Goal: Information Seeking & Learning: Learn about a topic

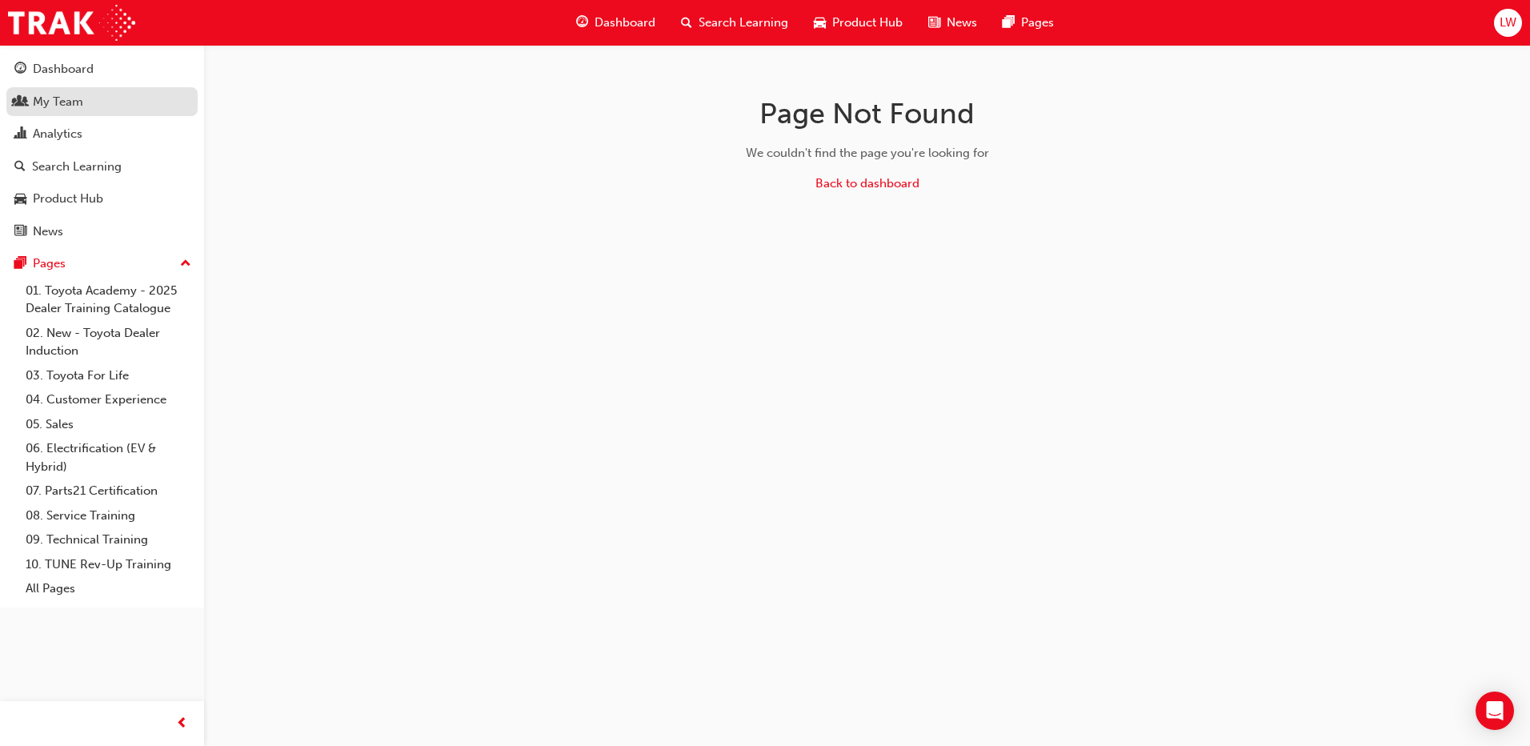
click at [79, 110] on div "My Team" at bounding box center [58, 102] width 50 height 18
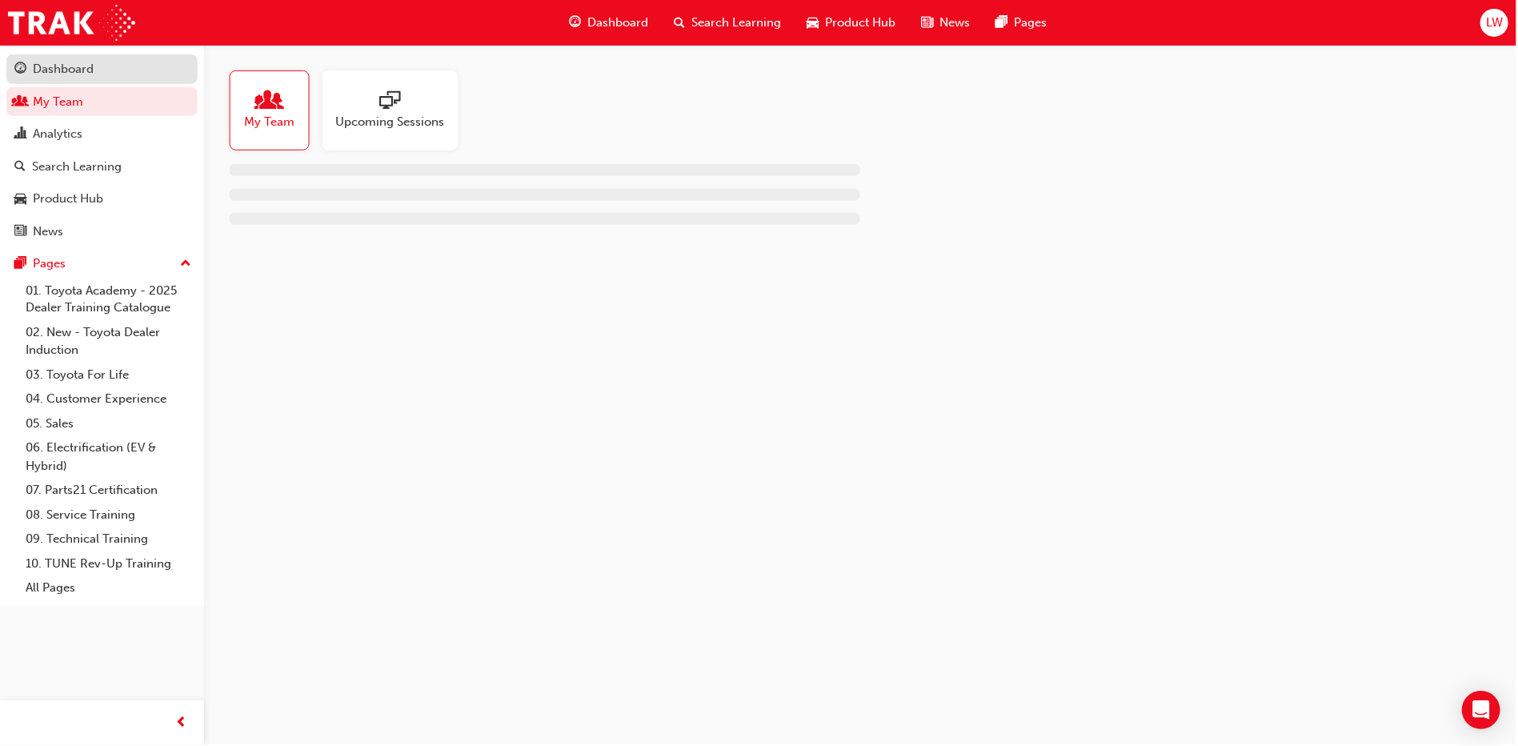
click at [115, 74] on div "Dashboard" at bounding box center [101, 69] width 175 height 20
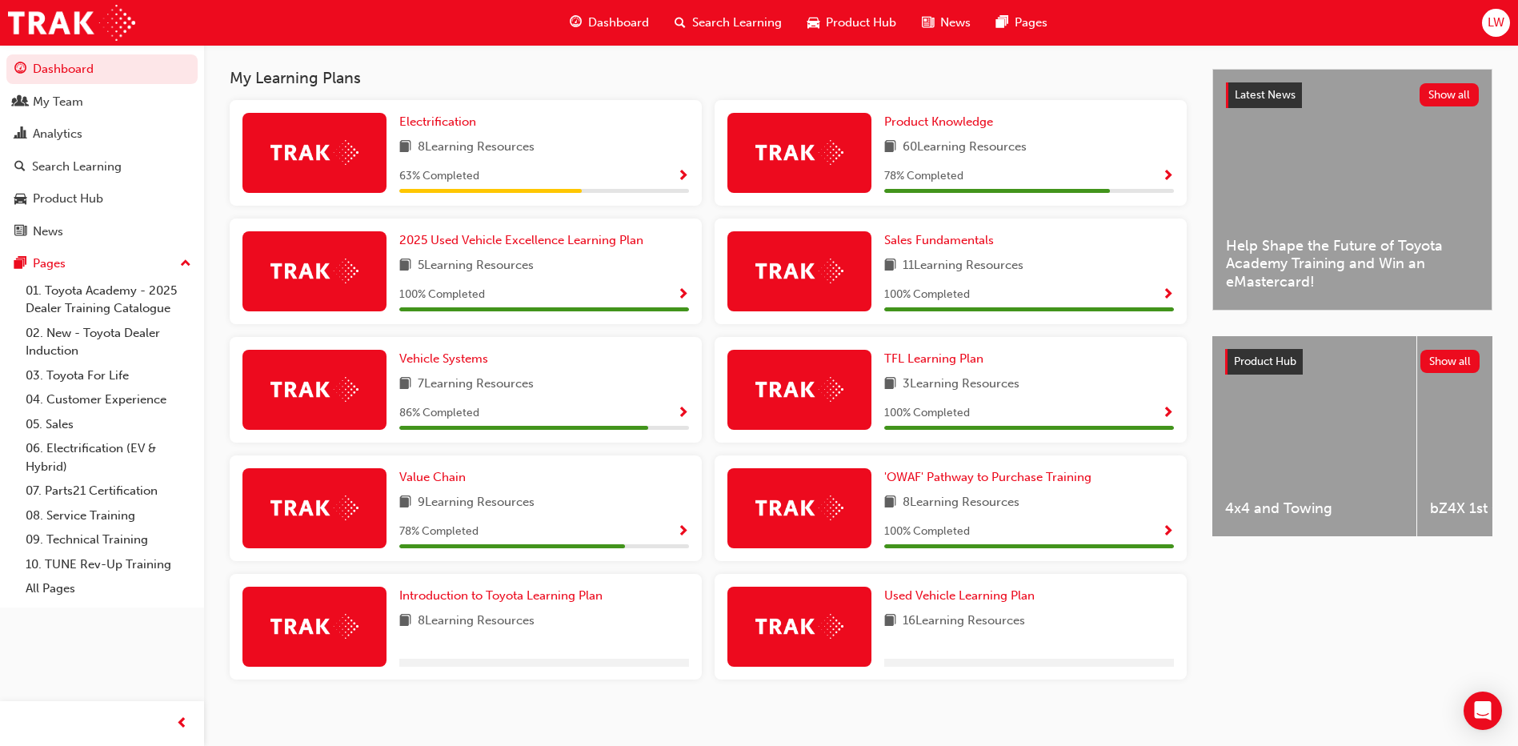
scroll to position [294, 0]
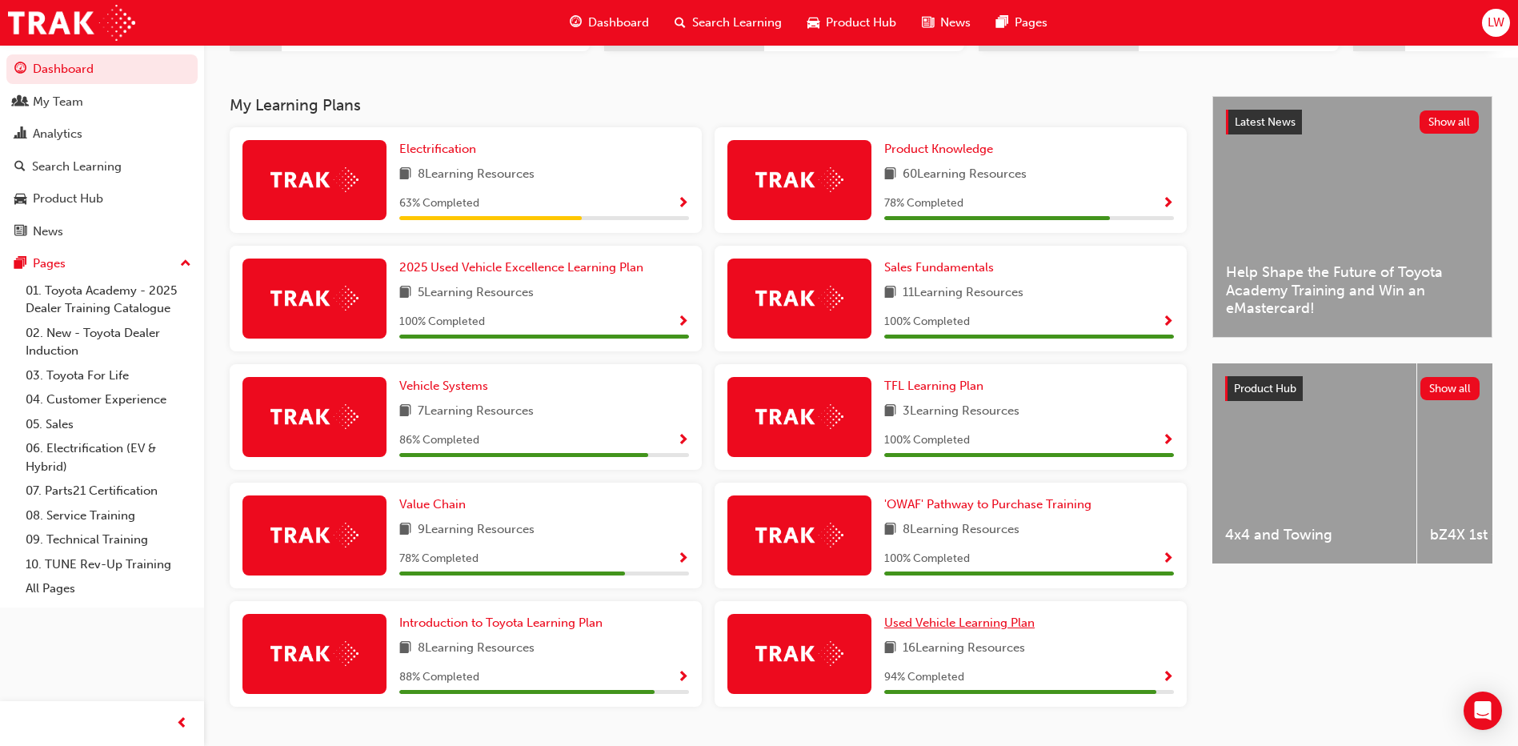
click at [924, 630] on span "Used Vehicle Learning Plan" at bounding box center [959, 622] width 150 height 14
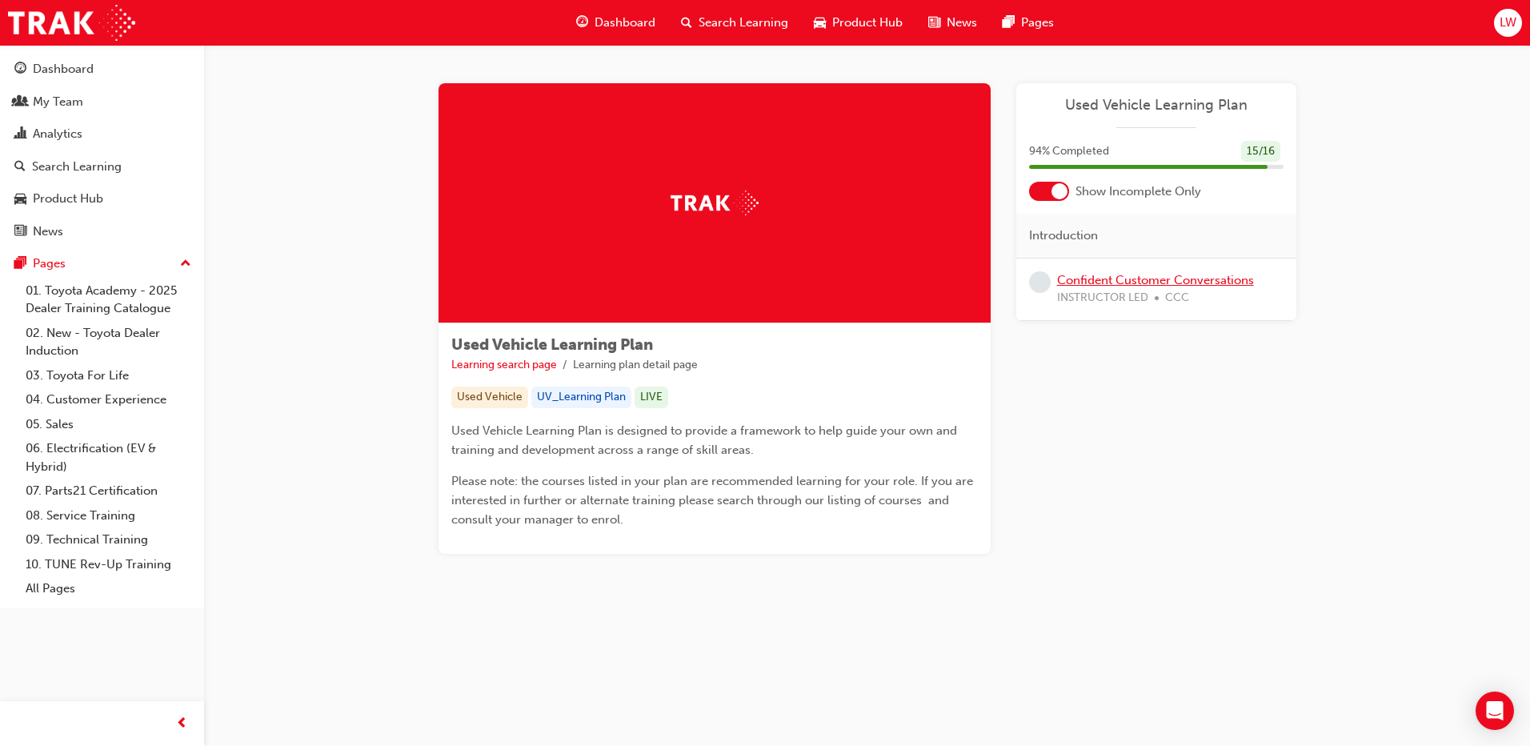
click at [1170, 280] on link "Confident Customer Conversations" at bounding box center [1155, 280] width 197 height 14
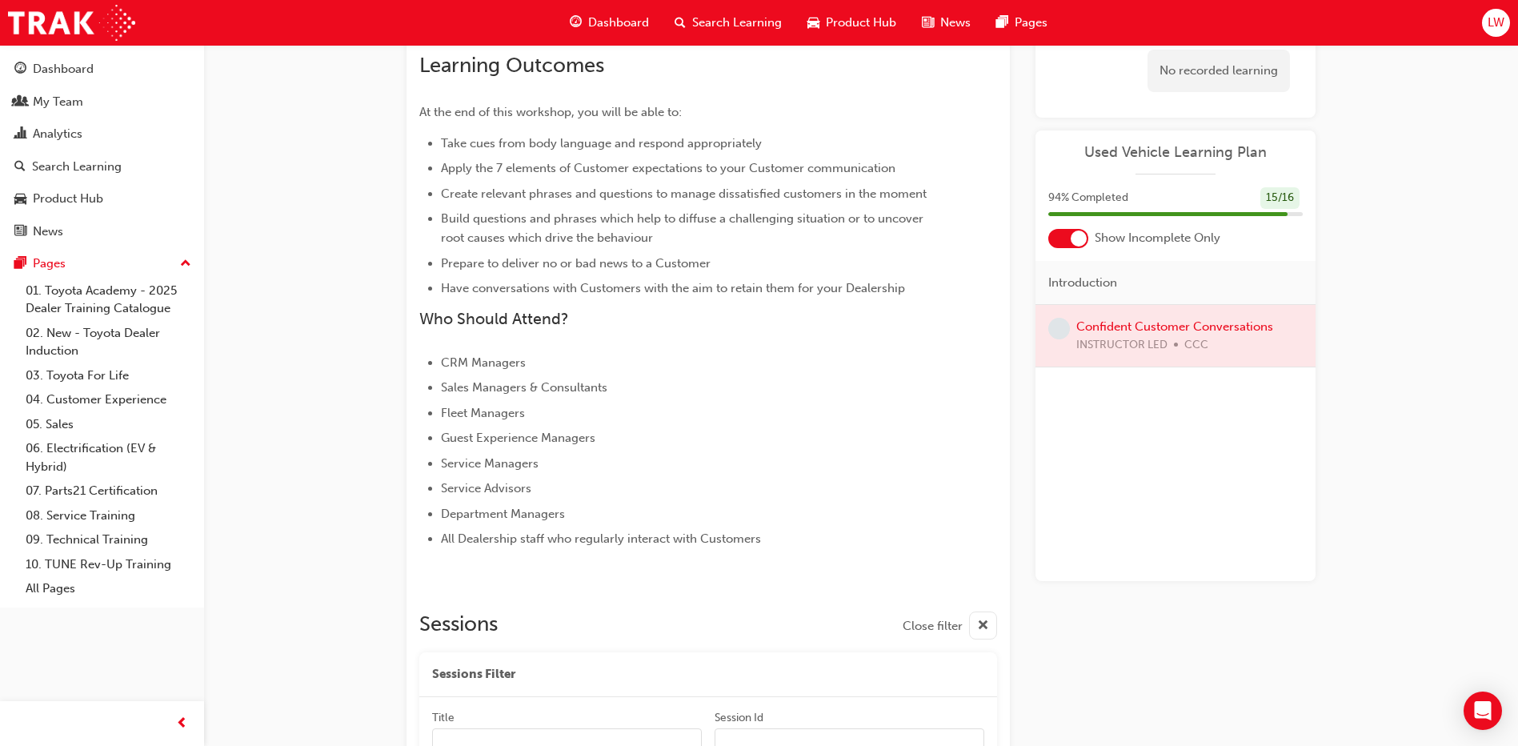
scroll to position [438, 0]
click at [1073, 236] on div at bounding box center [1079, 238] width 16 height 16
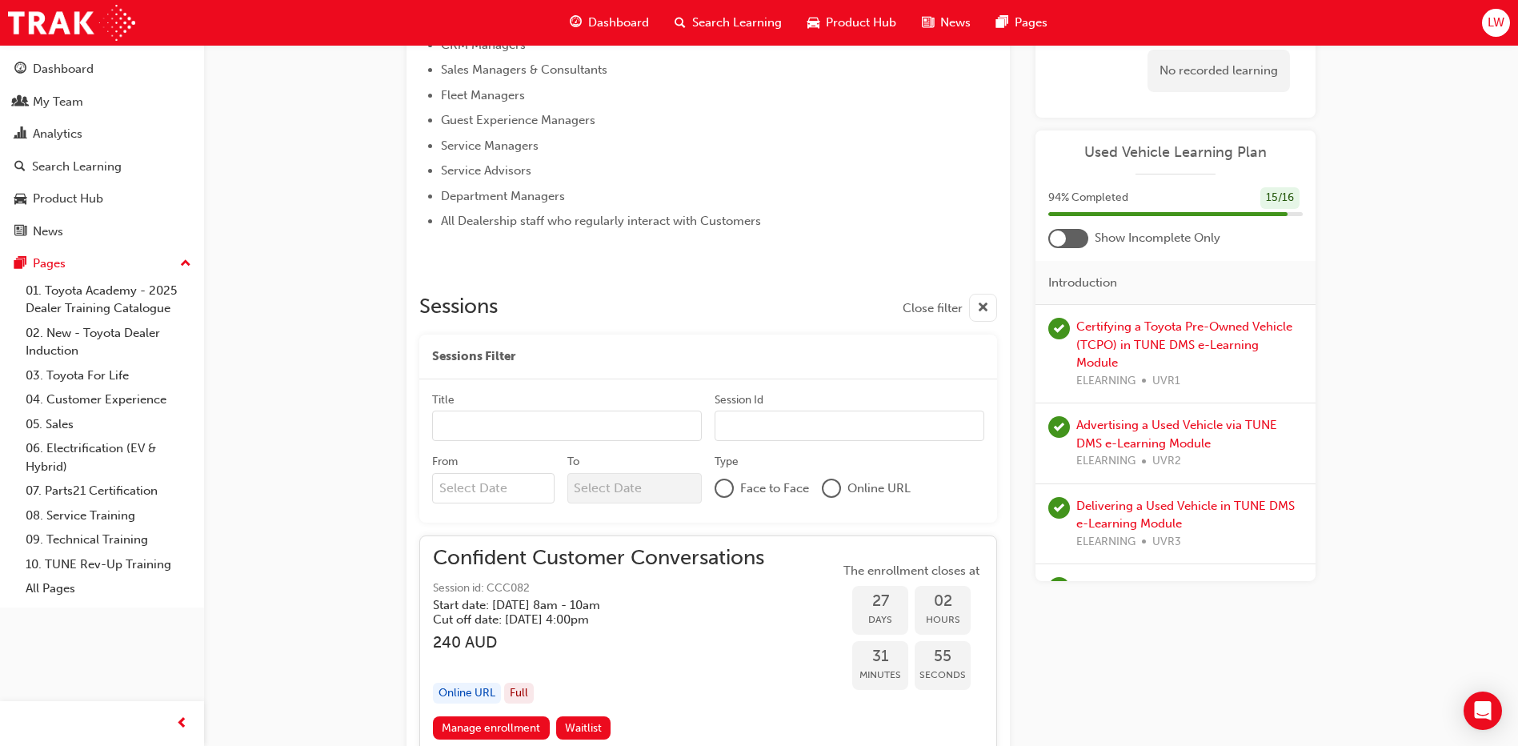
scroll to position [0, 0]
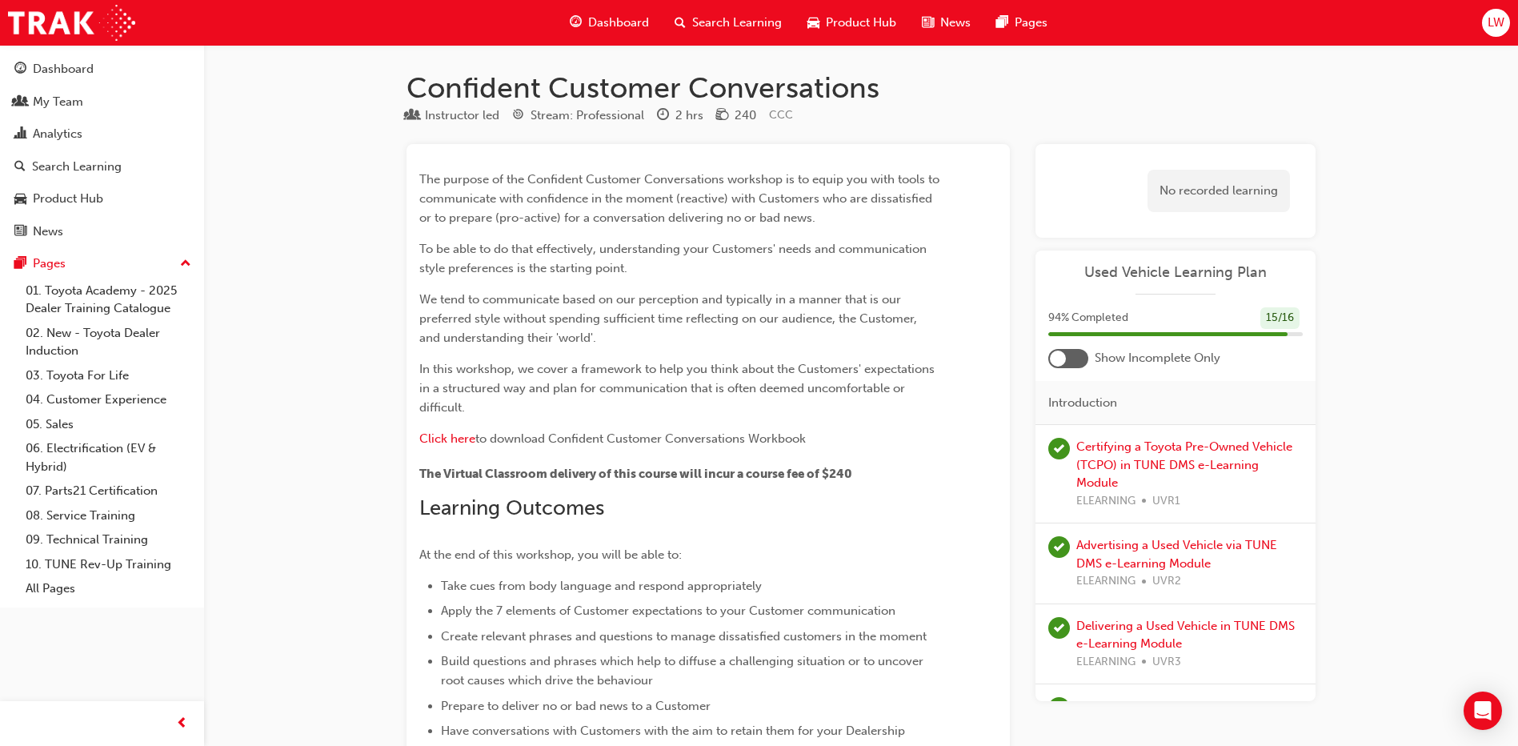
drag, startPoint x: 1413, startPoint y: 336, endPoint x: 1370, endPoint y: 147, distance: 193.8
click at [1069, 367] on div at bounding box center [1068, 358] width 40 height 19
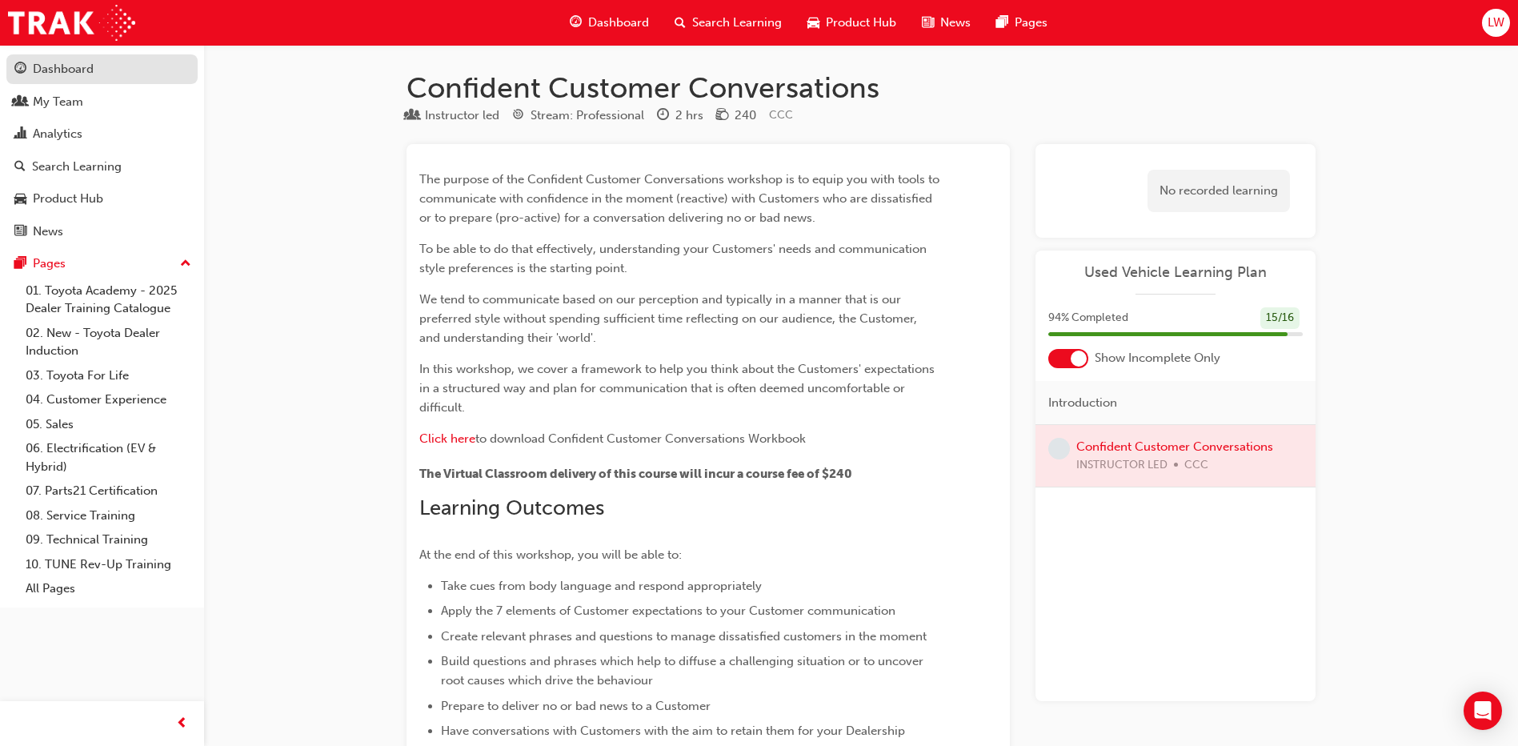
click at [79, 77] on div "Dashboard" at bounding box center [63, 69] width 61 height 18
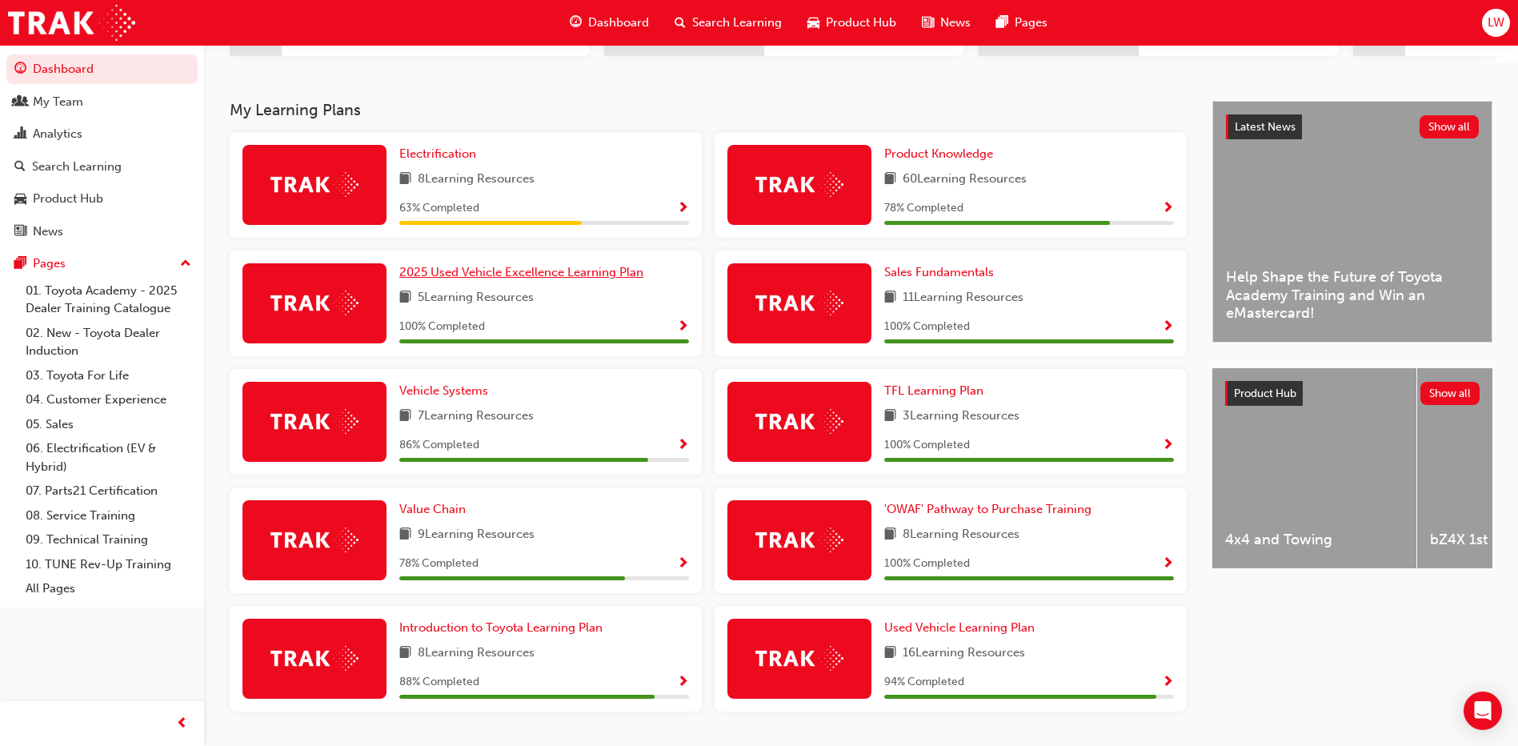
scroll to position [339, 0]
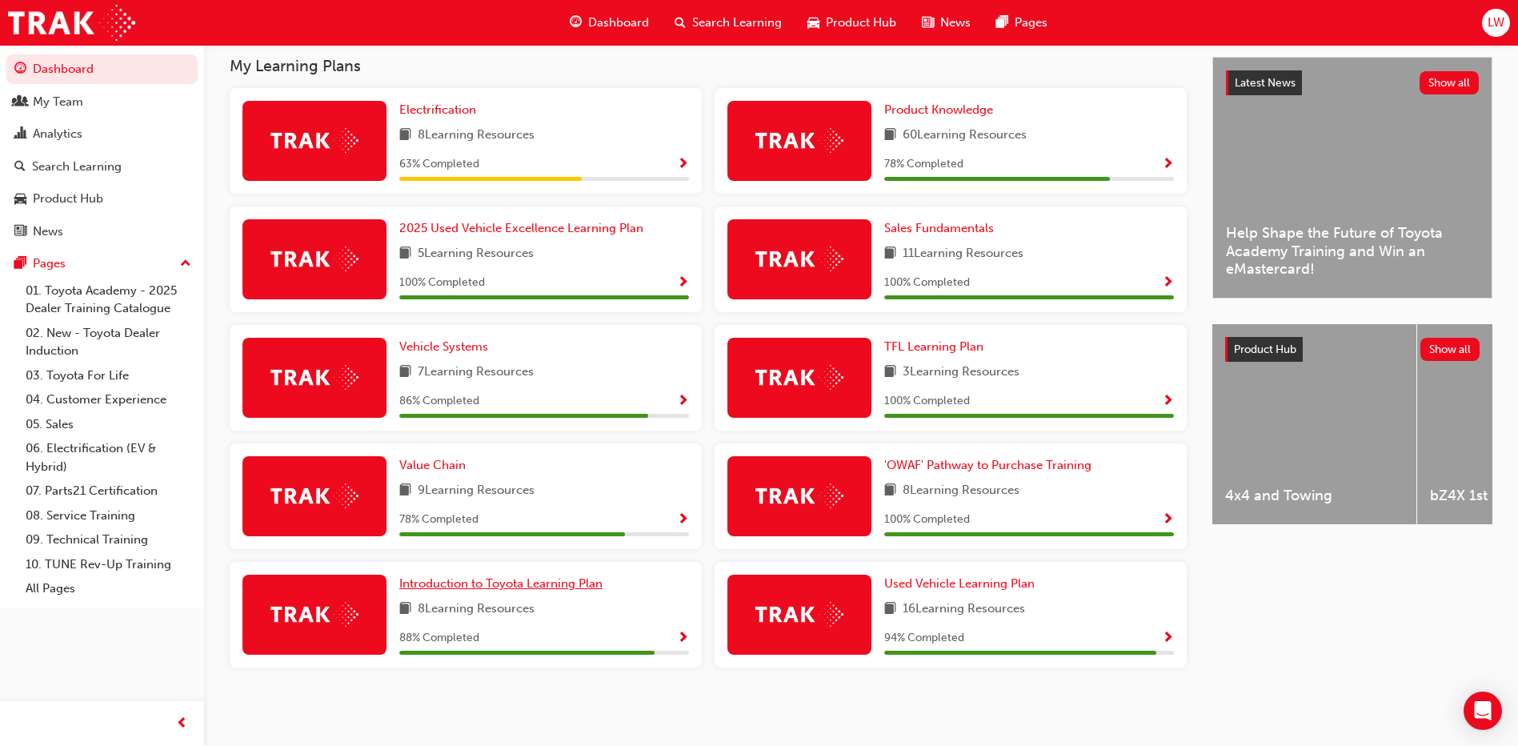
click at [473, 579] on span "Introduction to Toyota Learning Plan" at bounding box center [500, 583] width 203 height 14
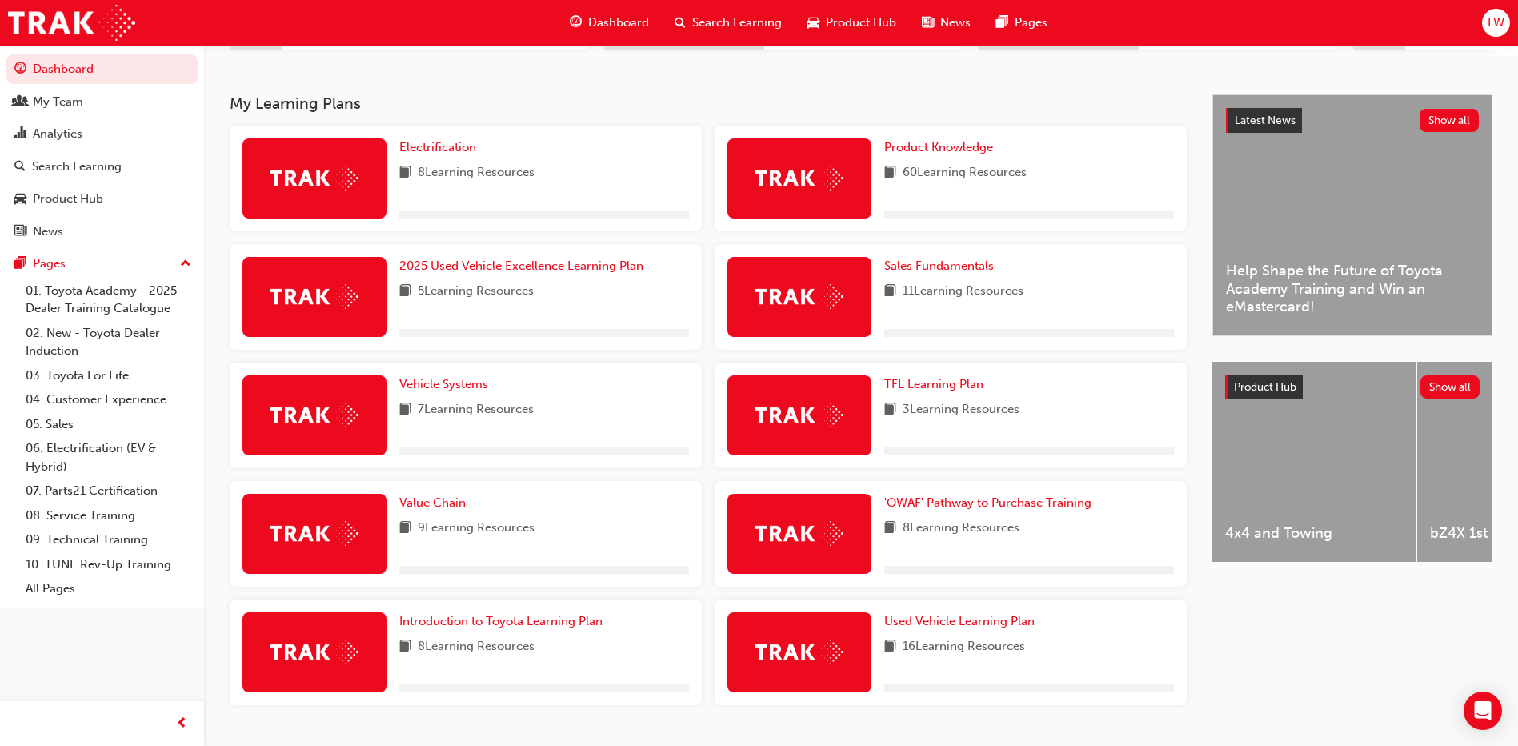
scroll to position [339, 0]
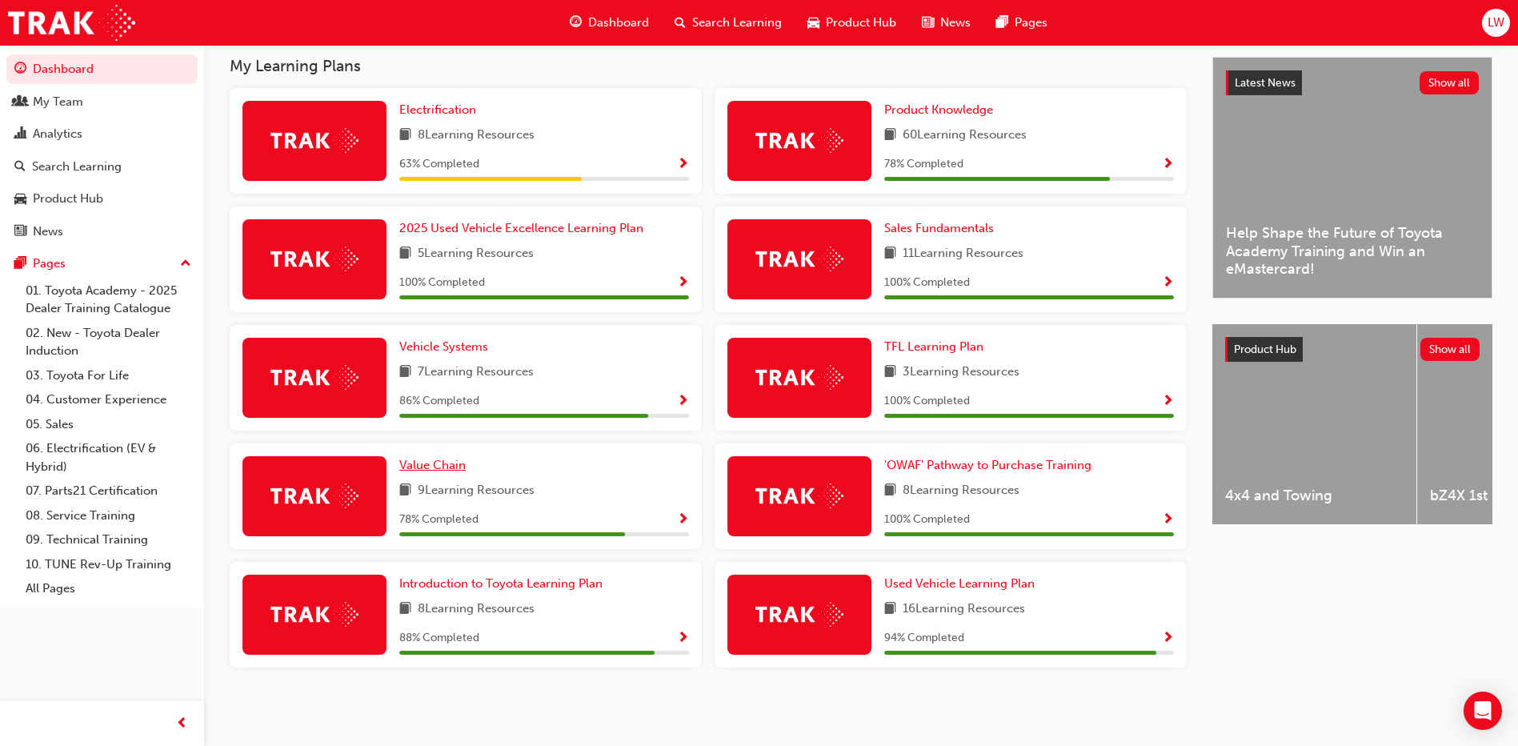
click at [451, 471] on span "Value Chain" at bounding box center [432, 465] width 66 height 14
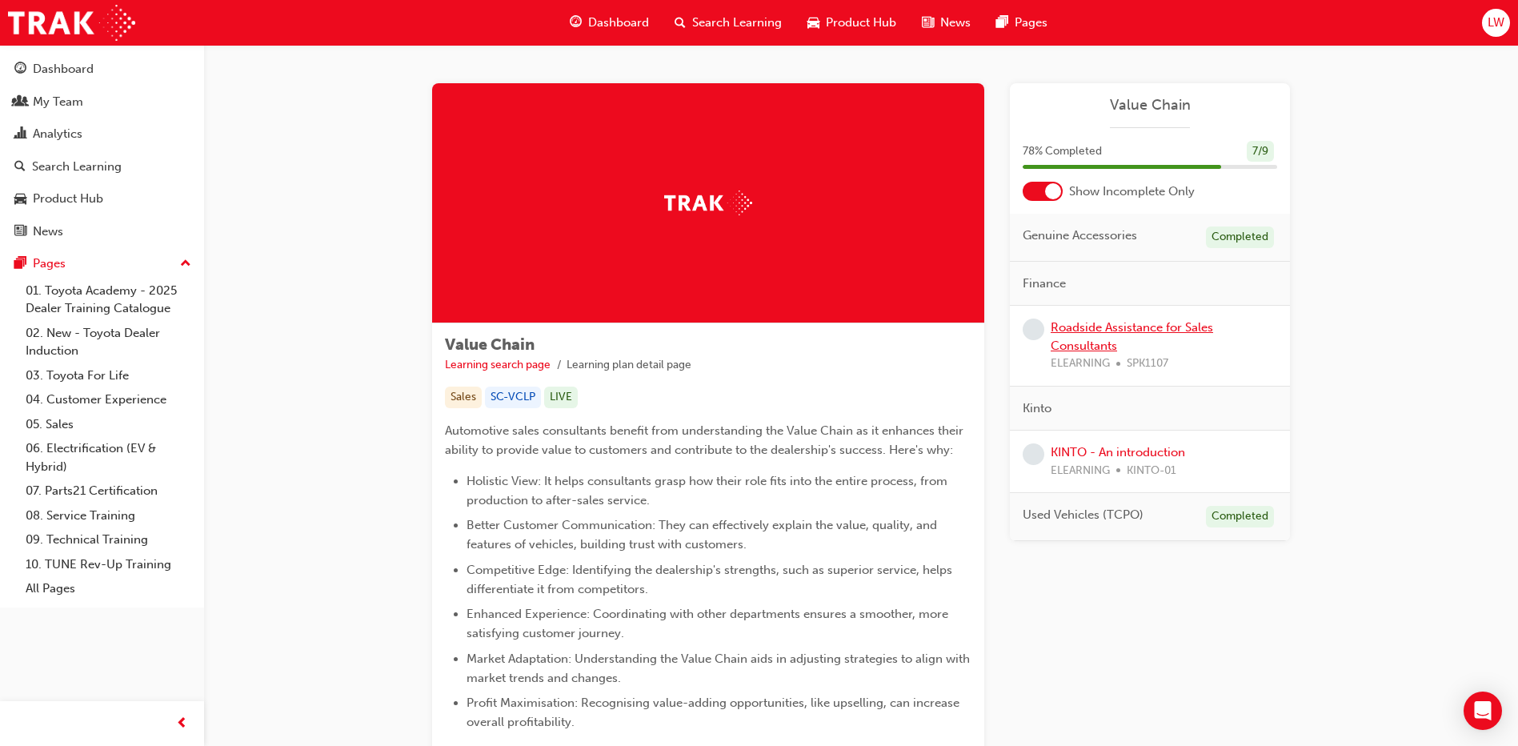
click at [1122, 322] on link "Roadside Assistance for Sales Consultants" at bounding box center [1132, 336] width 162 height 33
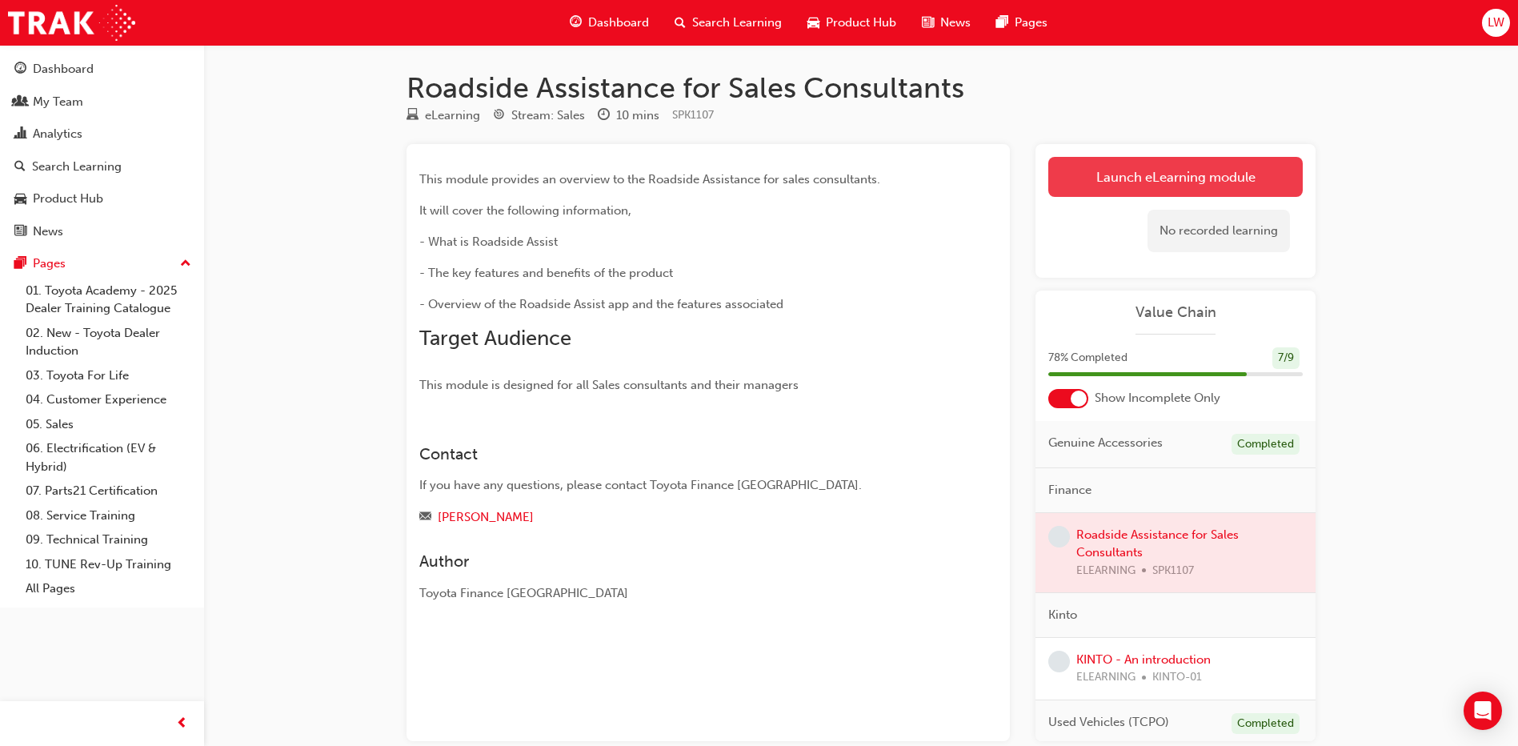
click at [1125, 175] on link "Launch eLearning module" at bounding box center [1175, 177] width 255 height 40
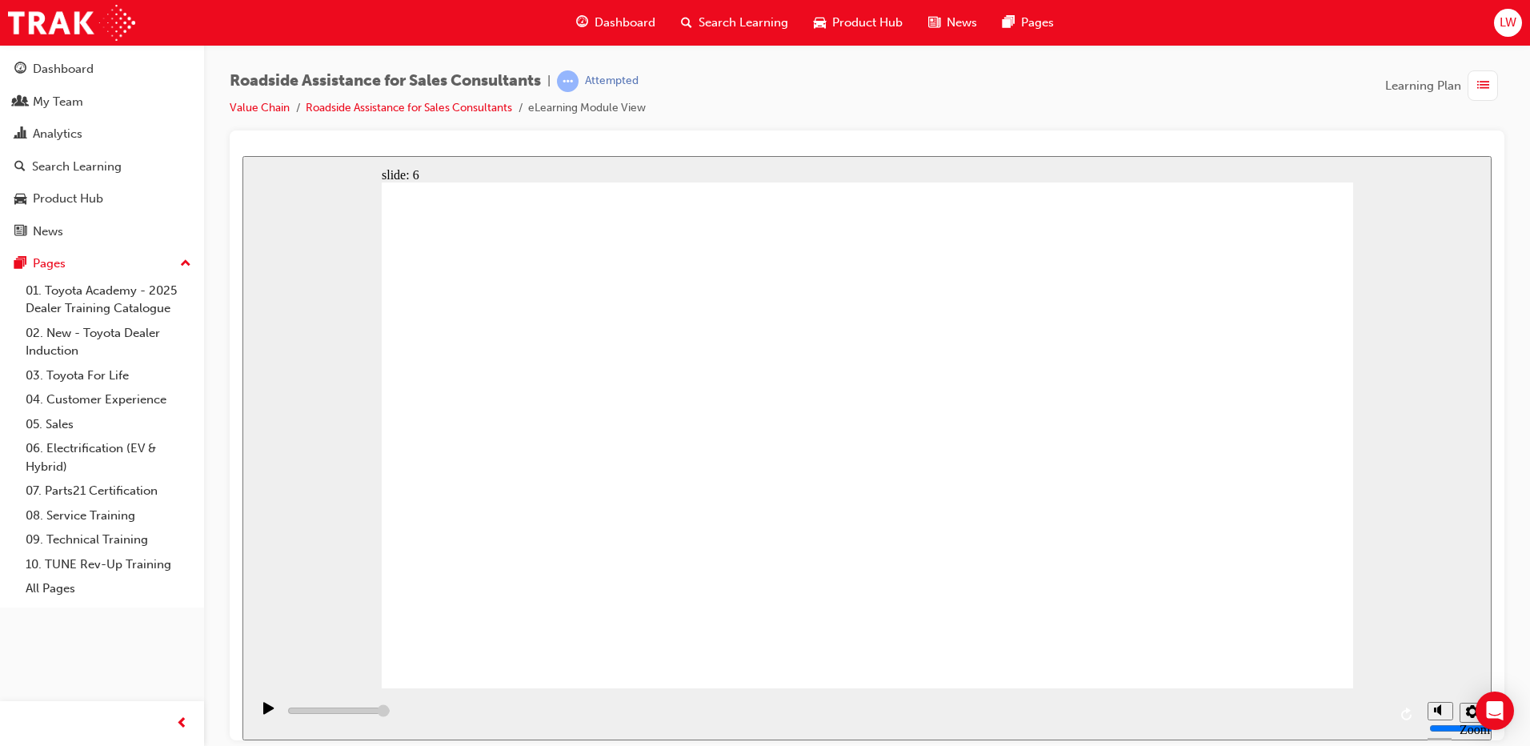
click at [1353, 414] on div "slide: 8 Next page Page 8 of 9 Previous page Open Menu Help Save and Exit Toyot…" at bounding box center [866, 447] width 1249 height 584
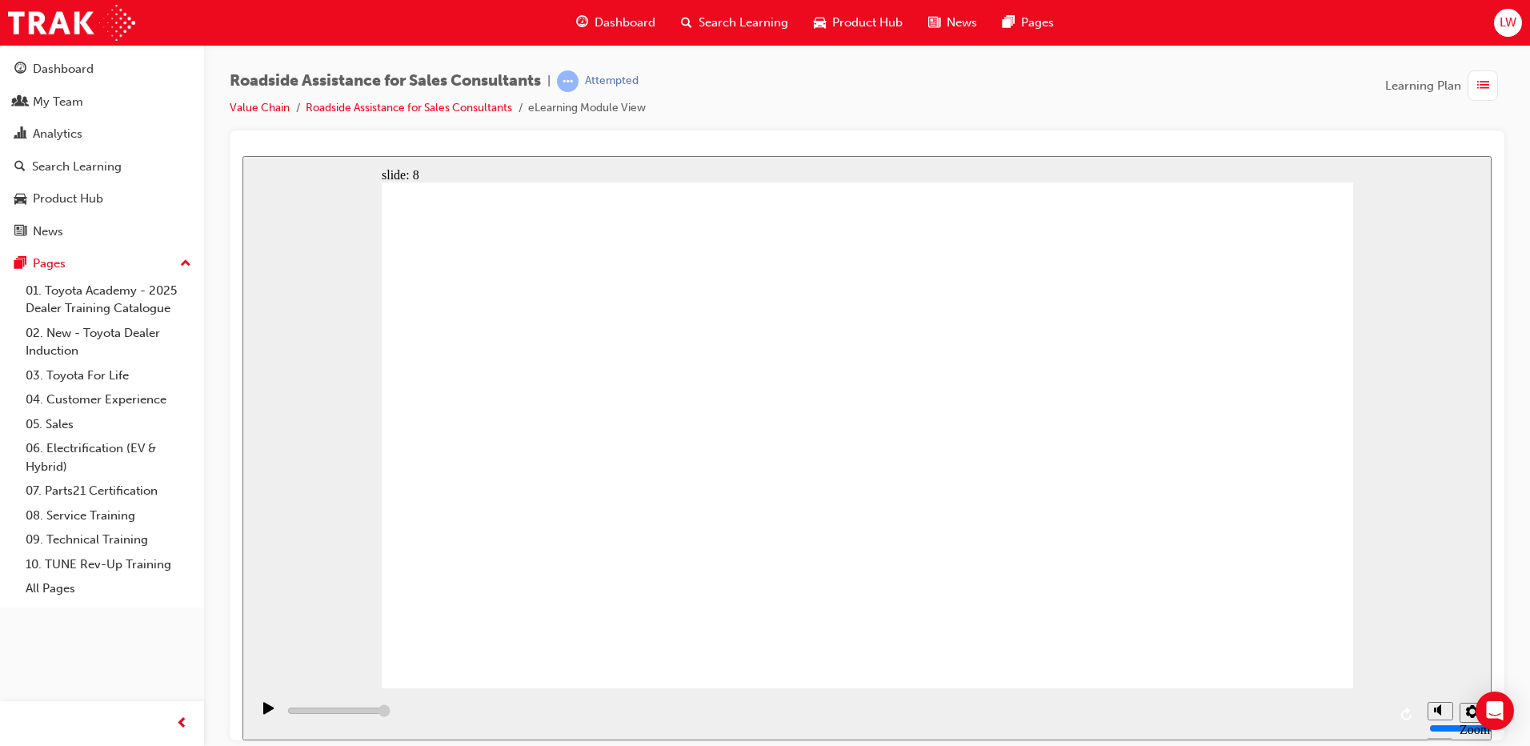
click at [710, 62] on div "Roadside Assistance for Sales Consultants | Attempted Value Chain Roadside Assi…" at bounding box center [867, 375] width 1326 height 661
drag, startPoint x: 699, startPoint y: 68, endPoint x: 717, endPoint y: 72, distance: 18.8
click at [690, 69] on div "Roadside Assistance for Sales Consultants | Attempted Value Chain Roadside Assi…" at bounding box center [867, 375] width 1326 height 661
click at [834, 99] on div "Roadside Assistance for Sales Consultants | Attempted Value Chain Roadside Assi…" at bounding box center [867, 100] width 1275 height 60
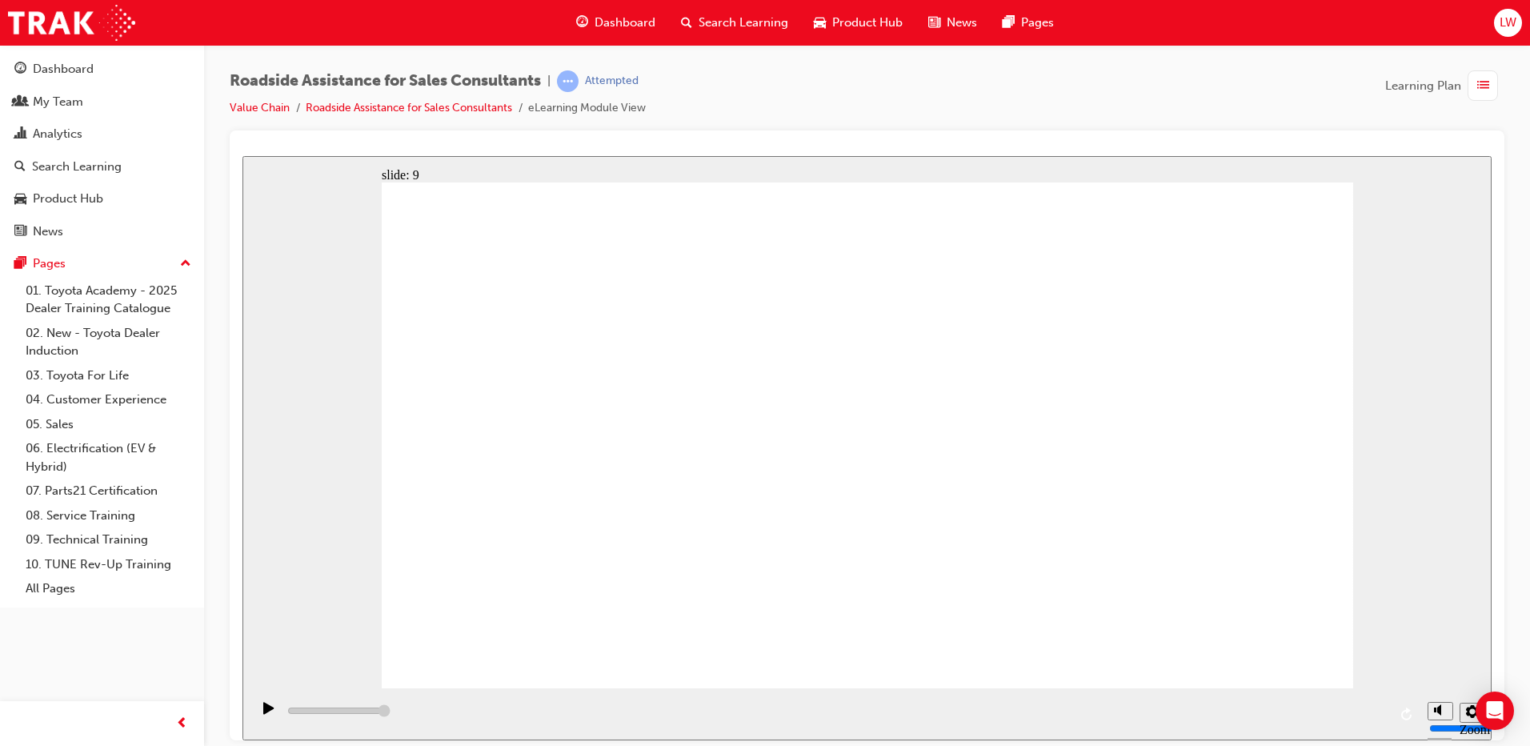
type input "23000"
checkbox input "true"
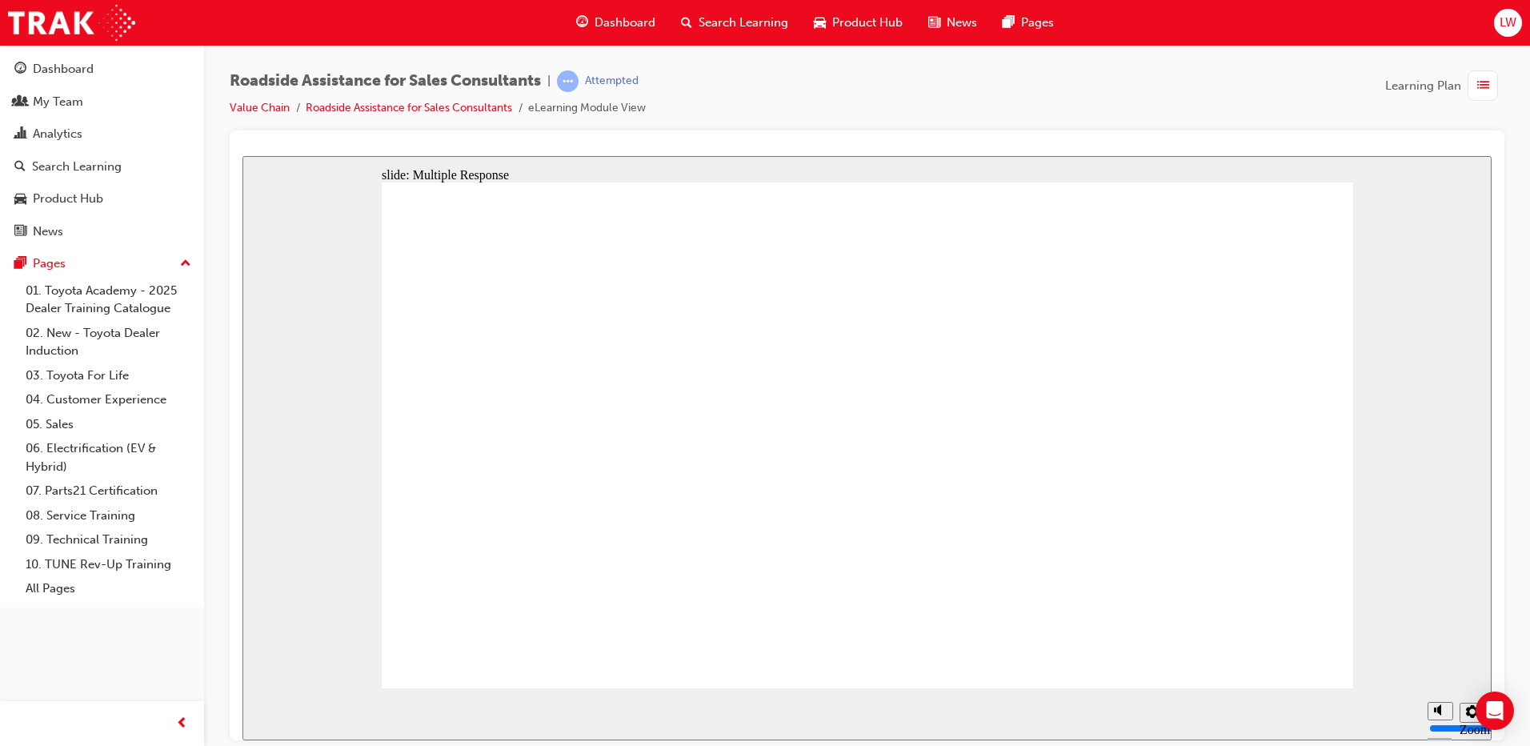
checkbox input "true"
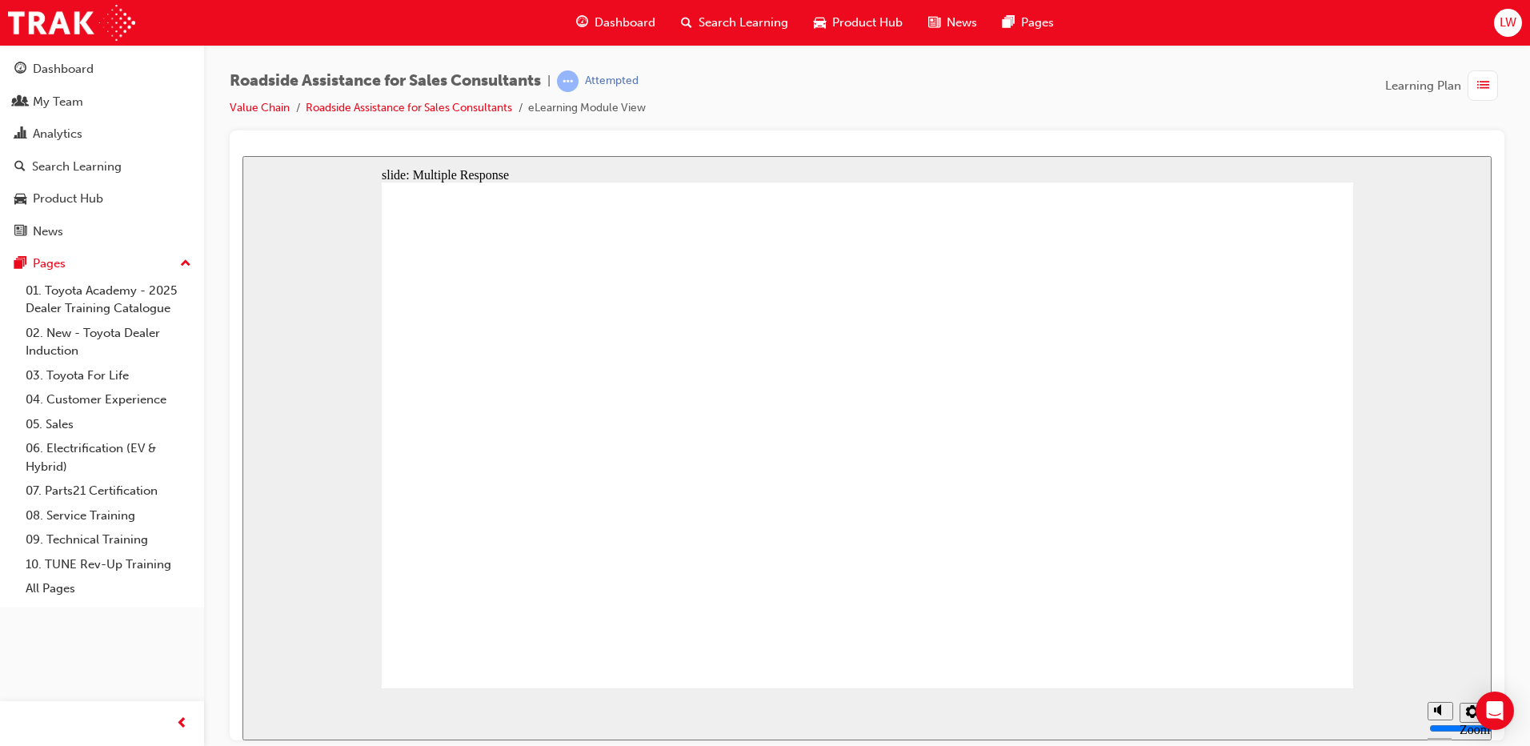
checkbox input "true"
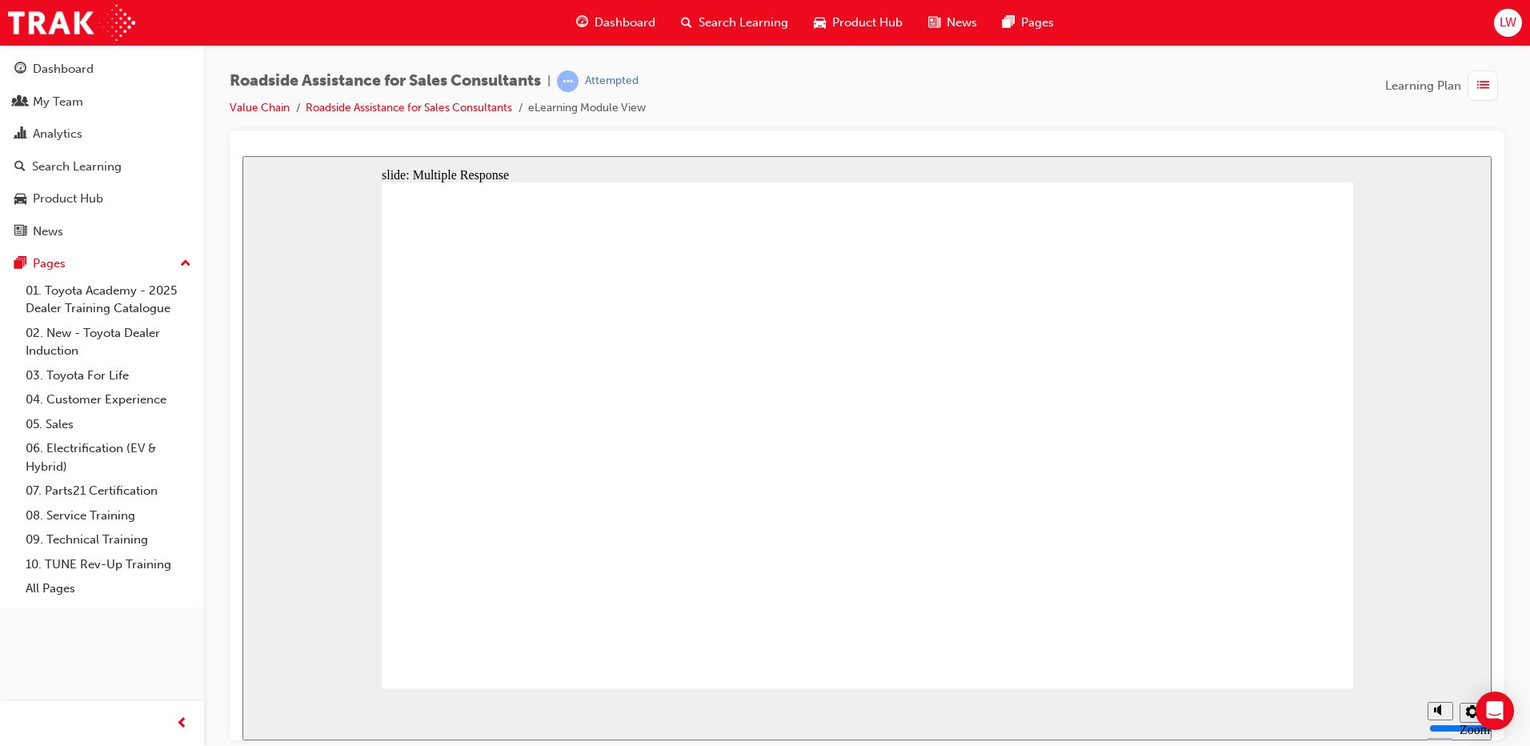
checkbox input "true"
drag, startPoint x: 635, startPoint y: 403, endPoint x: 1252, endPoint y: 611, distance: 650.9
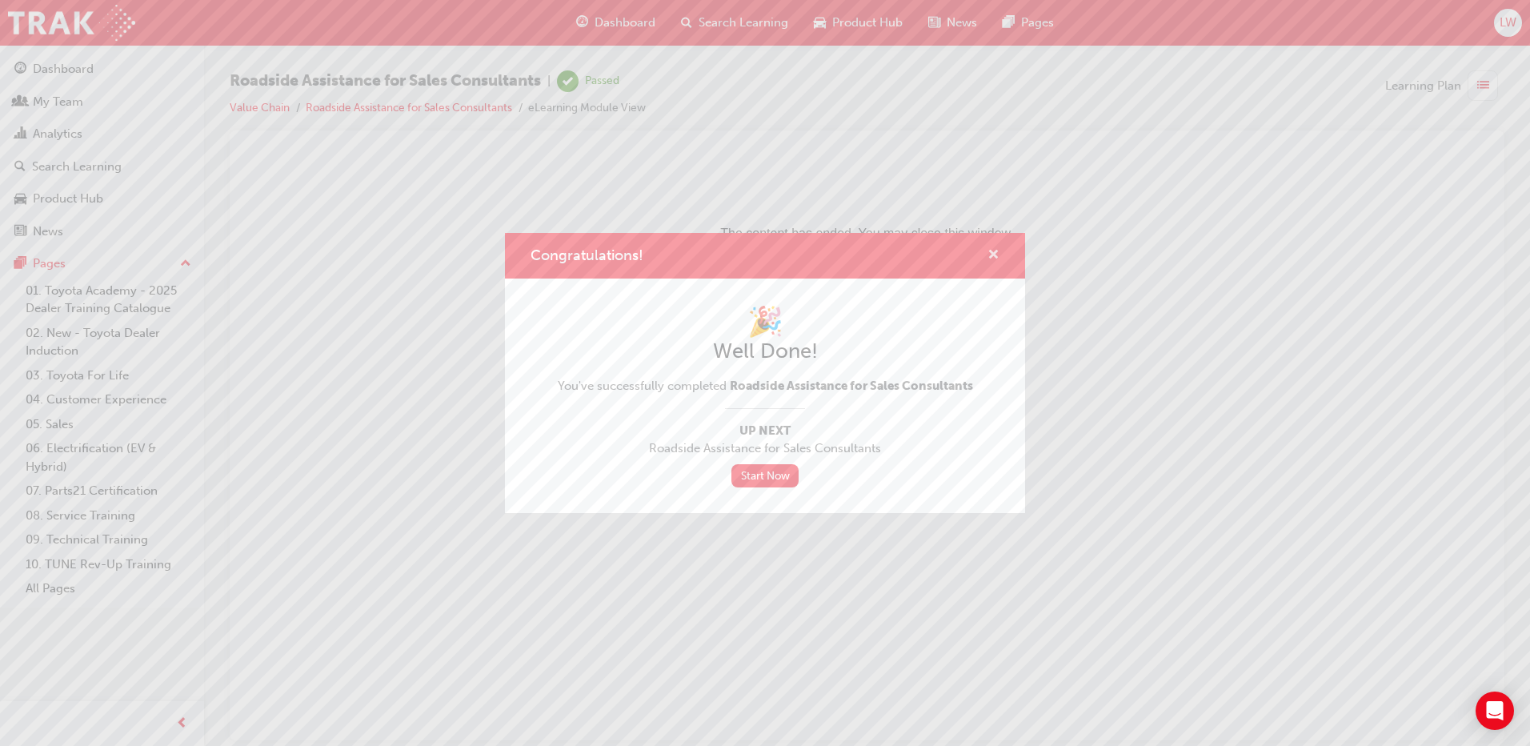
click at [995, 249] on span "cross-icon" at bounding box center [994, 256] width 12 height 14
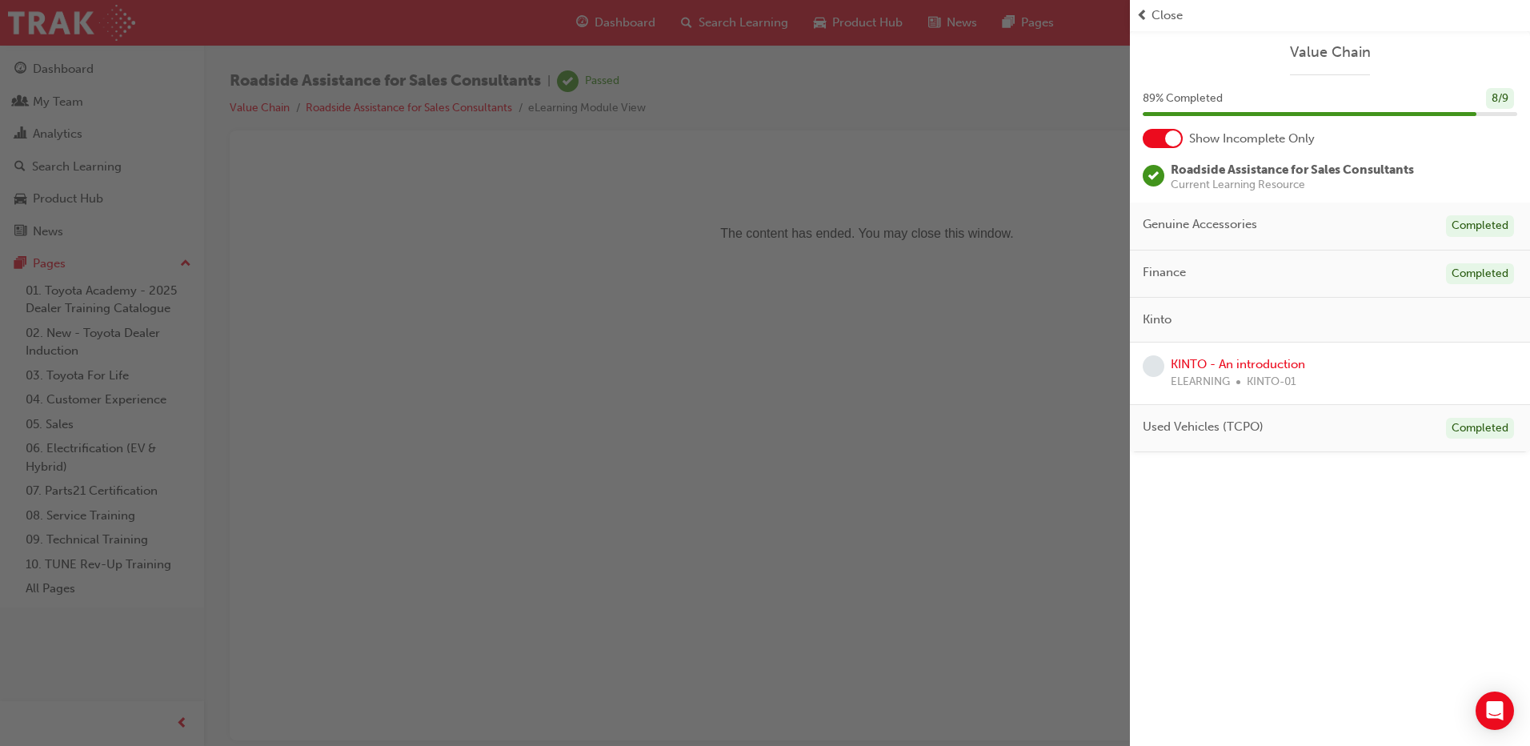
click at [1184, 168] on span "Roadside Assistance for Sales Consultants" at bounding box center [1292, 169] width 243 height 14
click at [1315, 49] on span "Value Chain" at bounding box center [1330, 52] width 375 height 18
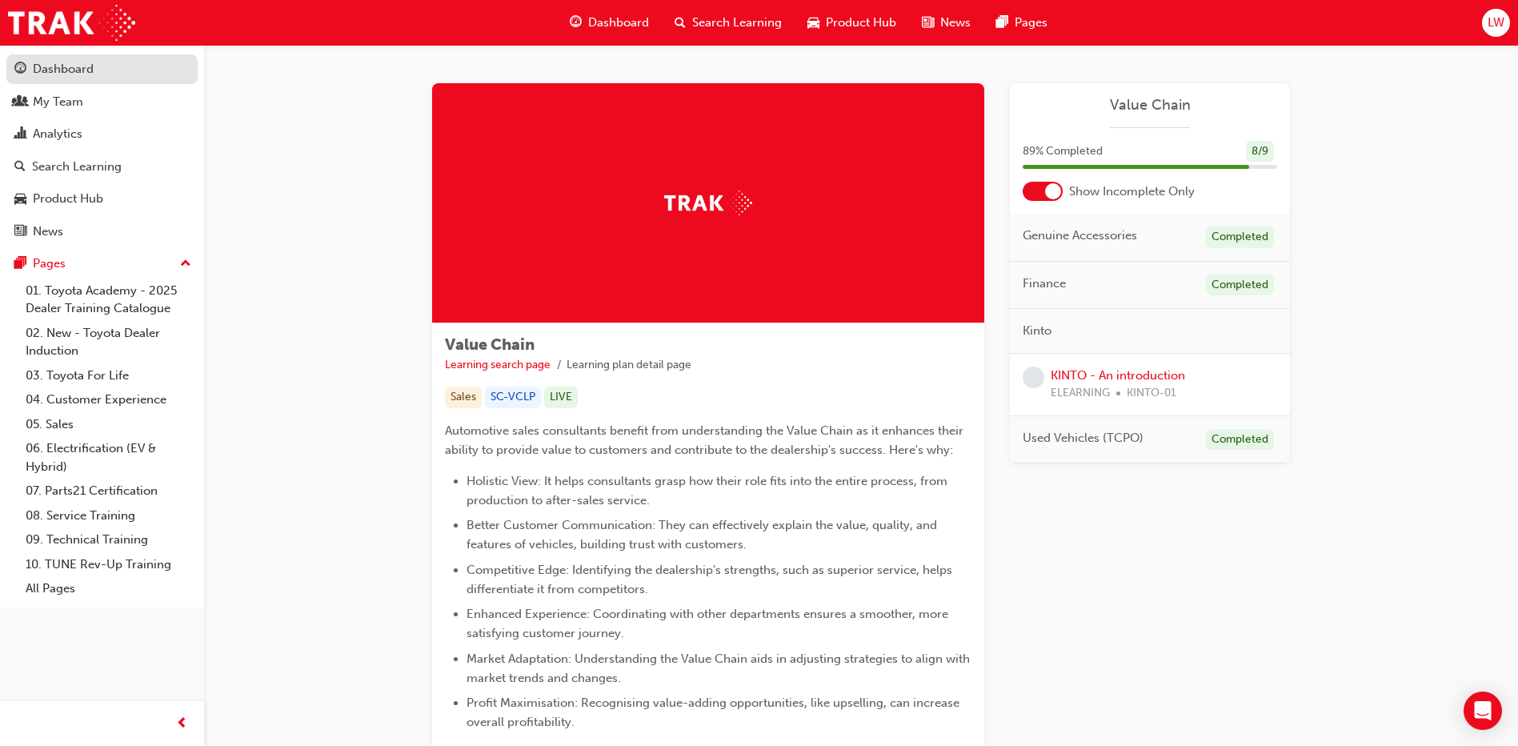
click at [118, 75] on div "Dashboard" at bounding box center [101, 69] width 175 height 20
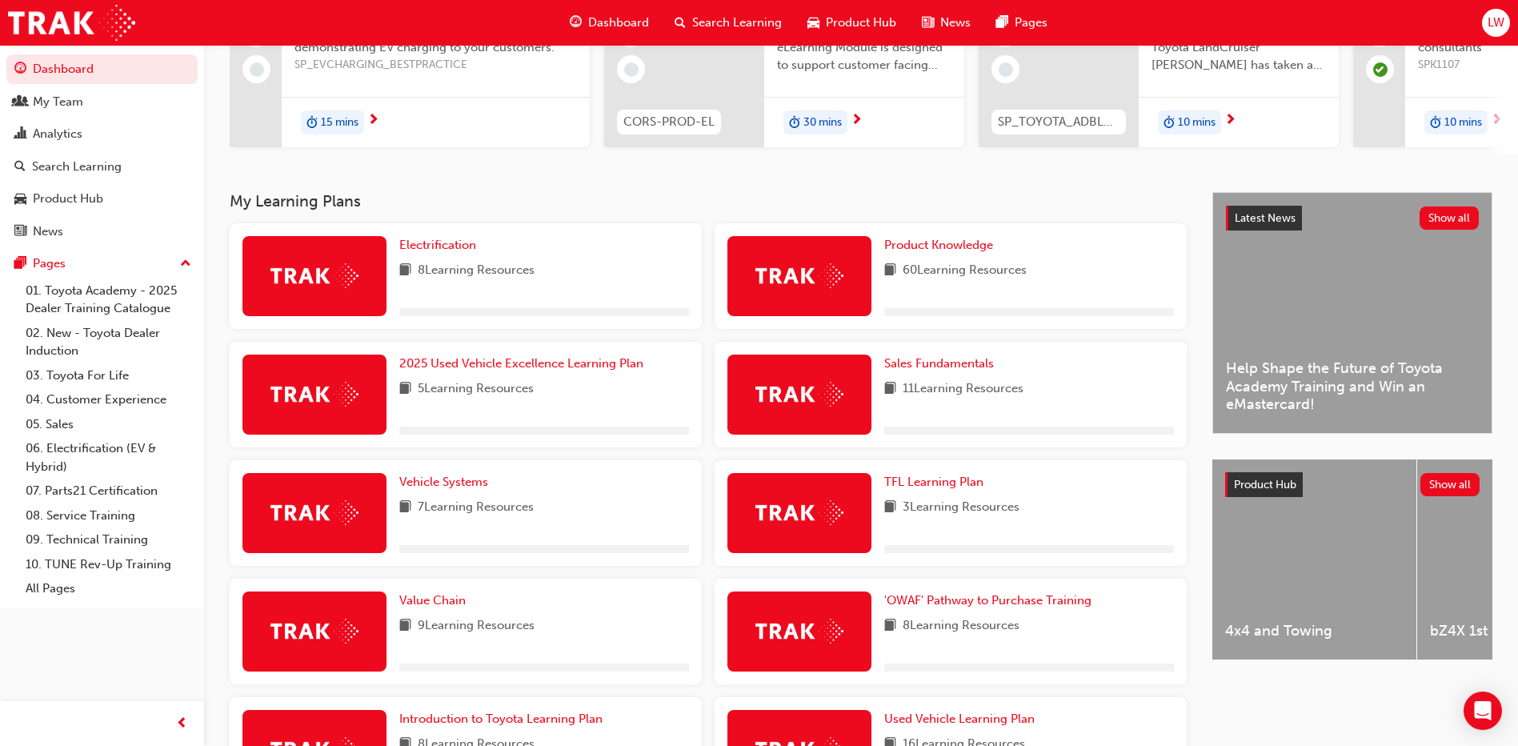
scroll to position [339, 0]
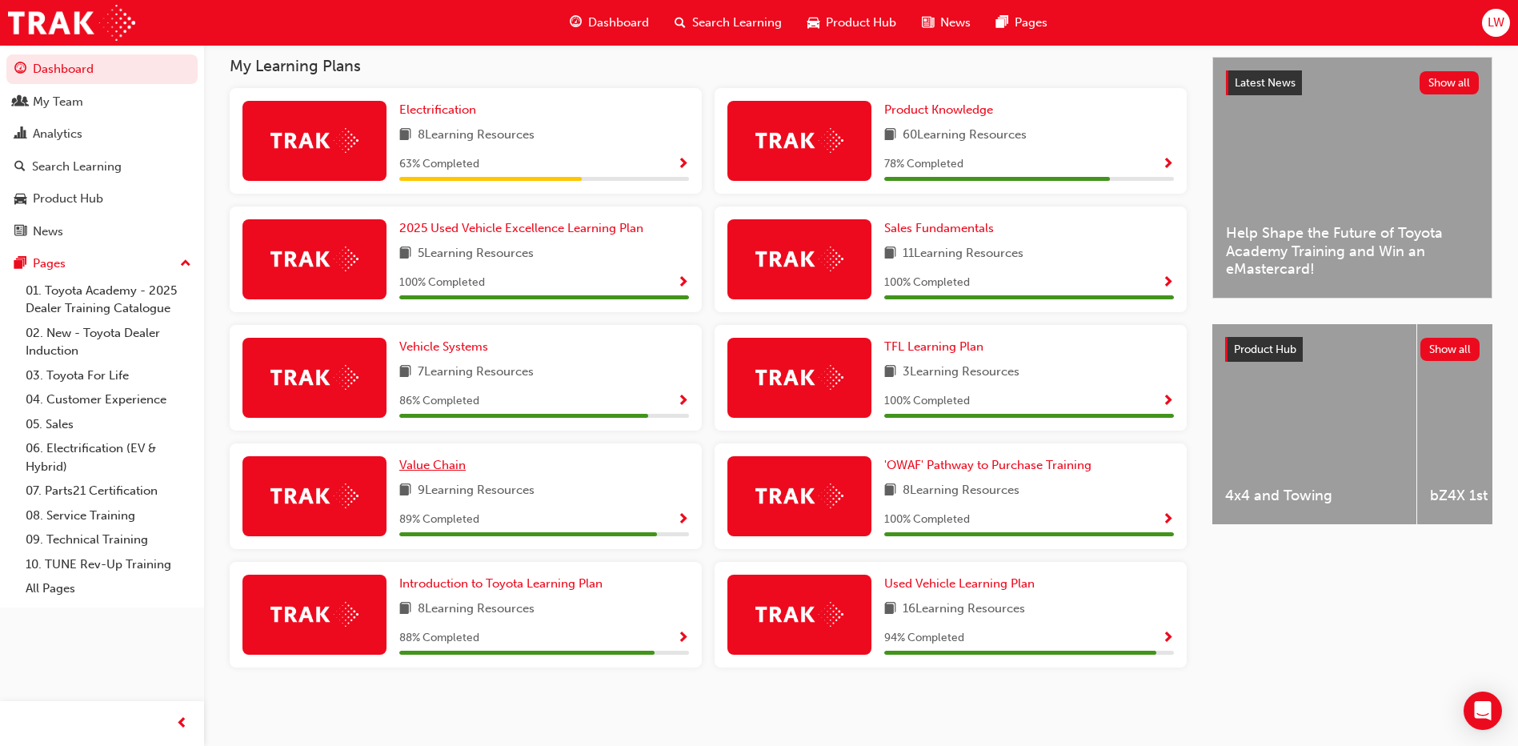
click at [427, 467] on span "Value Chain" at bounding box center [432, 465] width 66 height 14
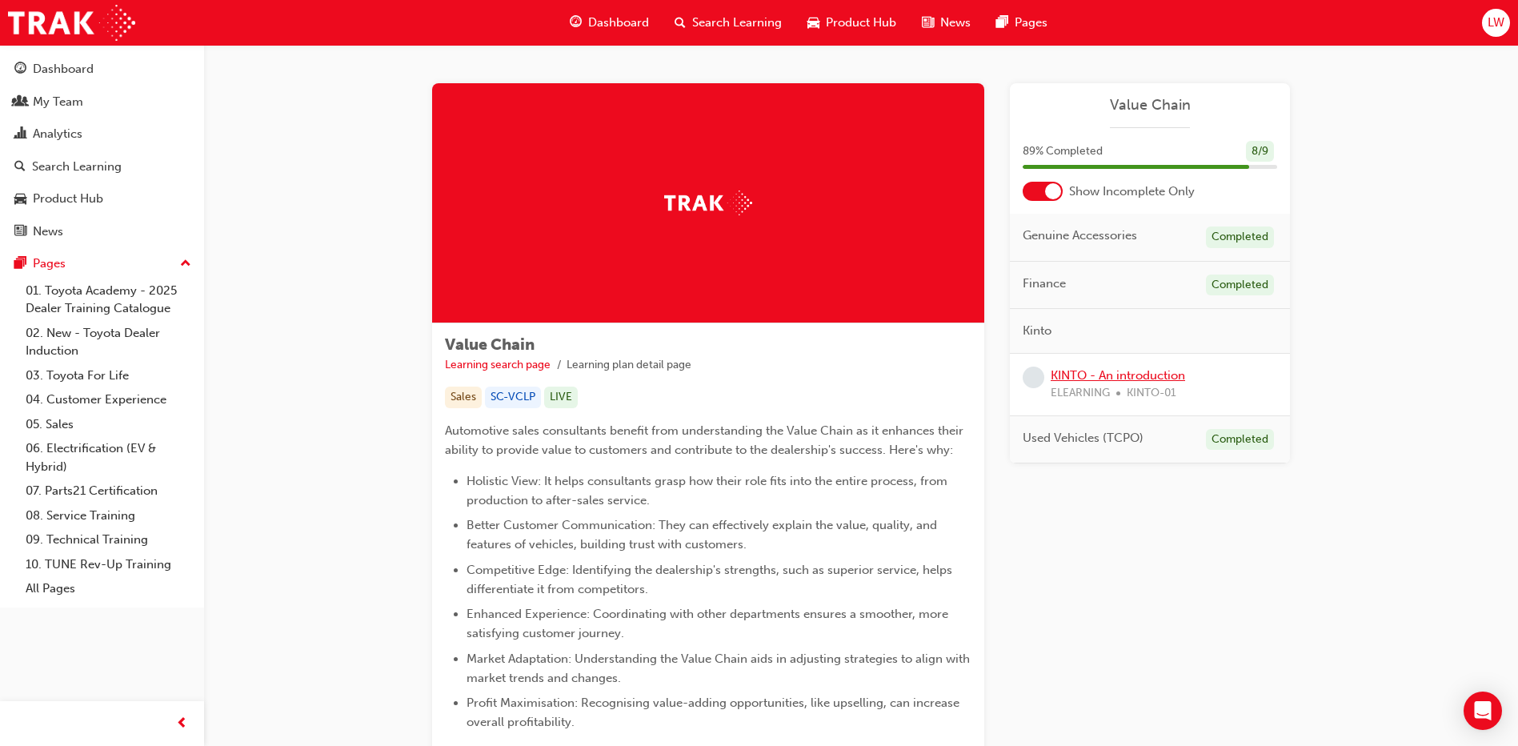
click at [1095, 377] on link "KINTO - An introduction" at bounding box center [1118, 375] width 134 height 14
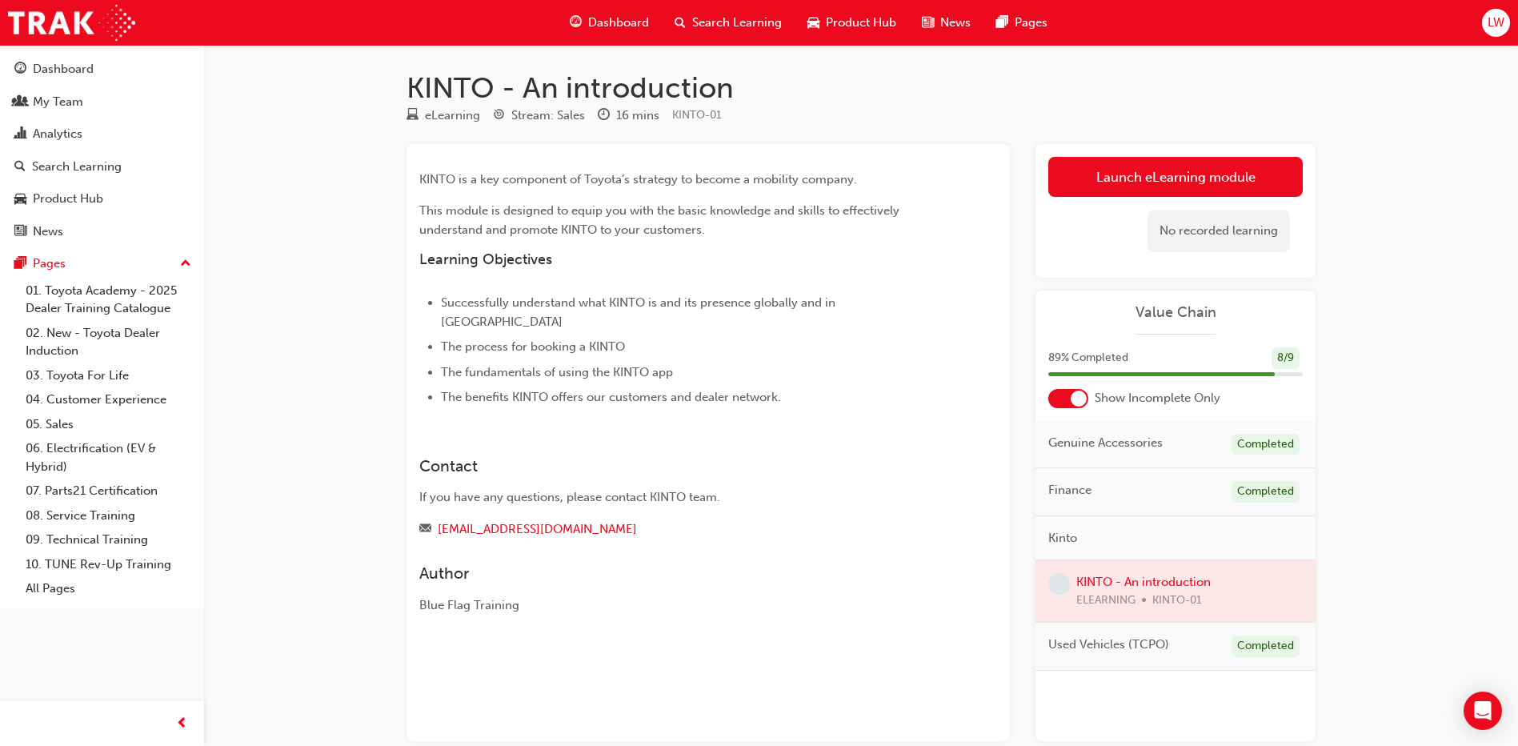
click at [1156, 156] on div "Launch eLearning module Learning Plan No recorded learning" at bounding box center [1176, 211] width 280 height 134
click at [1166, 177] on link "Launch eLearning module" at bounding box center [1175, 177] width 255 height 40
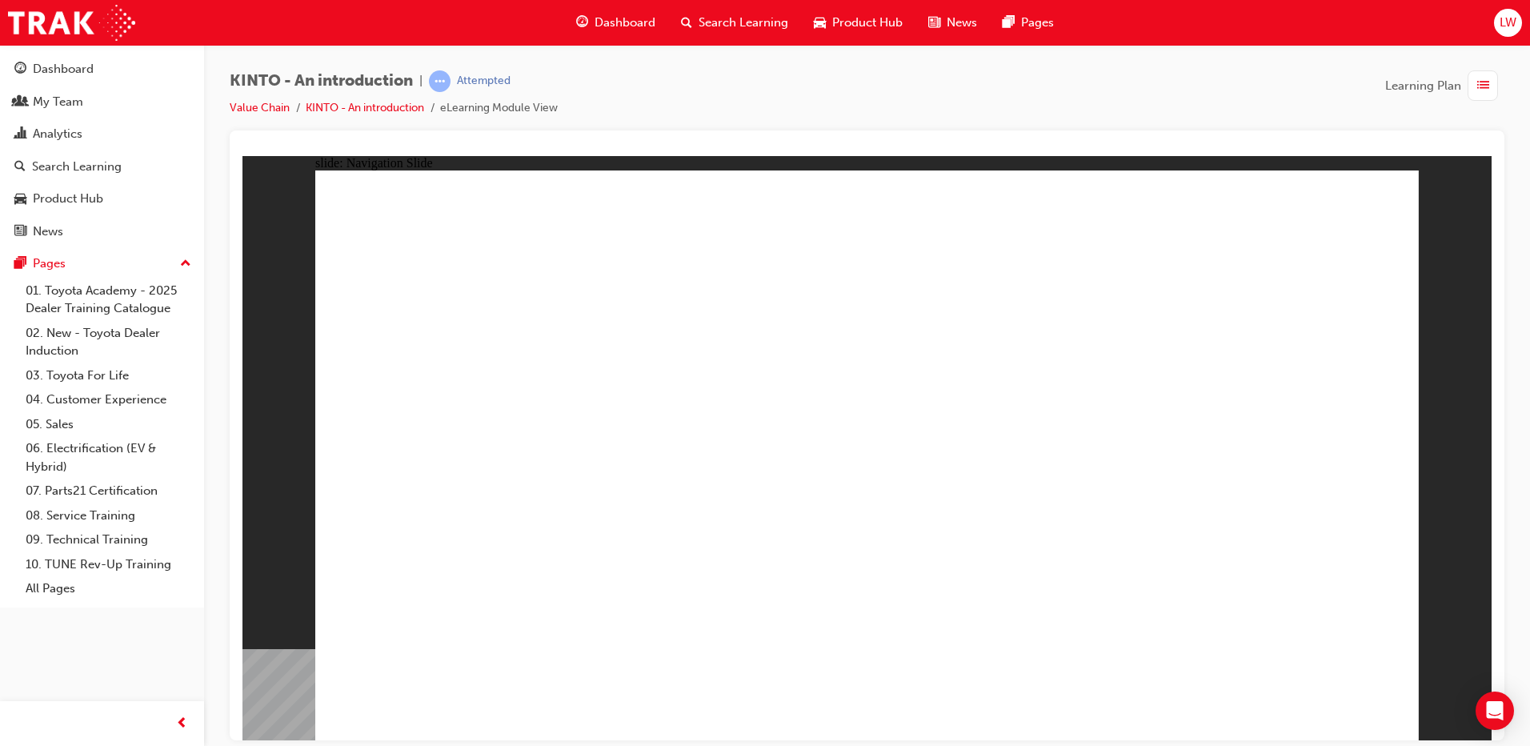
drag, startPoint x: 1312, startPoint y: 713, endPoint x: 1314, endPoint y: 705, distance: 8.4
drag, startPoint x: 1383, startPoint y: 202, endPoint x: 1286, endPoint y: 199, distance: 96.9
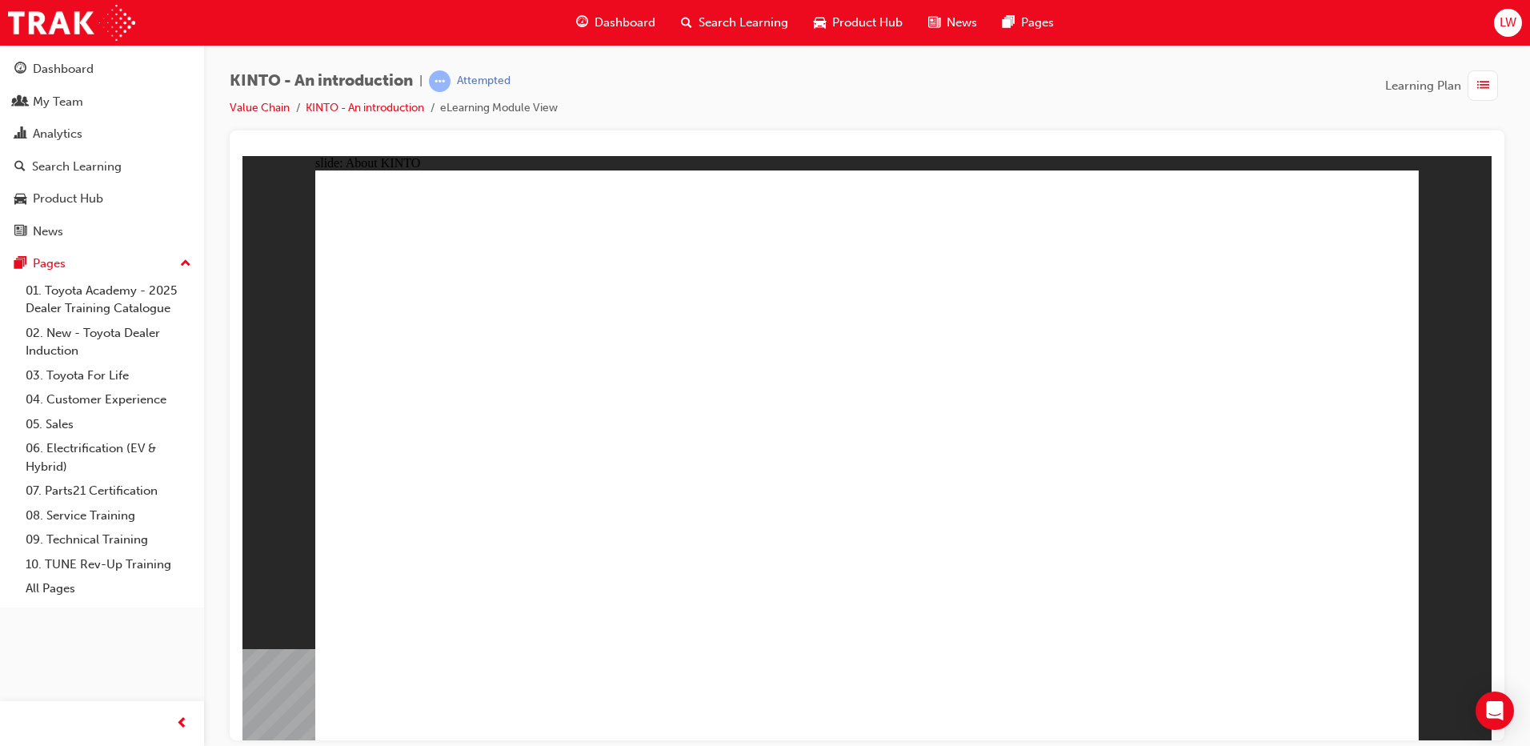
drag, startPoint x: 1342, startPoint y: 681, endPoint x: 1357, endPoint y: 691, distance: 17.3
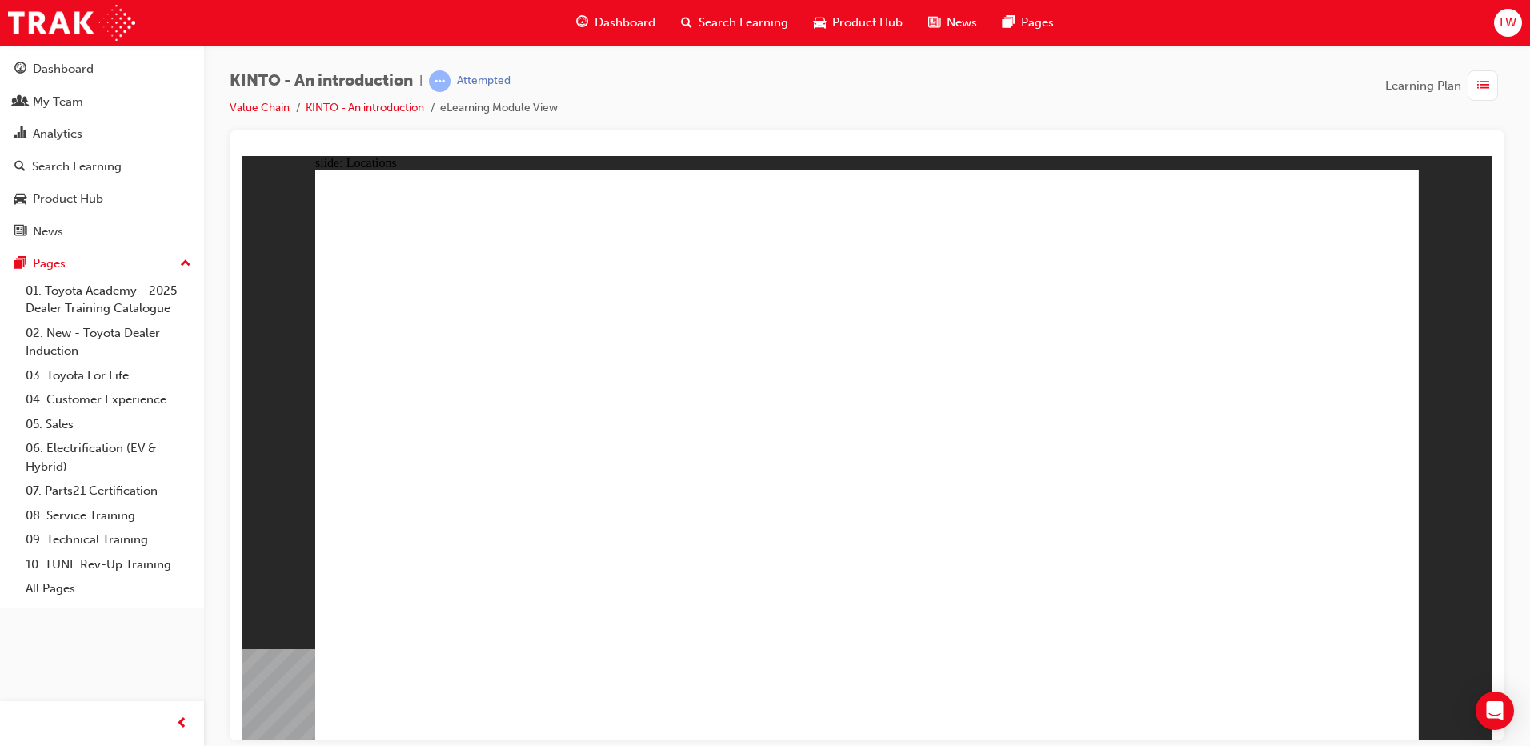
drag, startPoint x: 460, startPoint y: 299, endPoint x: 961, endPoint y: 326, distance: 501.7
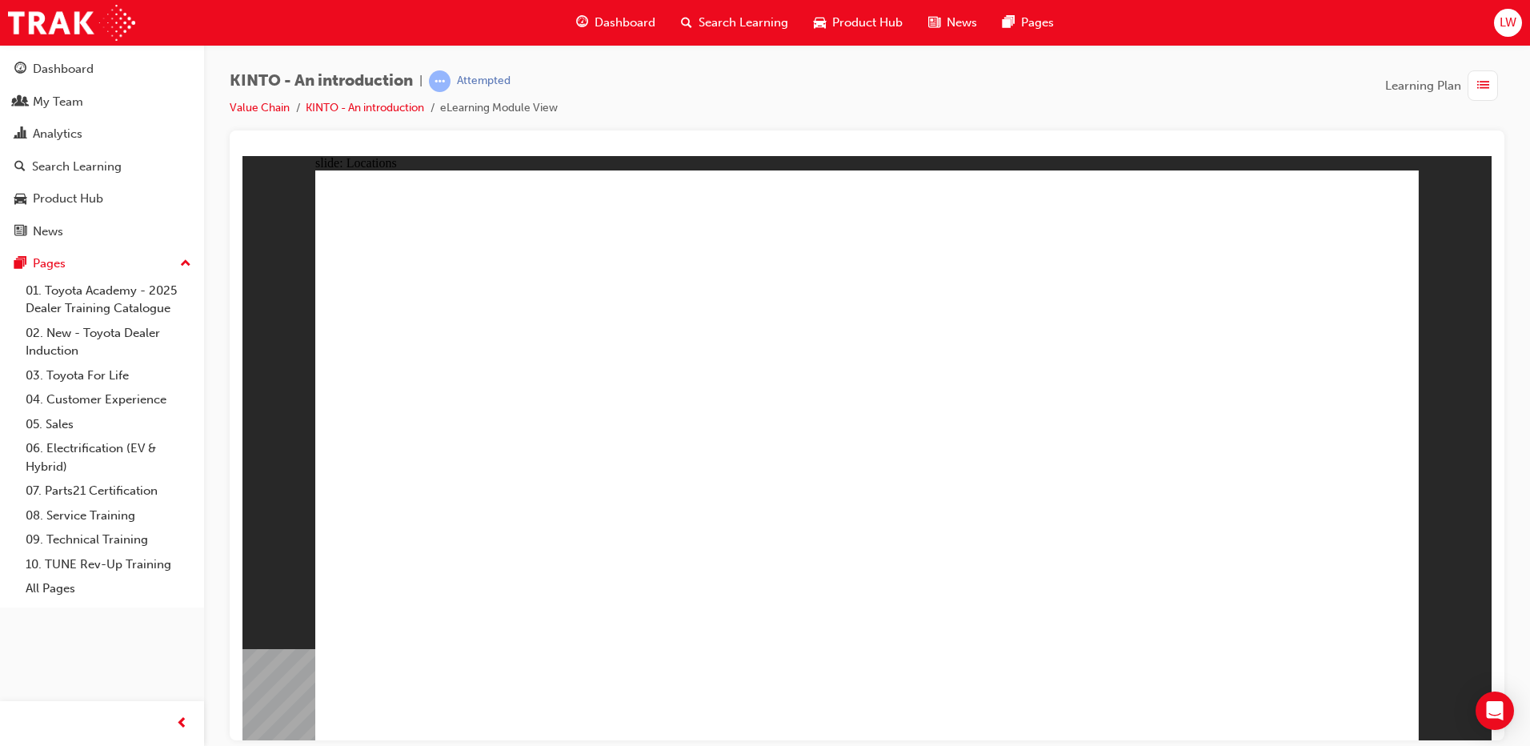
drag, startPoint x: 972, startPoint y: 671, endPoint x: 1237, endPoint y: 726, distance: 270.6
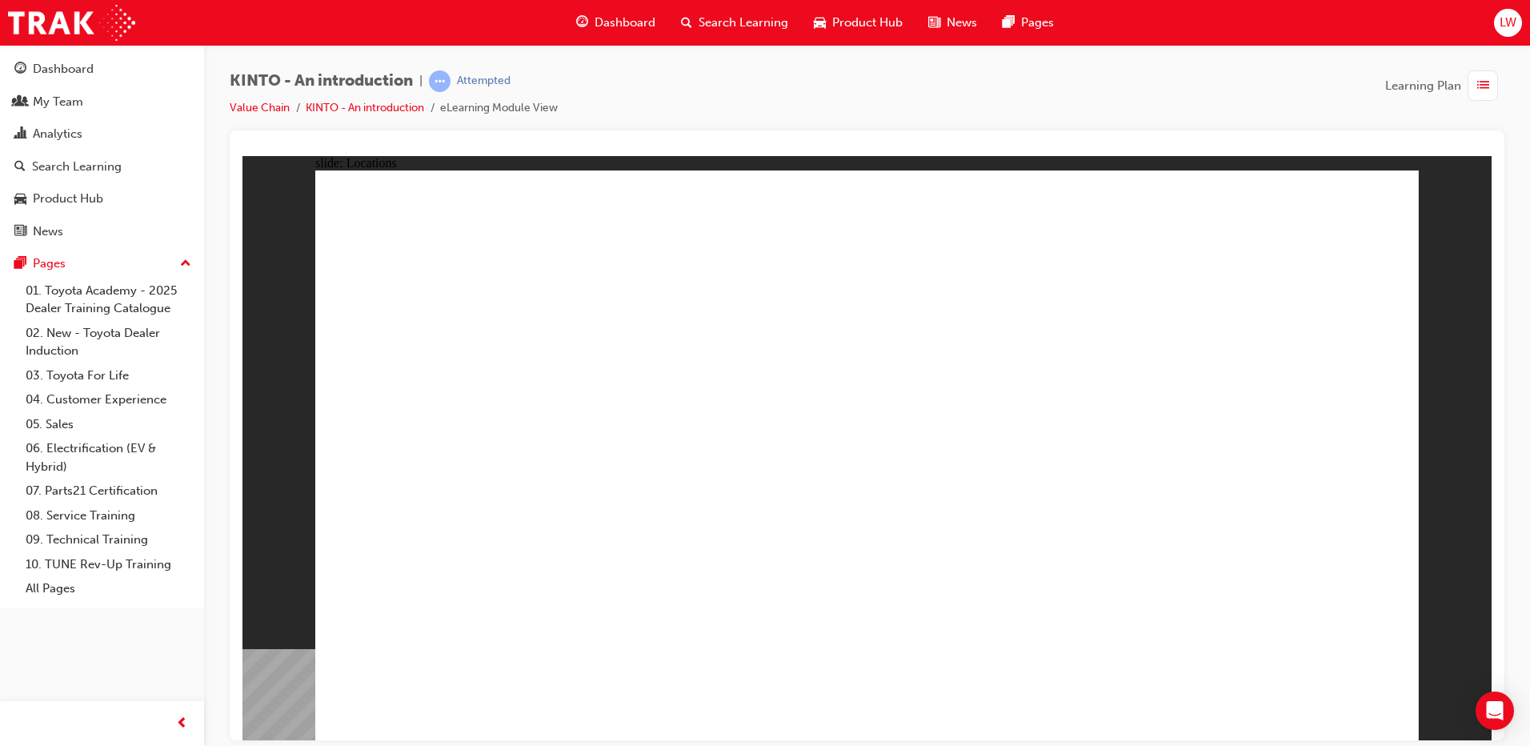
drag, startPoint x: 988, startPoint y: 442, endPoint x: 1040, endPoint y: 503, distance: 80.1
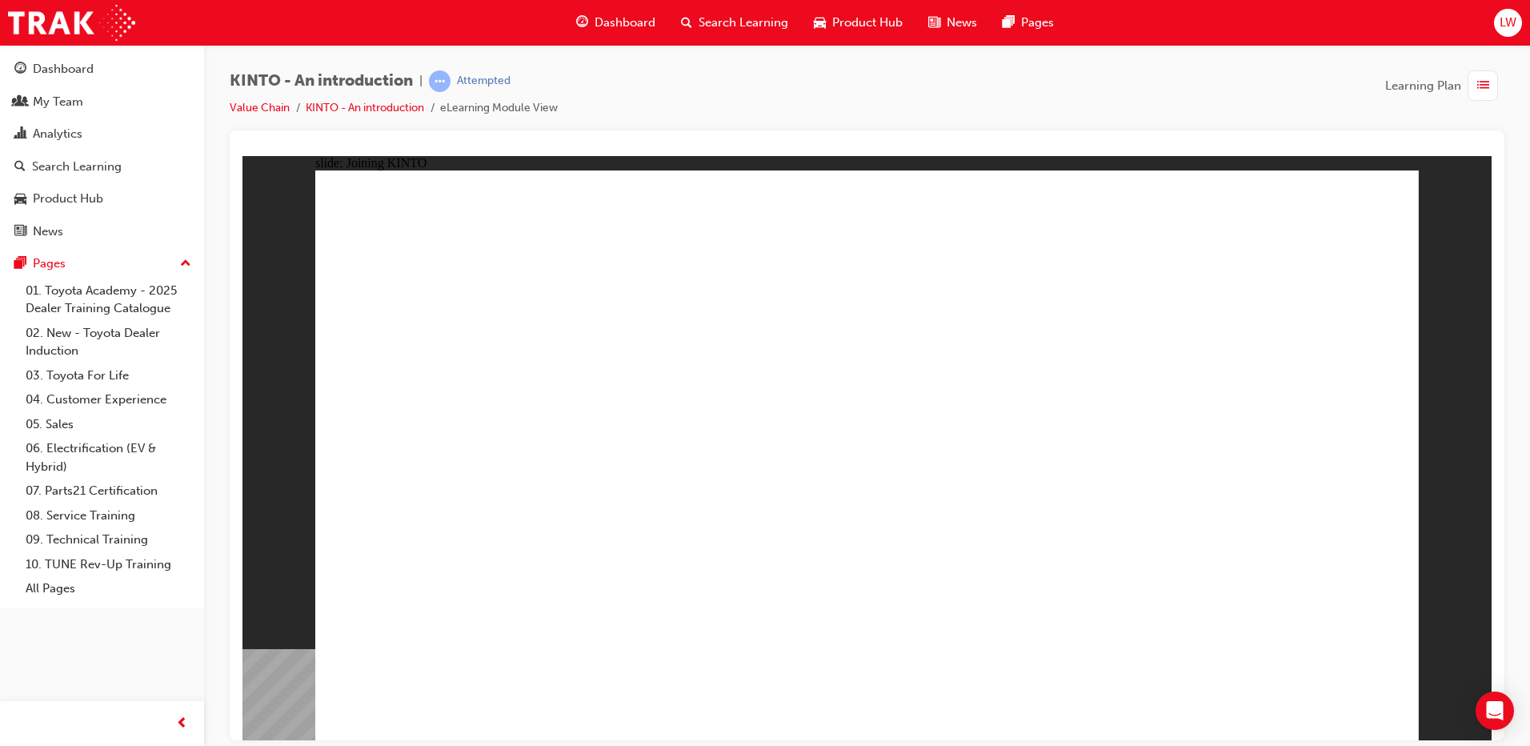
drag, startPoint x: 1206, startPoint y: 676, endPoint x: 1197, endPoint y: 695, distance: 20.4
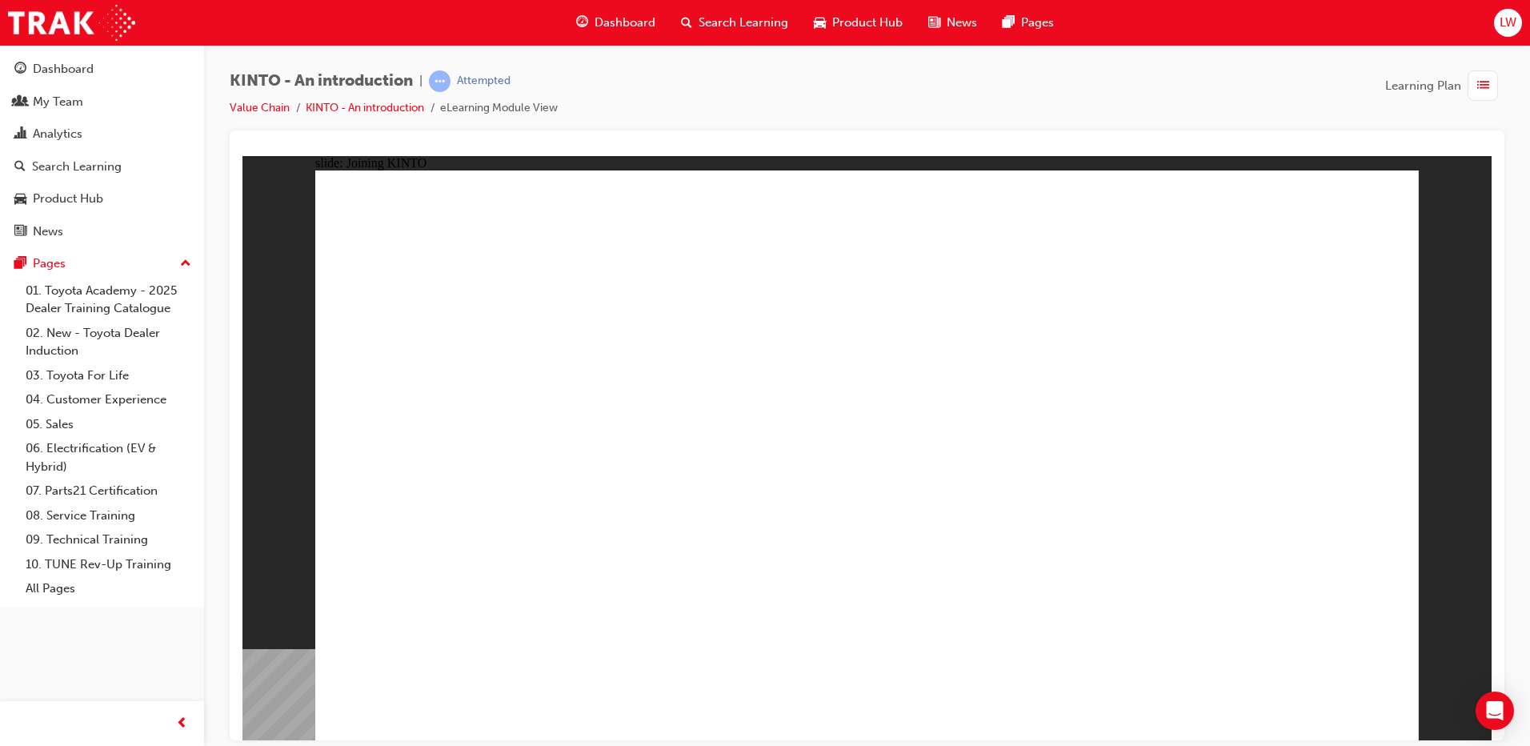
drag, startPoint x: 1212, startPoint y: 709, endPoint x: 1222, endPoint y: 695, distance: 17.8
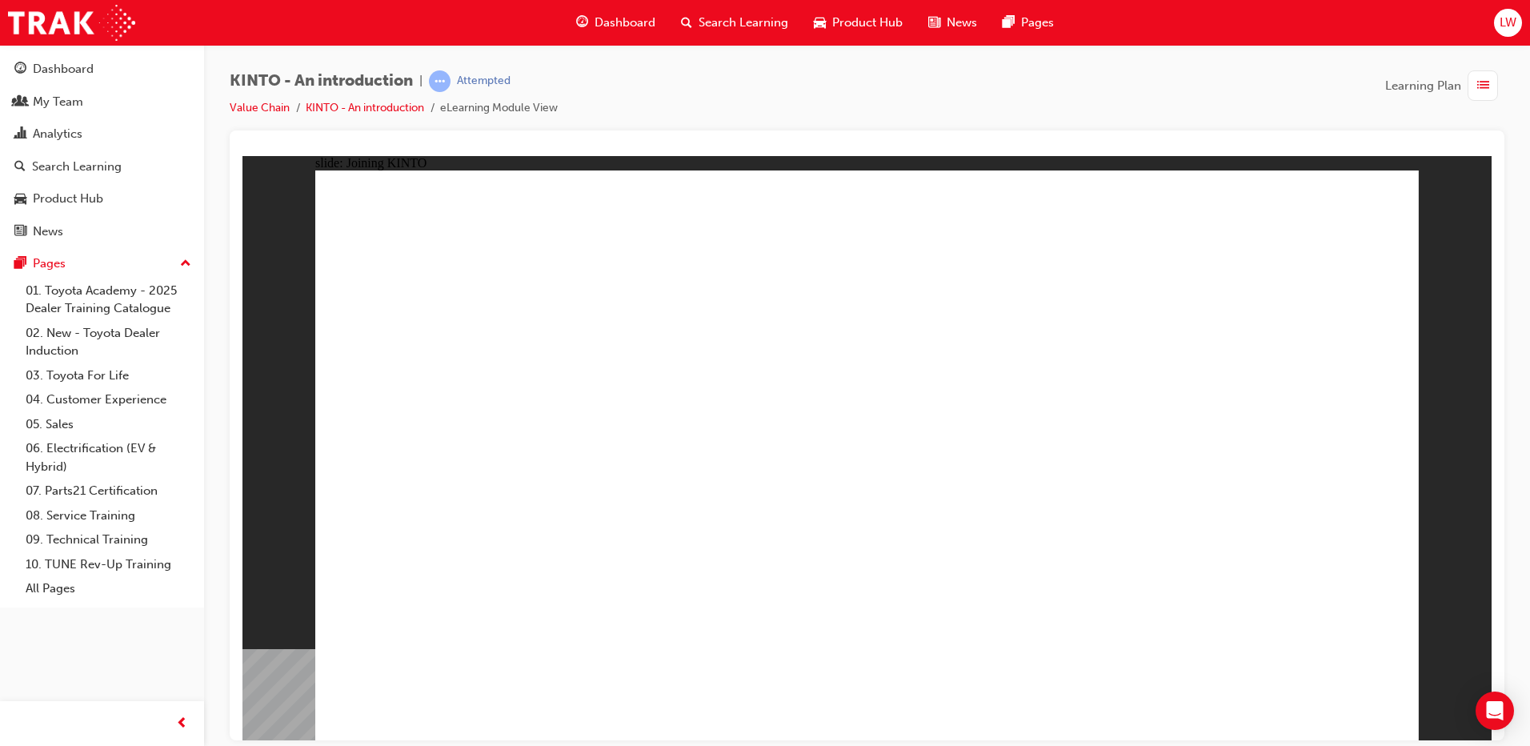
drag, startPoint x: 627, startPoint y: 335, endPoint x: 622, endPoint y: 344, distance: 10.0
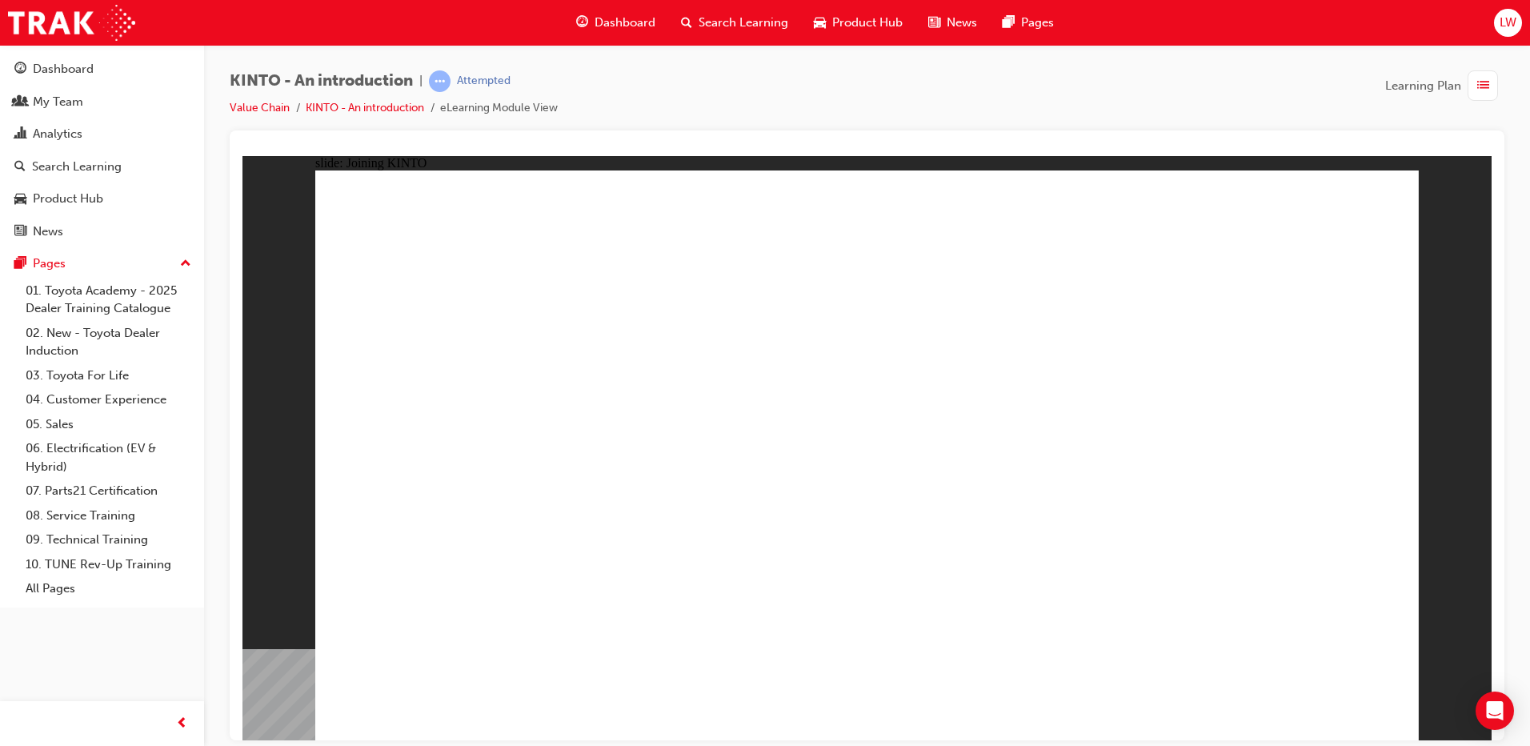
drag, startPoint x: 579, startPoint y: 454, endPoint x: 536, endPoint y: 475, distance: 48.0
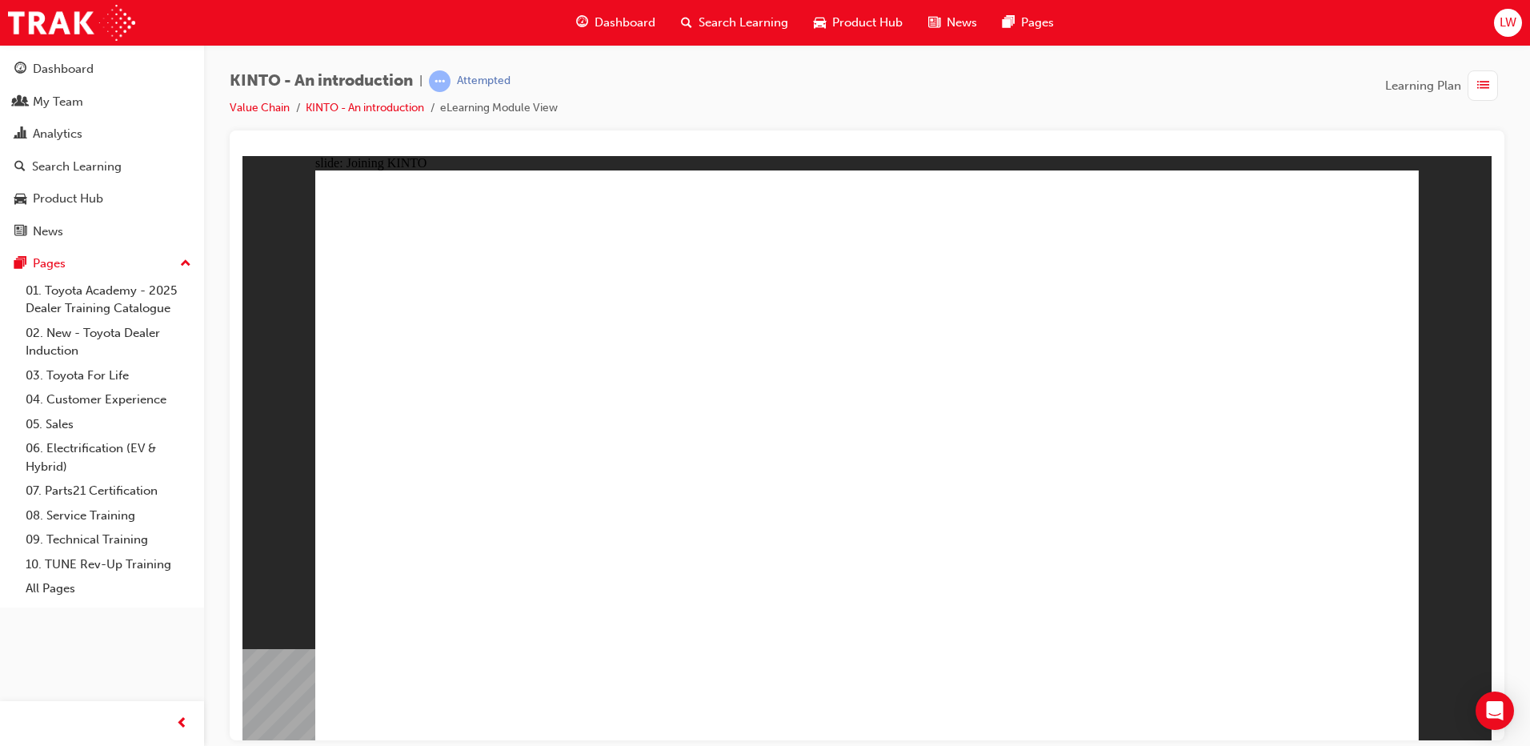
drag, startPoint x: 1247, startPoint y: 711, endPoint x: 1194, endPoint y: 687, distance: 57.7
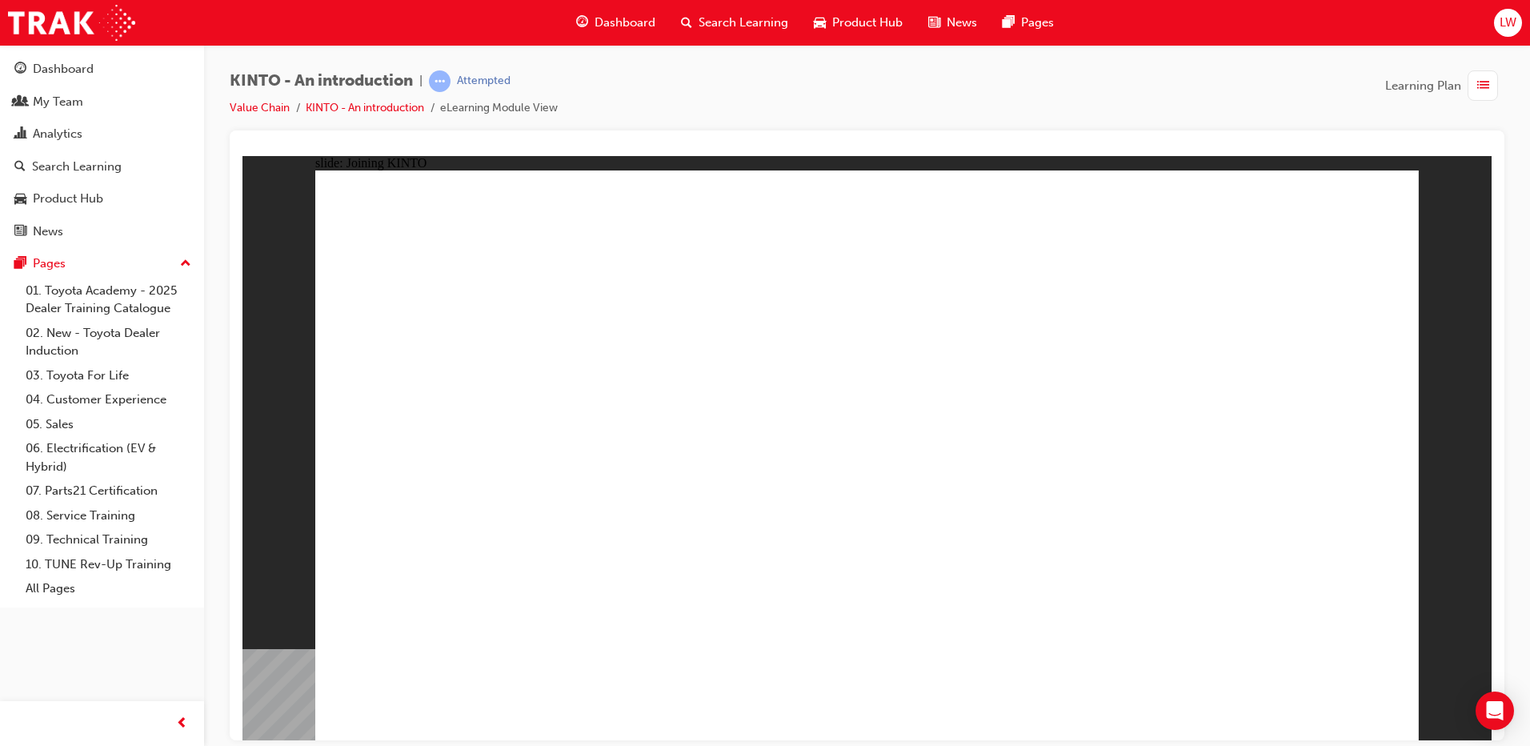
drag, startPoint x: 711, startPoint y: 455, endPoint x: 331, endPoint y: 493, distance: 382.8
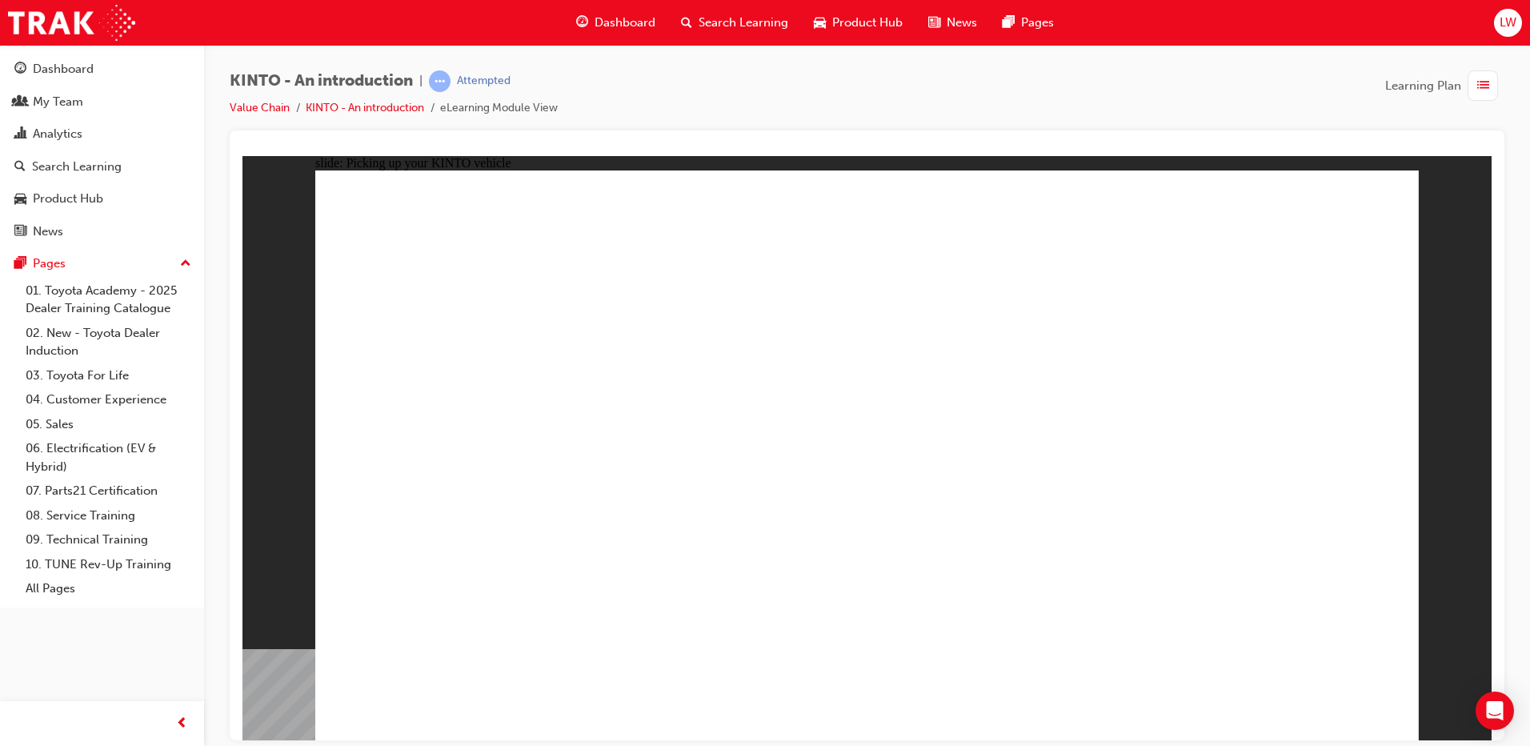
drag, startPoint x: 459, startPoint y: 420, endPoint x: 647, endPoint y: 416, distance: 188.1
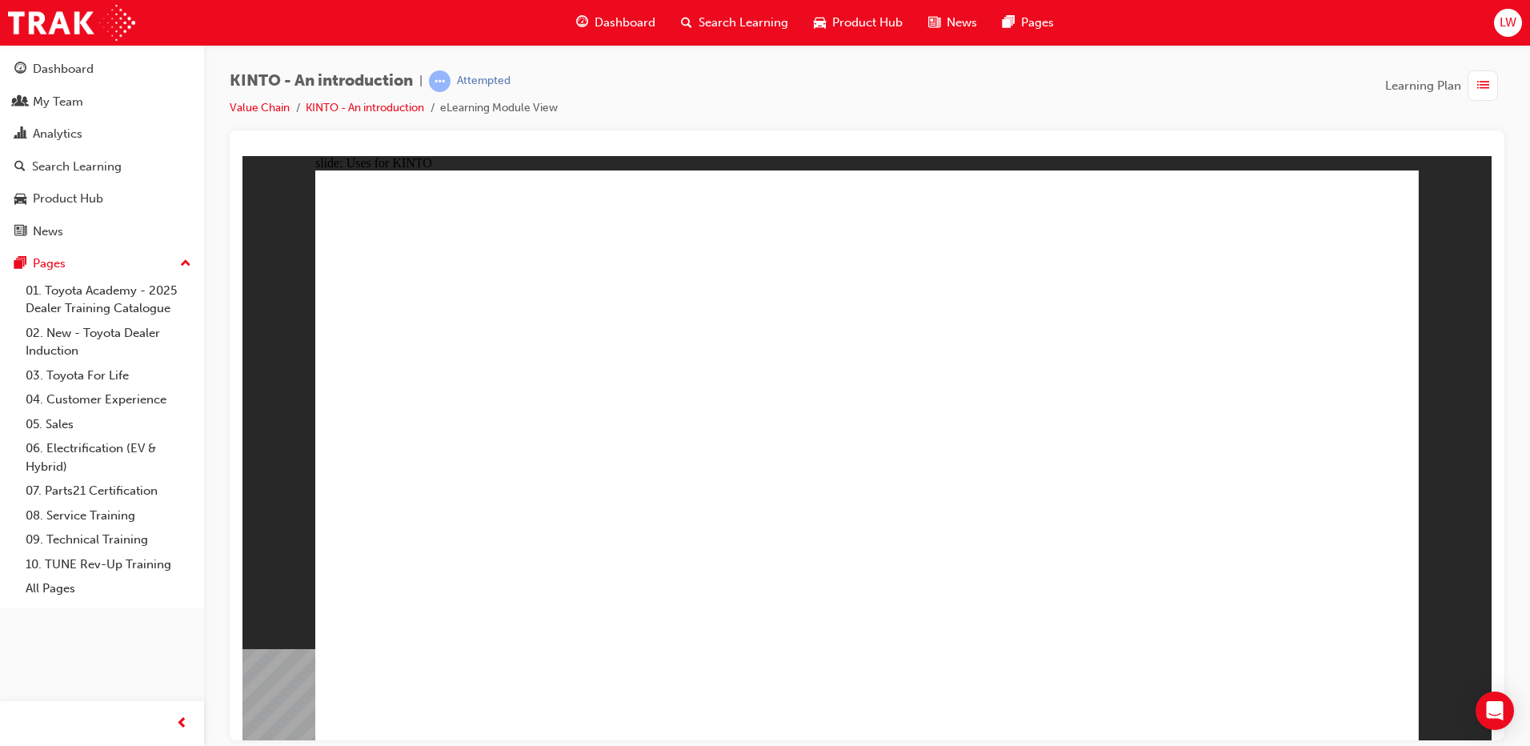
drag, startPoint x: 546, startPoint y: 399, endPoint x: 557, endPoint y: 432, distance: 35.4
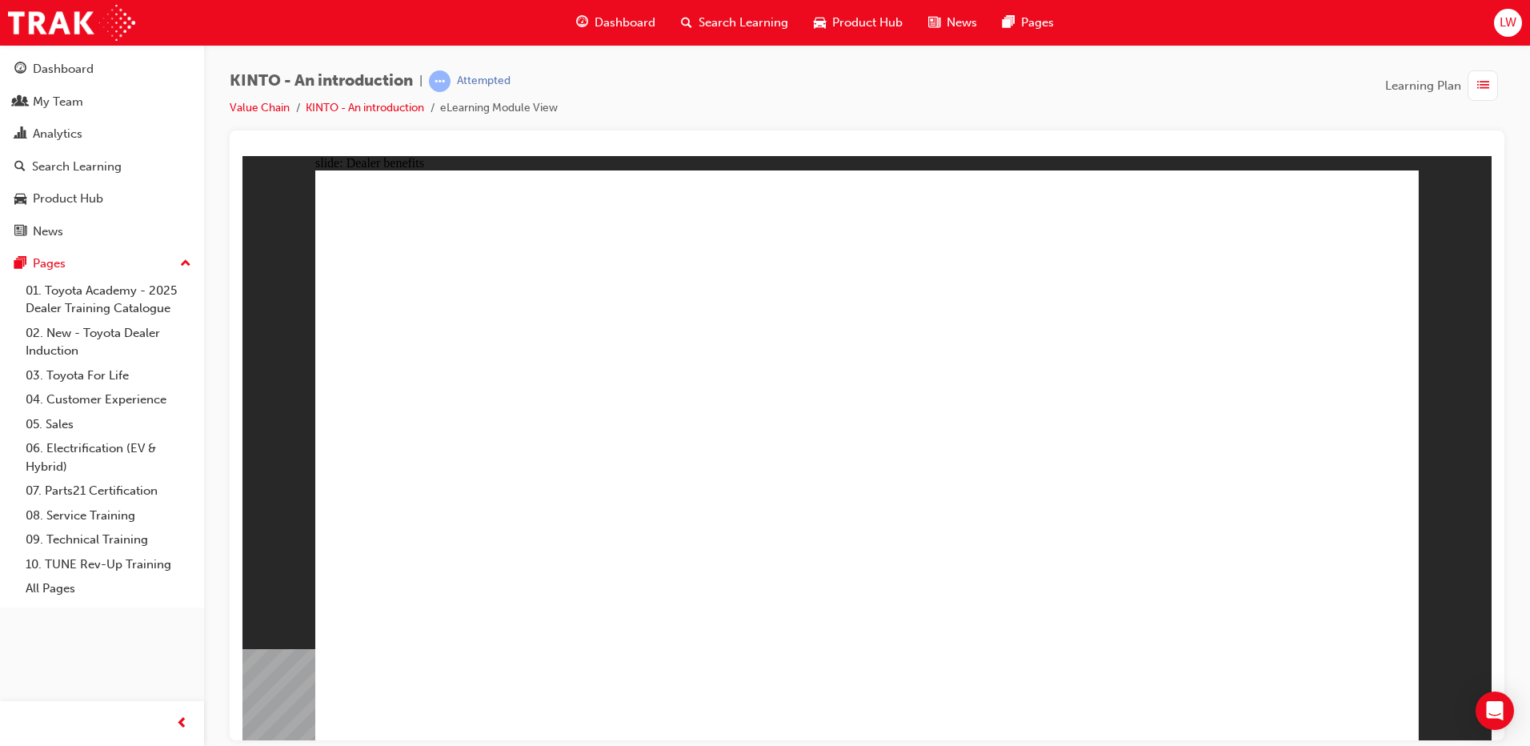
drag, startPoint x: 812, startPoint y: 404, endPoint x: 809, endPoint y: 423, distance: 19.4
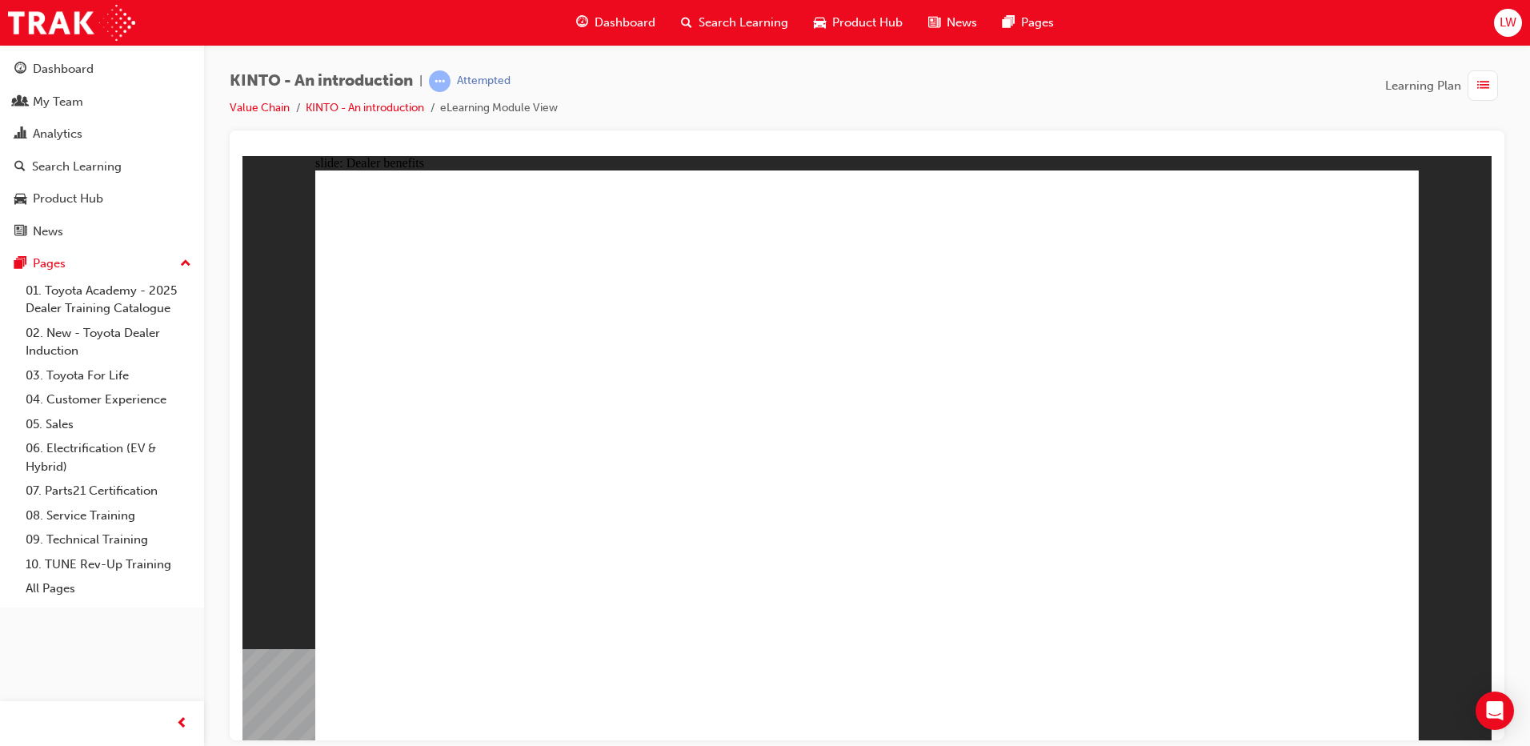
drag, startPoint x: 479, startPoint y: 532, endPoint x: 481, endPoint y: 541, distance: 9.1
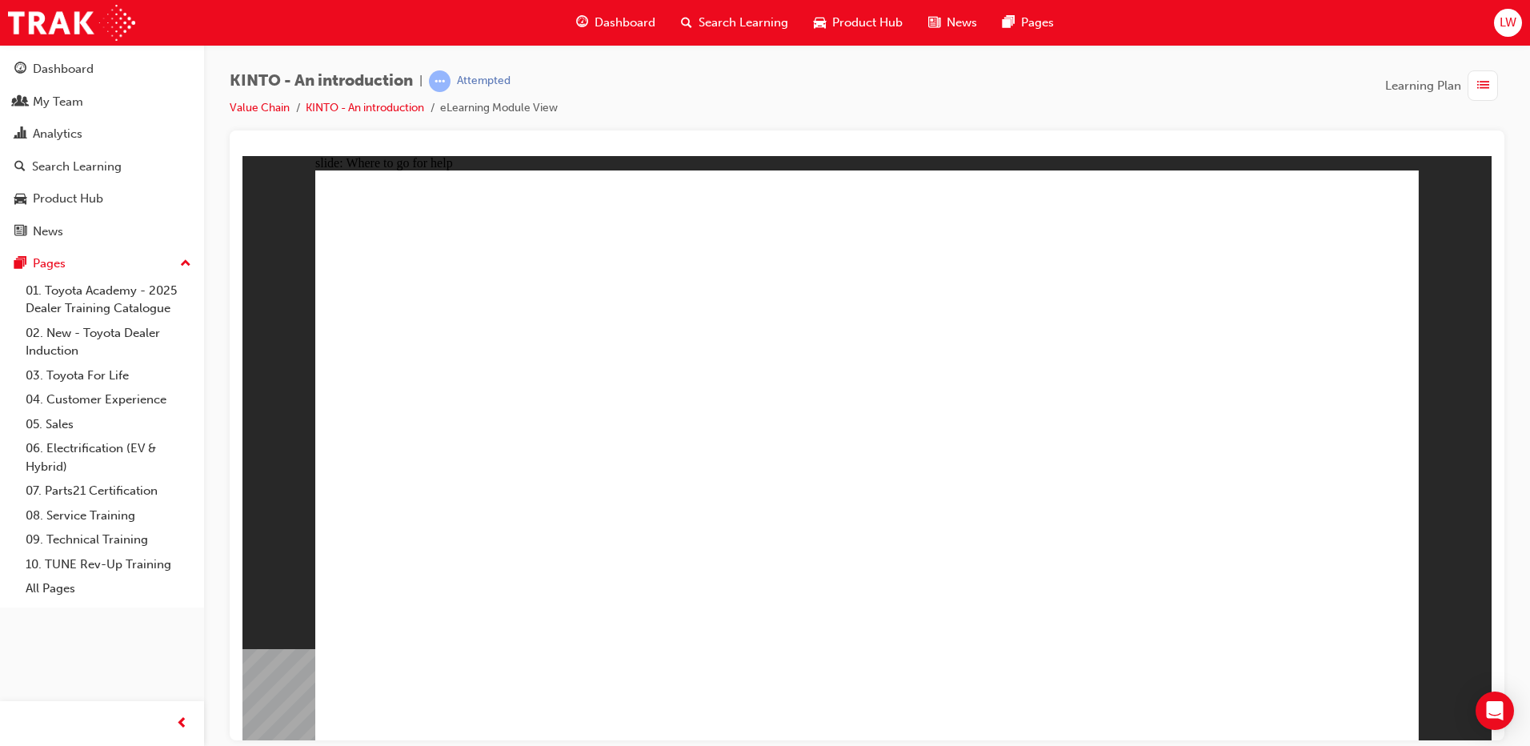
drag, startPoint x: 507, startPoint y: 536, endPoint x: 513, endPoint y: 542, distance: 8.5
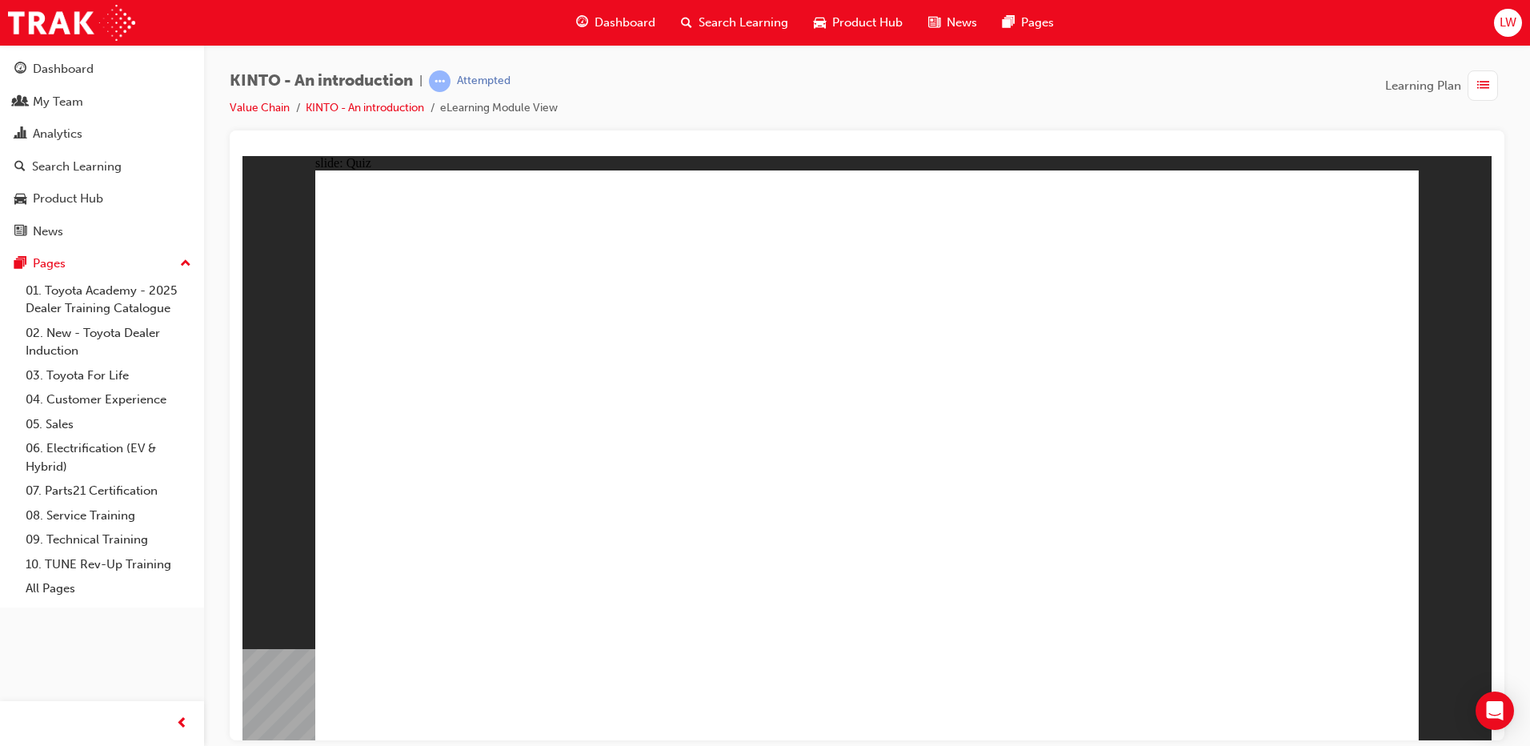
radio input "false"
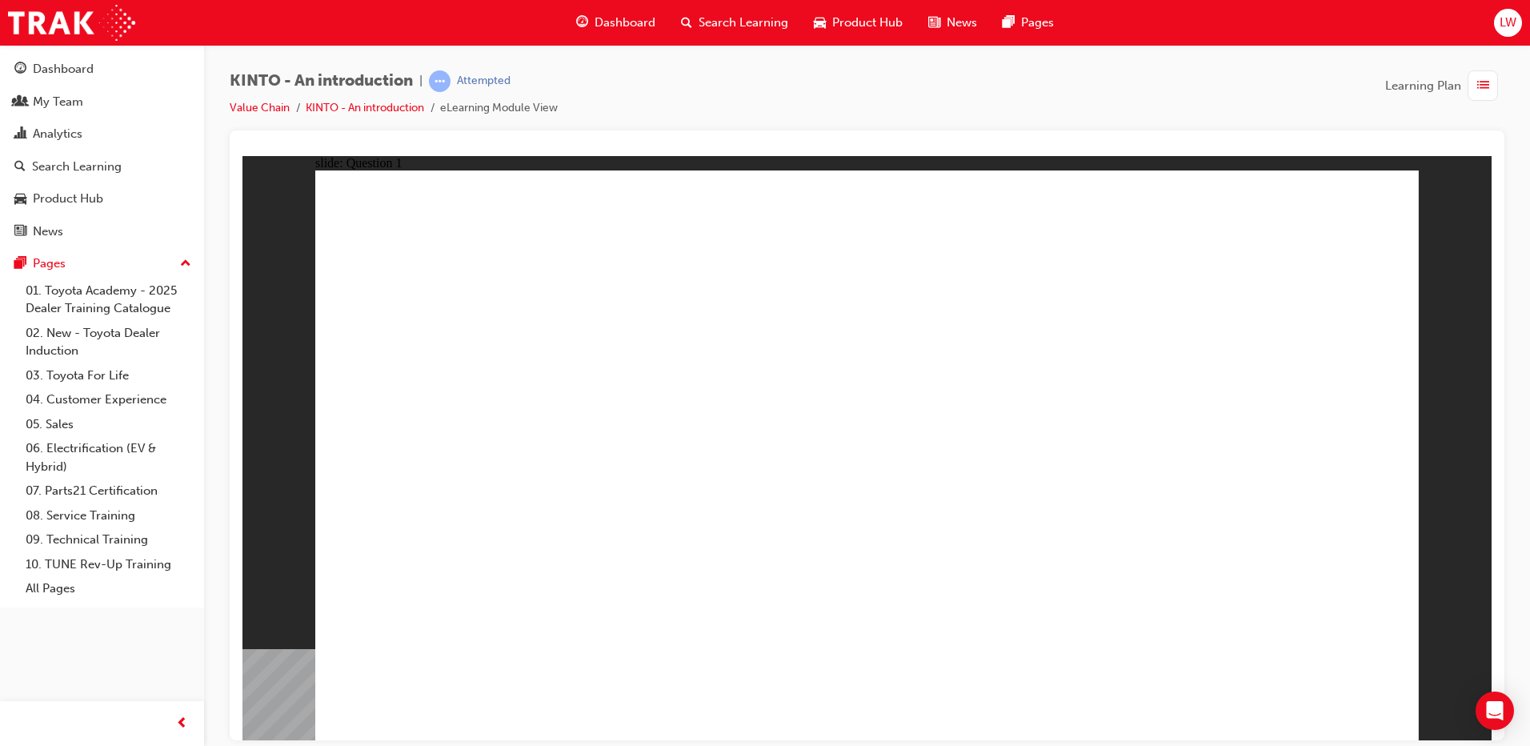
radio input "false"
drag, startPoint x: 893, startPoint y: 580, endPoint x: 1086, endPoint y: 639, distance: 201.8
radio input "false"
radio input "true"
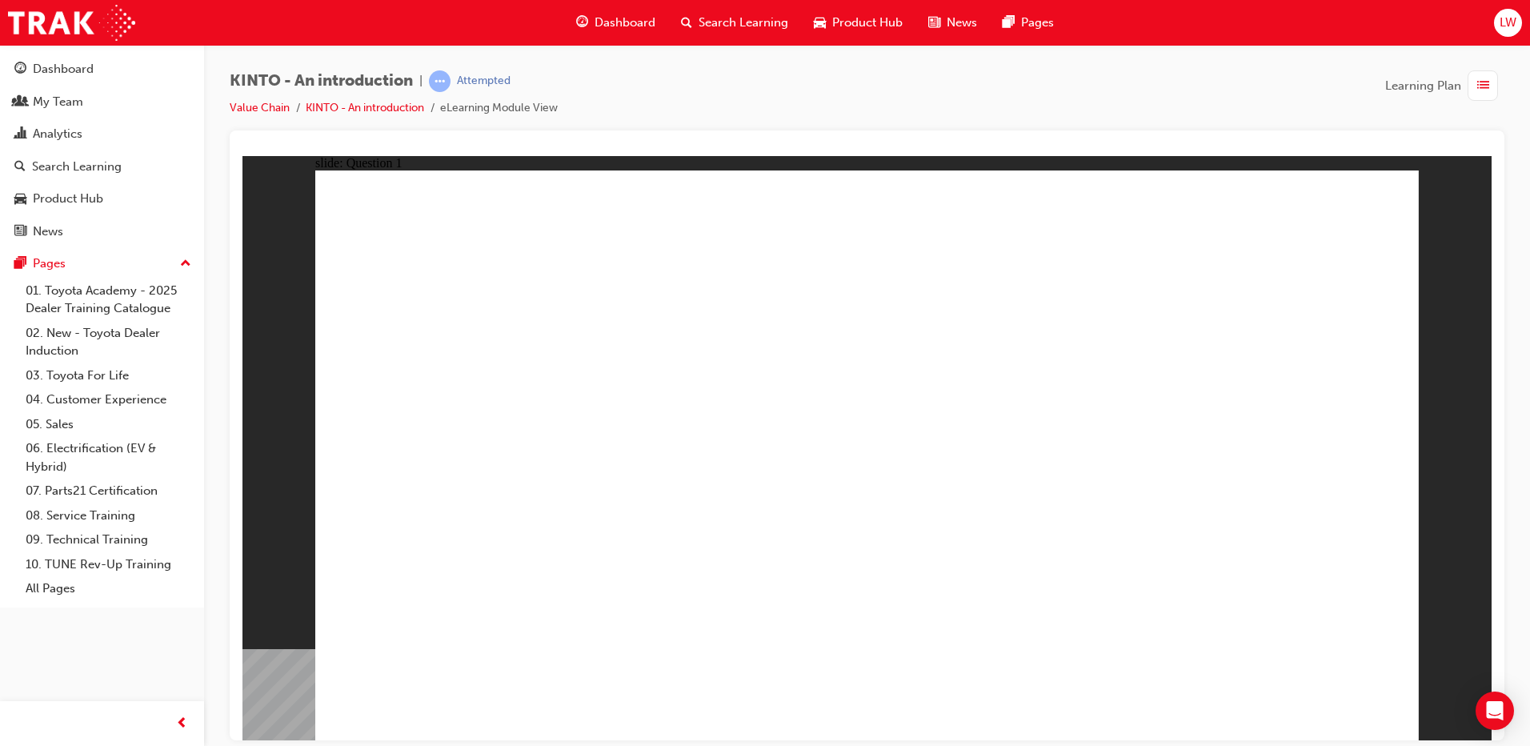
radio input "false"
radio input "true"
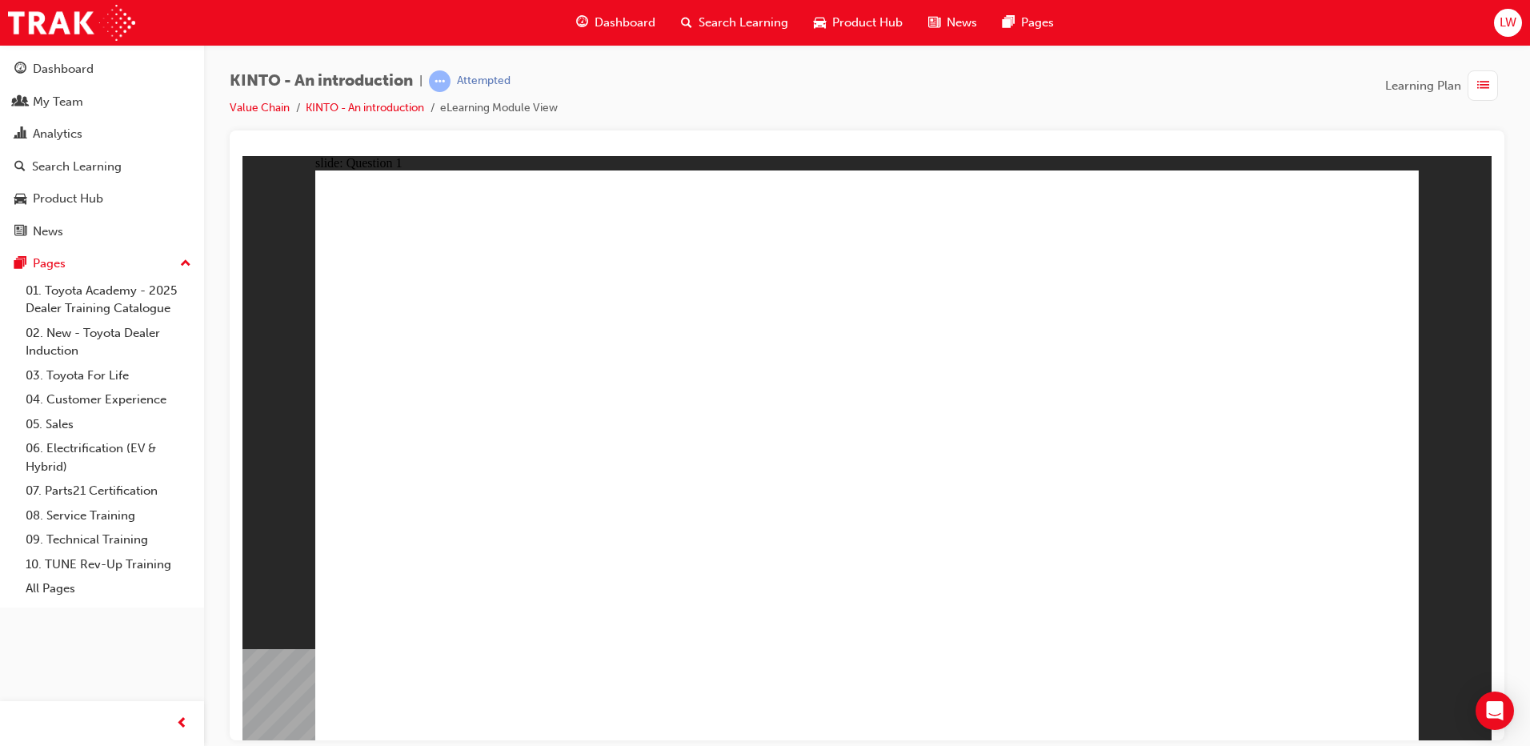
checkbox input "true"
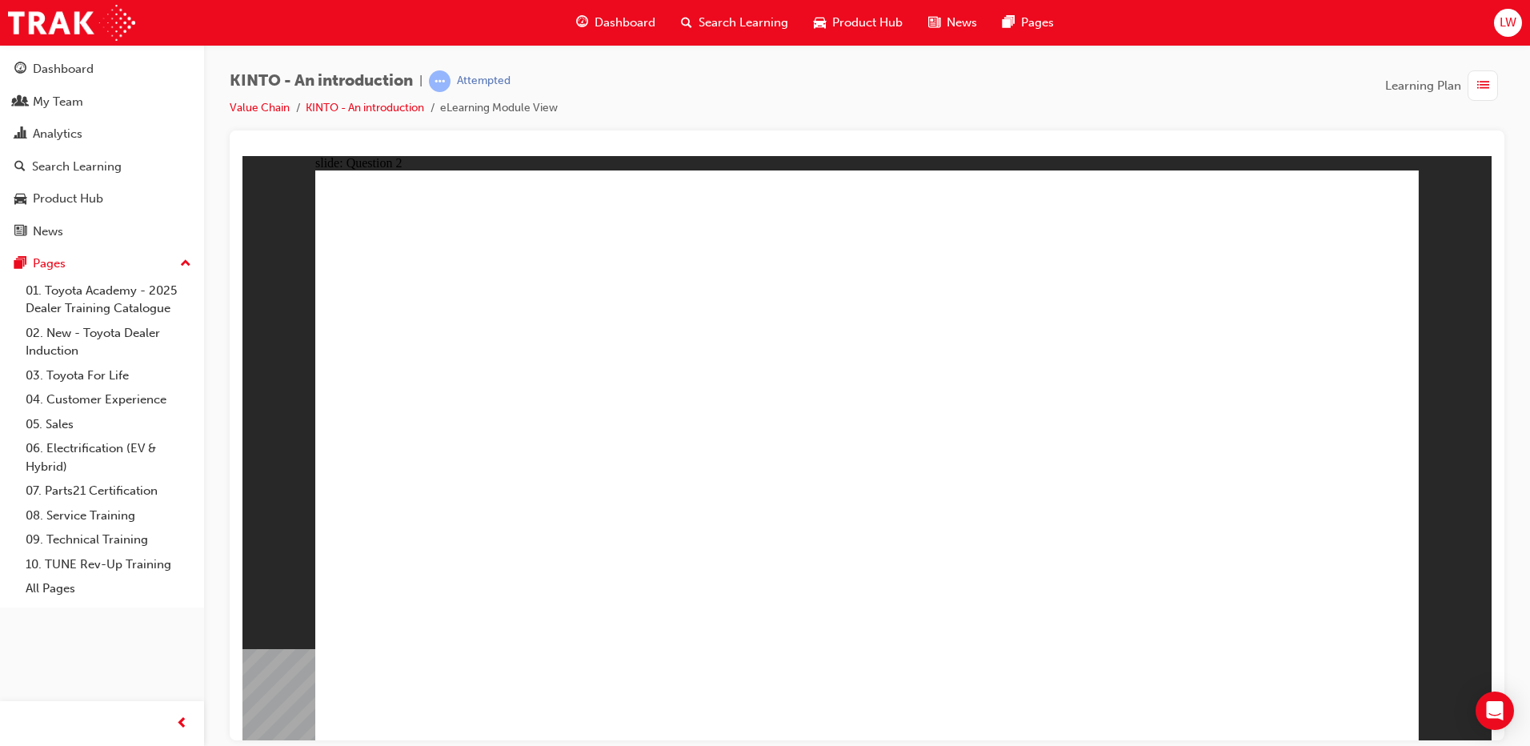
checkbox input "true"
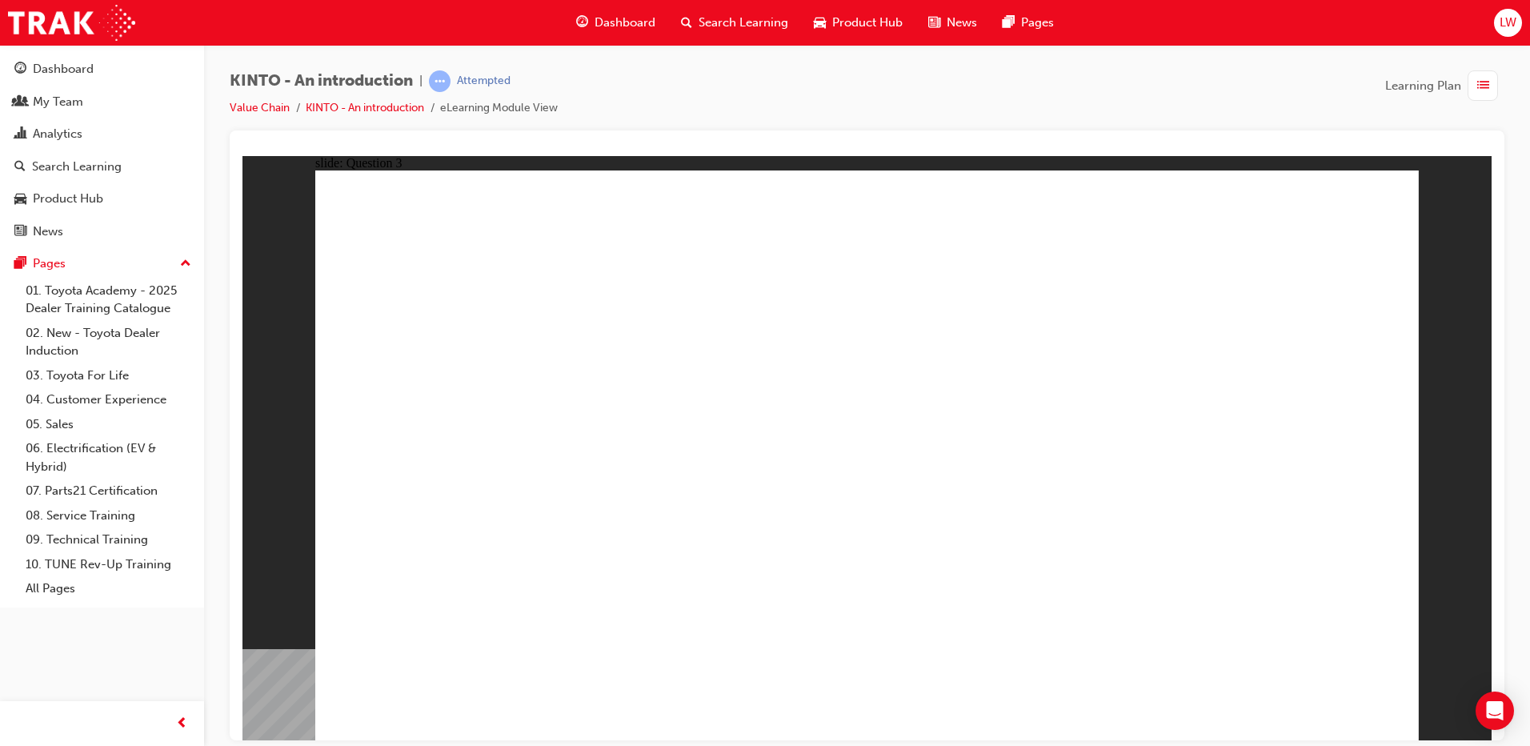
radio input "false"
radio input "true"
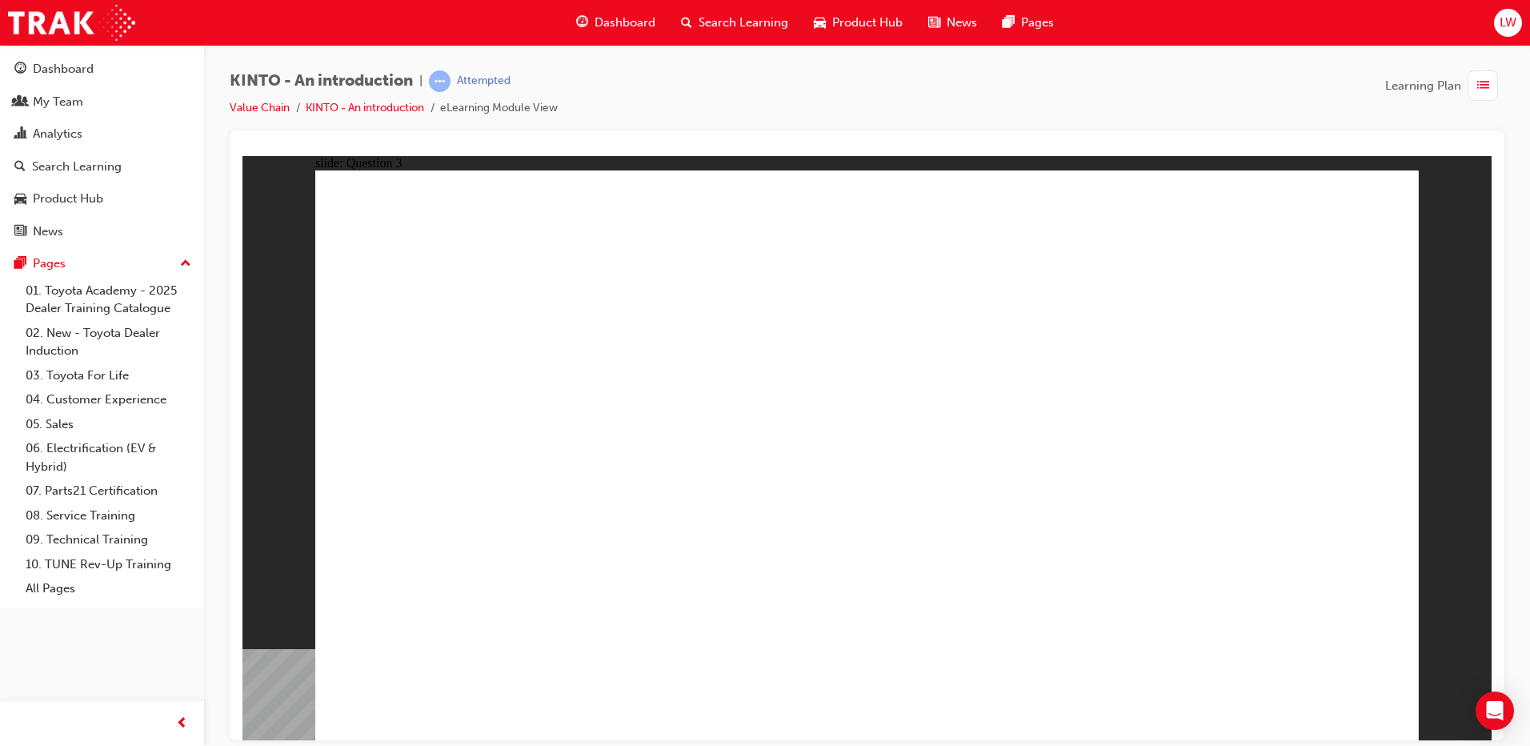
radio input "false"
radio input "true"
drag, startPoint x: 678, startPoint y: 489, endPoint x: 662, endPoint y: 488, distance: 16.0
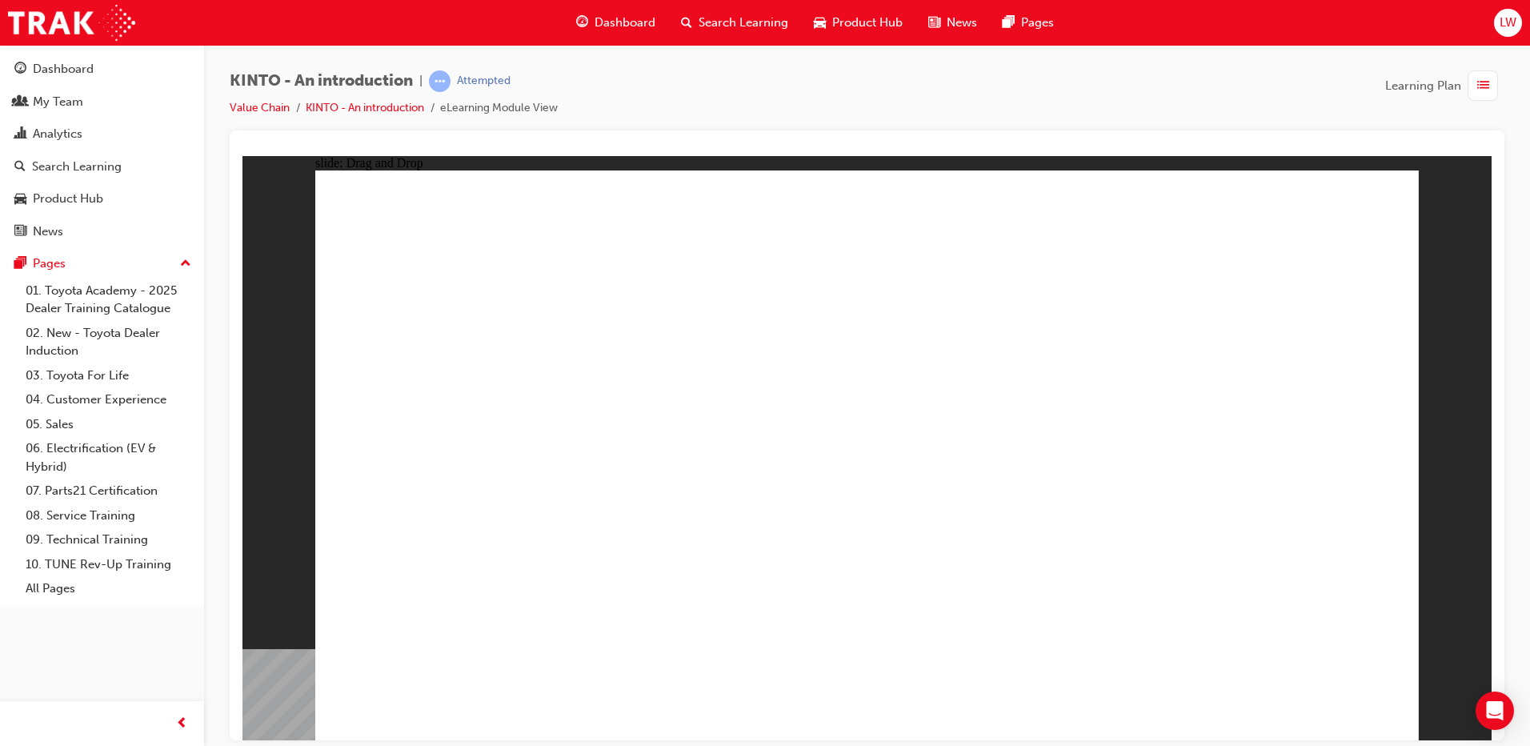
drag, startPoint x: 902, startPoint y: 512, endPoint x: 871, endPoint y: 516, distance: 31.5
drag, startPoint x: 503, startPoint y: 497, endPoint x: 506, endPoint y: 613, distance: 116.1
drag, startPoint x: 816, startPoint y: 491, endPoint x: 674, endPoint y: 586, distance: 170.9
drag, startPoint x: 1088, startPoint y: 491, endPoint x: 506, endPoint y: 620, distance: 595.9
drag, startPoint x: 515, startPoint y: 569, endPoint x: 884, endPoint y: 428, distance: 394.9
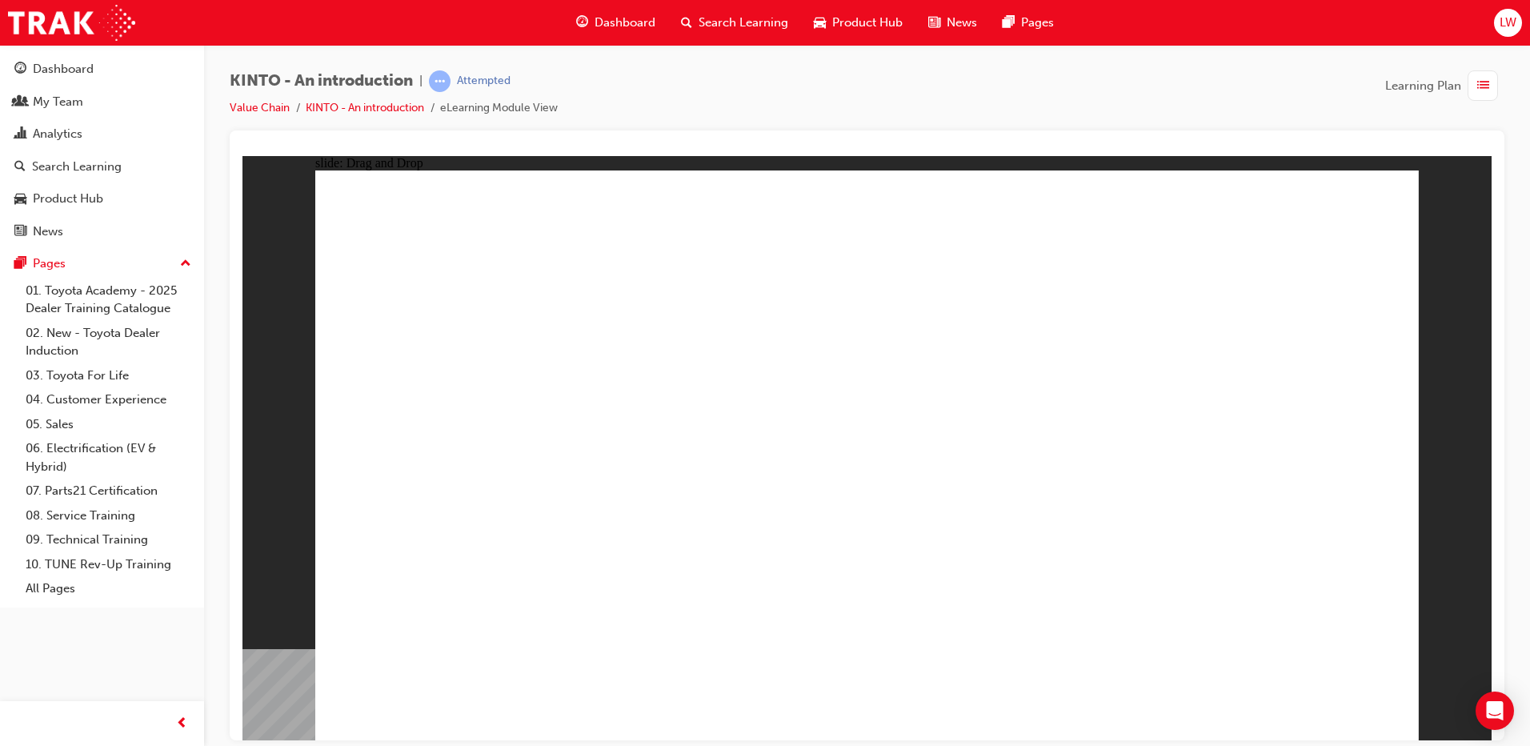
drag, startPoint x: 687, startPoint y: 628, endPoint x: 898, endPoint y: 593, distance: 214.2
drag, startPoint x: 1212, startPoint y: 493, endPoint x: 1224, endPoint y: 624, distance: 131.9
drag, startPoint x: 1282, startPoint y: 634, endPoint x: 1072, endPoint y: 632, distance: 209.7
drag, startPoint x: 691, startPoint y: 498, endPoint x: 1328, endPoint y: 623, distance: 648.4
drag, startPoint x: 886, startPoint y: 489, endPoint x: 707, endPoint y: 639, distance: 234.0
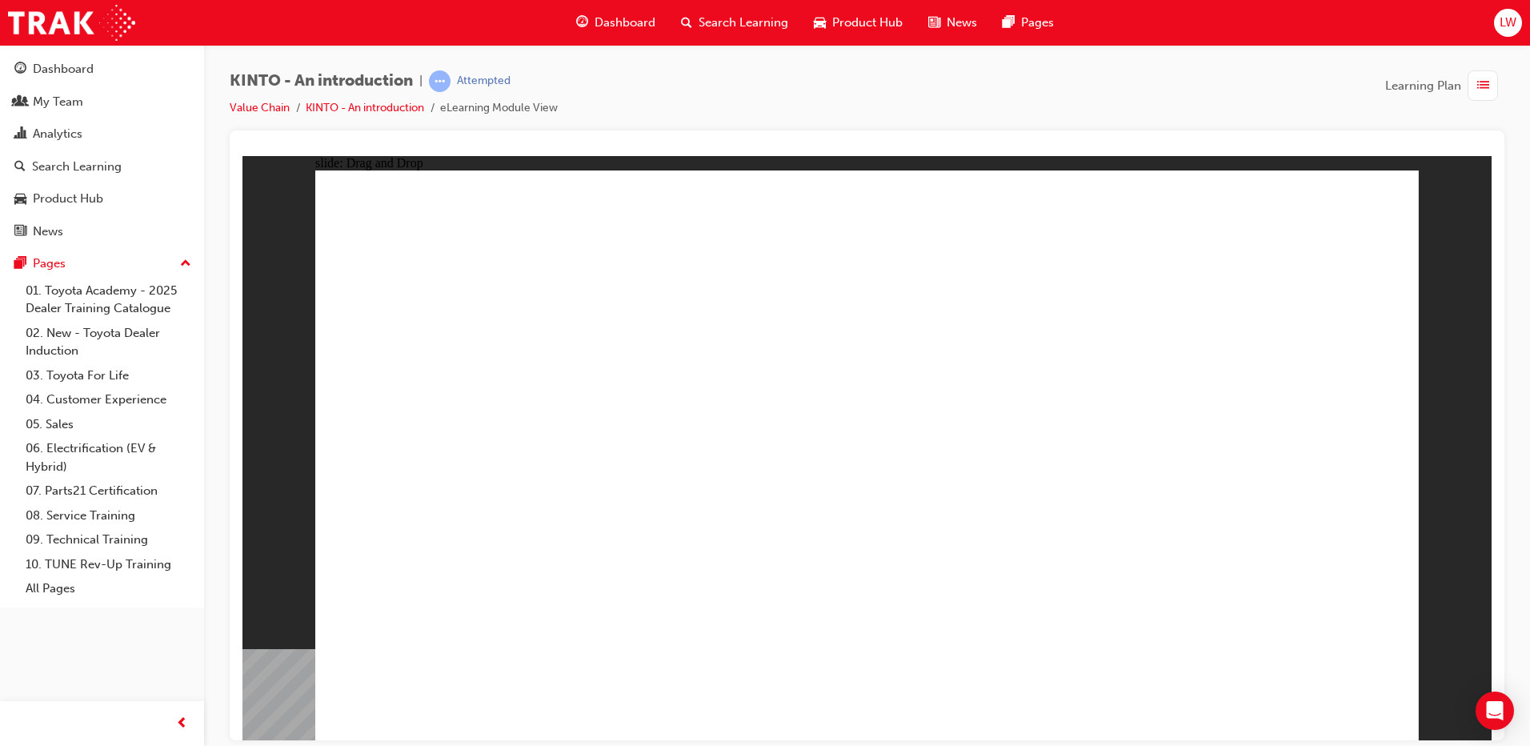
radio input "true"
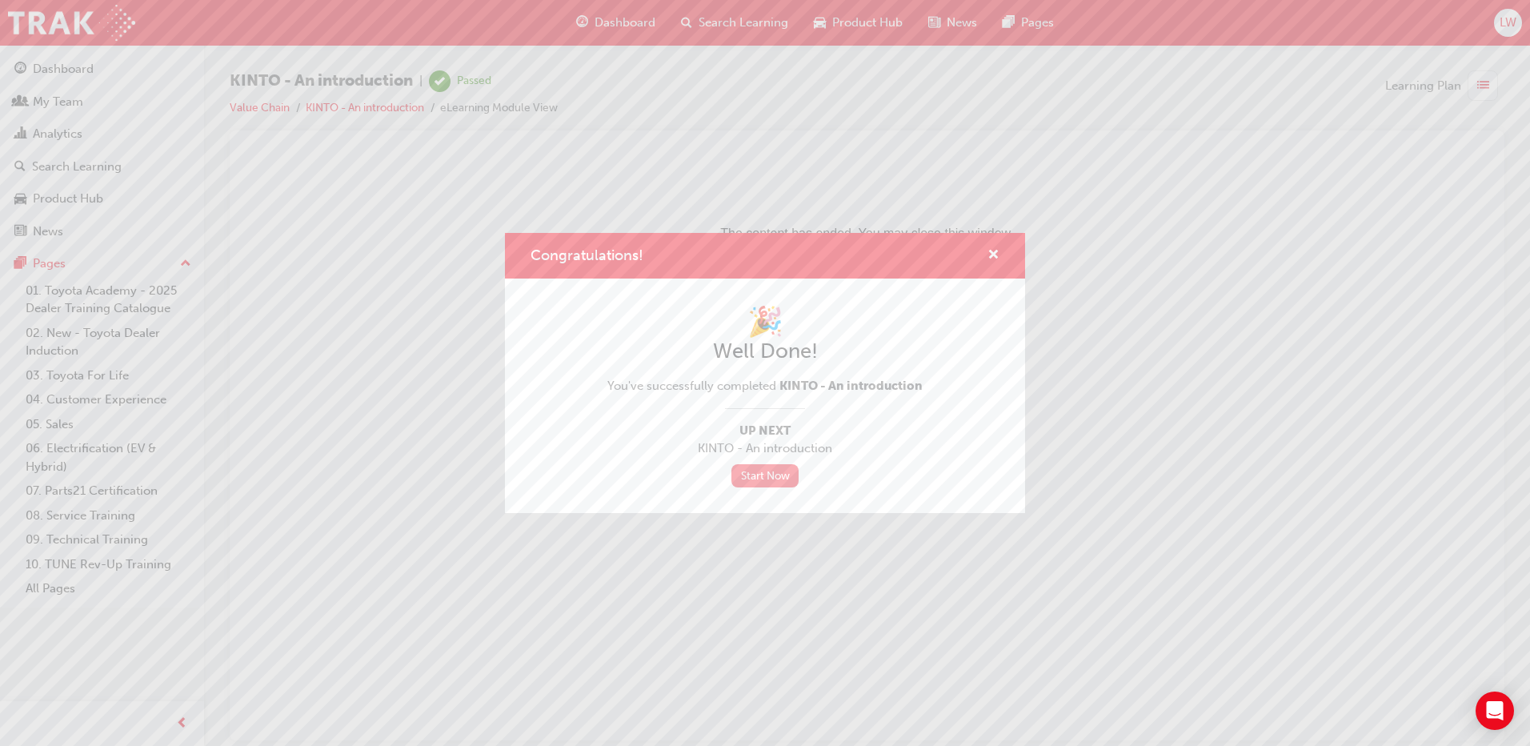
click at [766, 474] on link "Start Now" at bounding box center [764, 475] width 67 height 23
click at [992, 254] on span "cross-icon" at bounding box center [994, 256] width 12 height 14
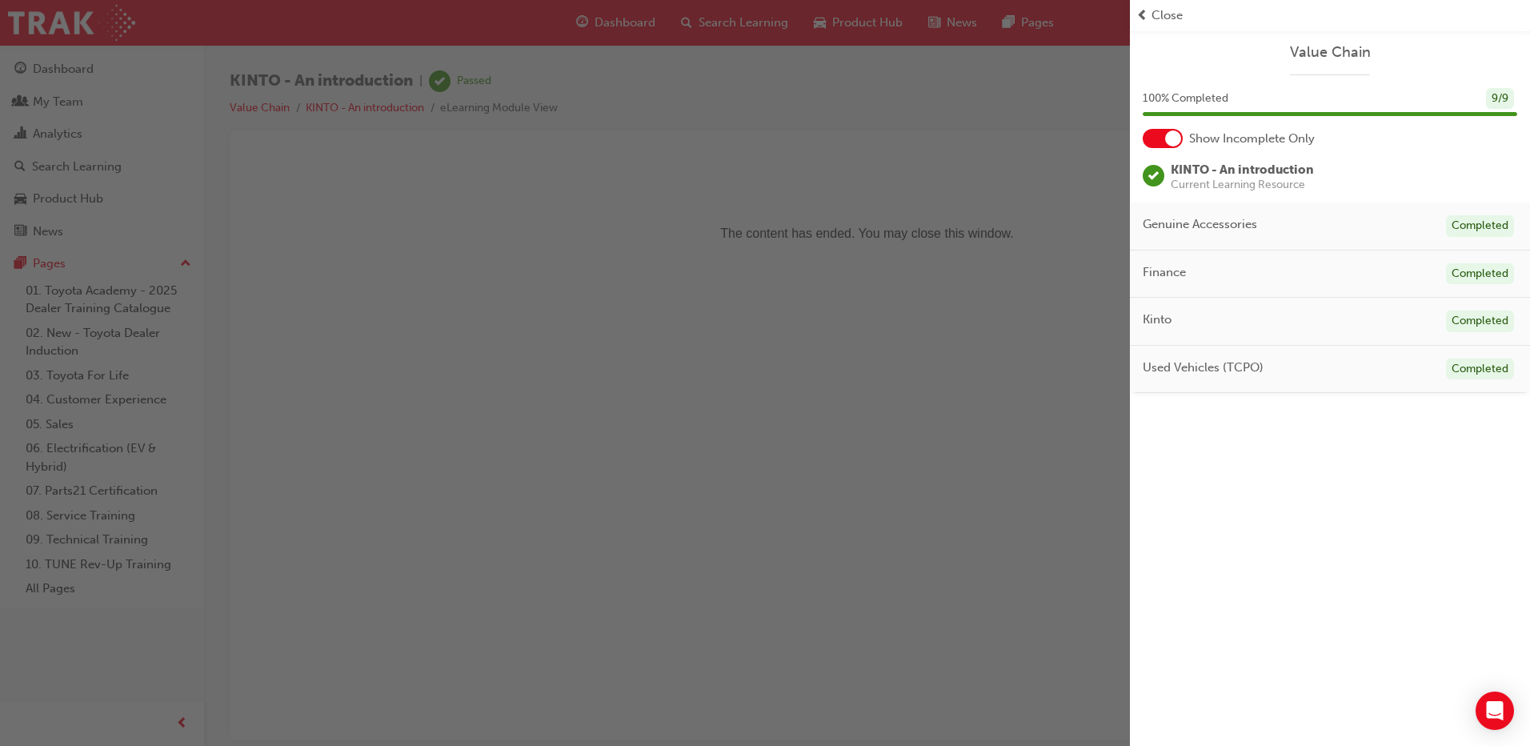
click at [930, 182] on div "button" at bounding box center [565, 373] width 1130 height 746
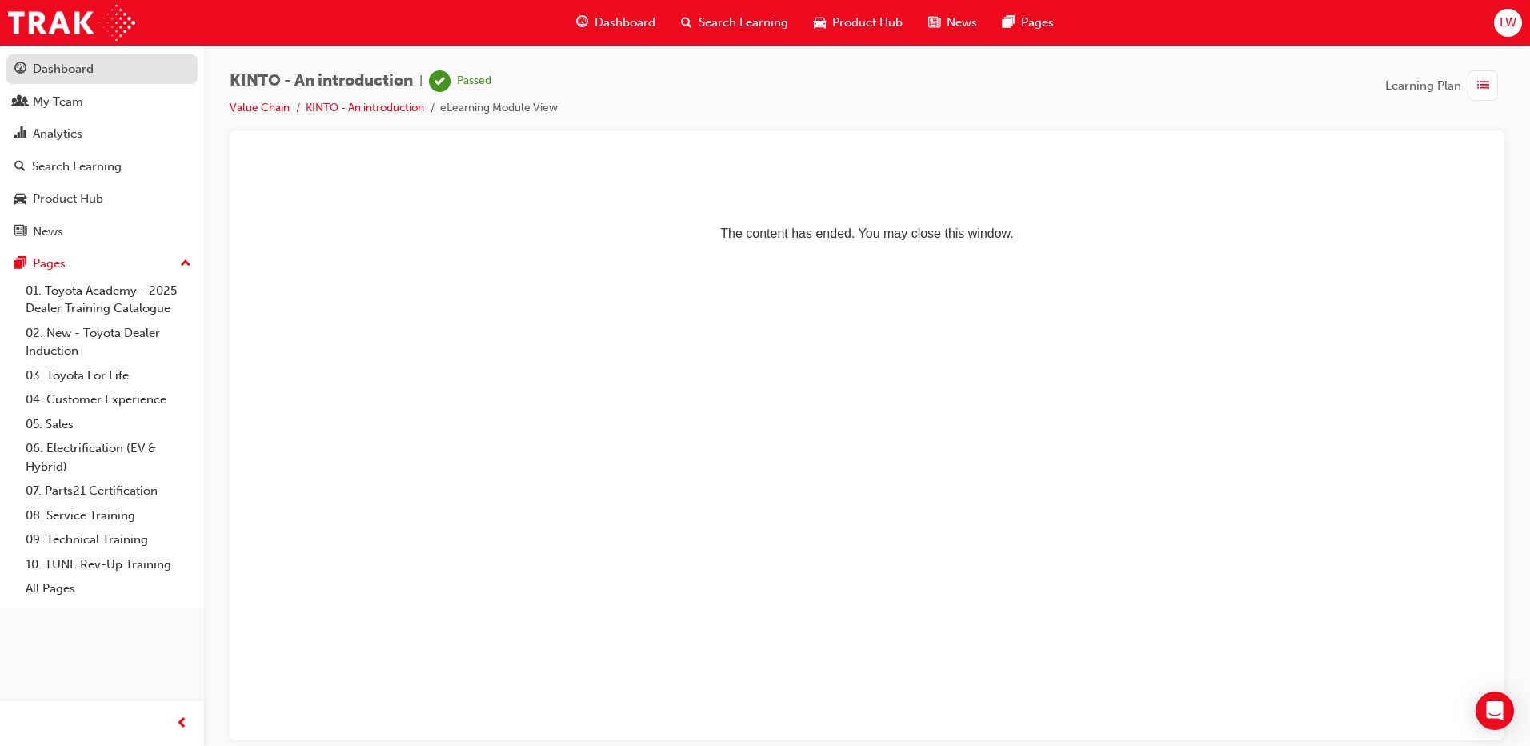
click at [84, 74] on div "Dashboard" at bounding box center [63, 69] width 61 height 18
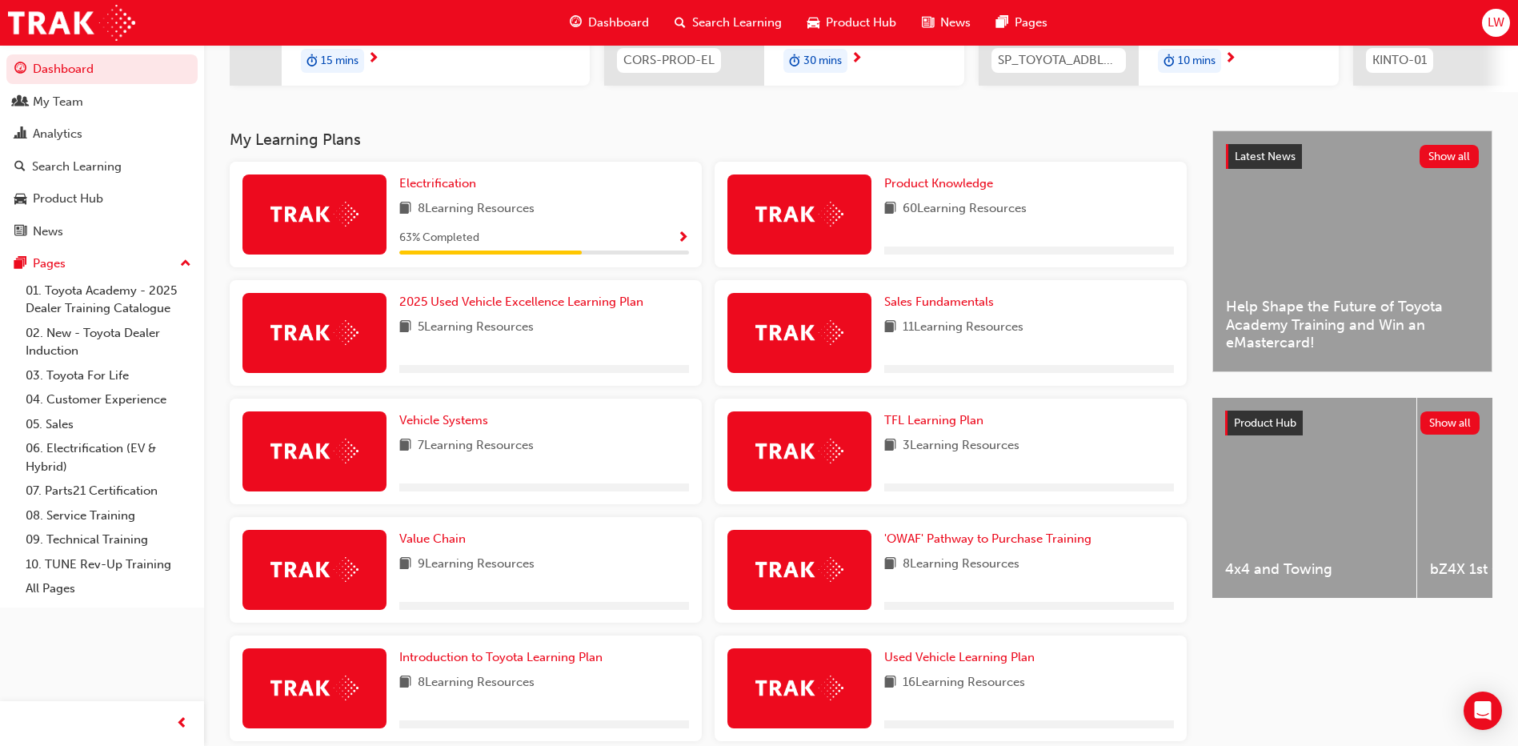
scroll to position [339, 0]
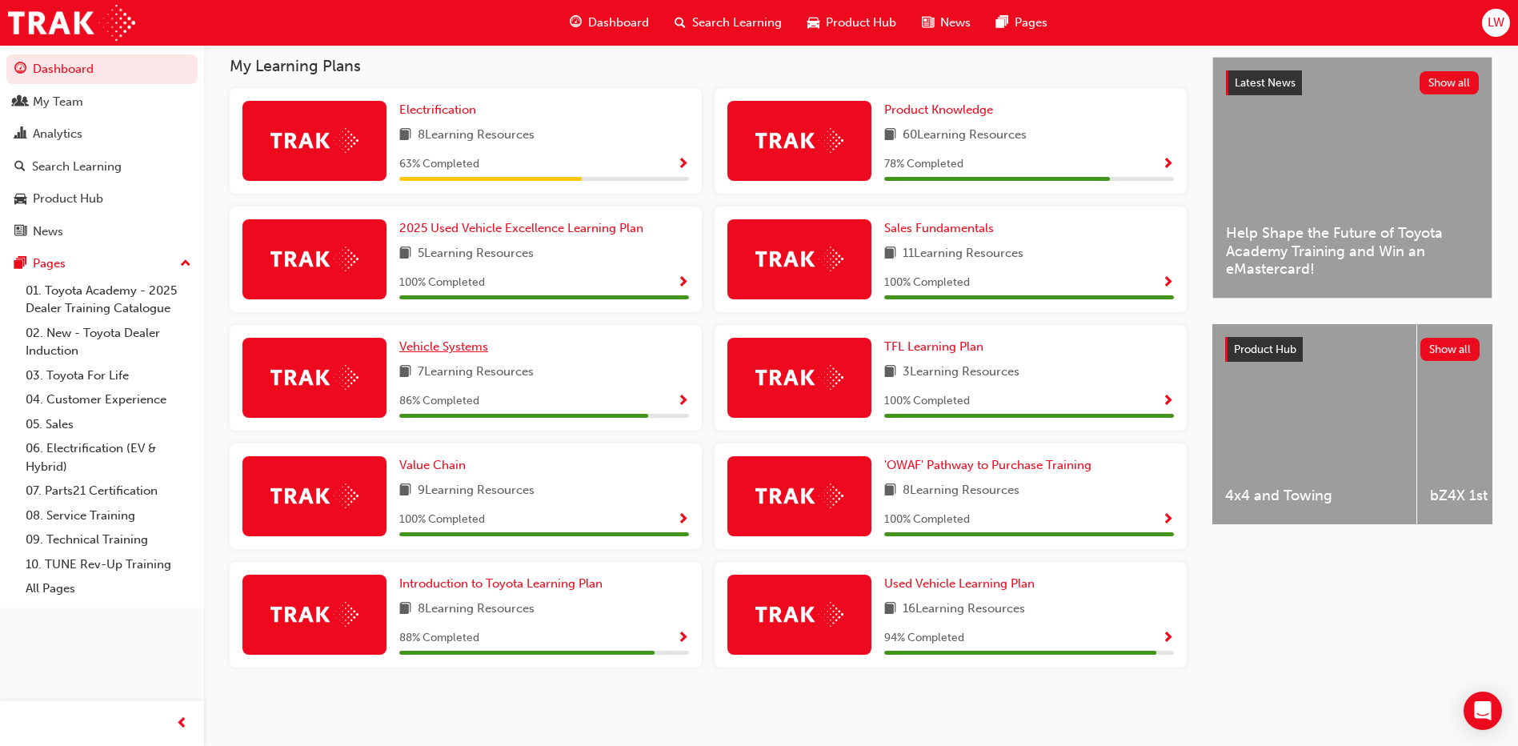
click at [483, 348] on span "Vehicle Systems" at bounding box center [443, 346] width 89 height 14
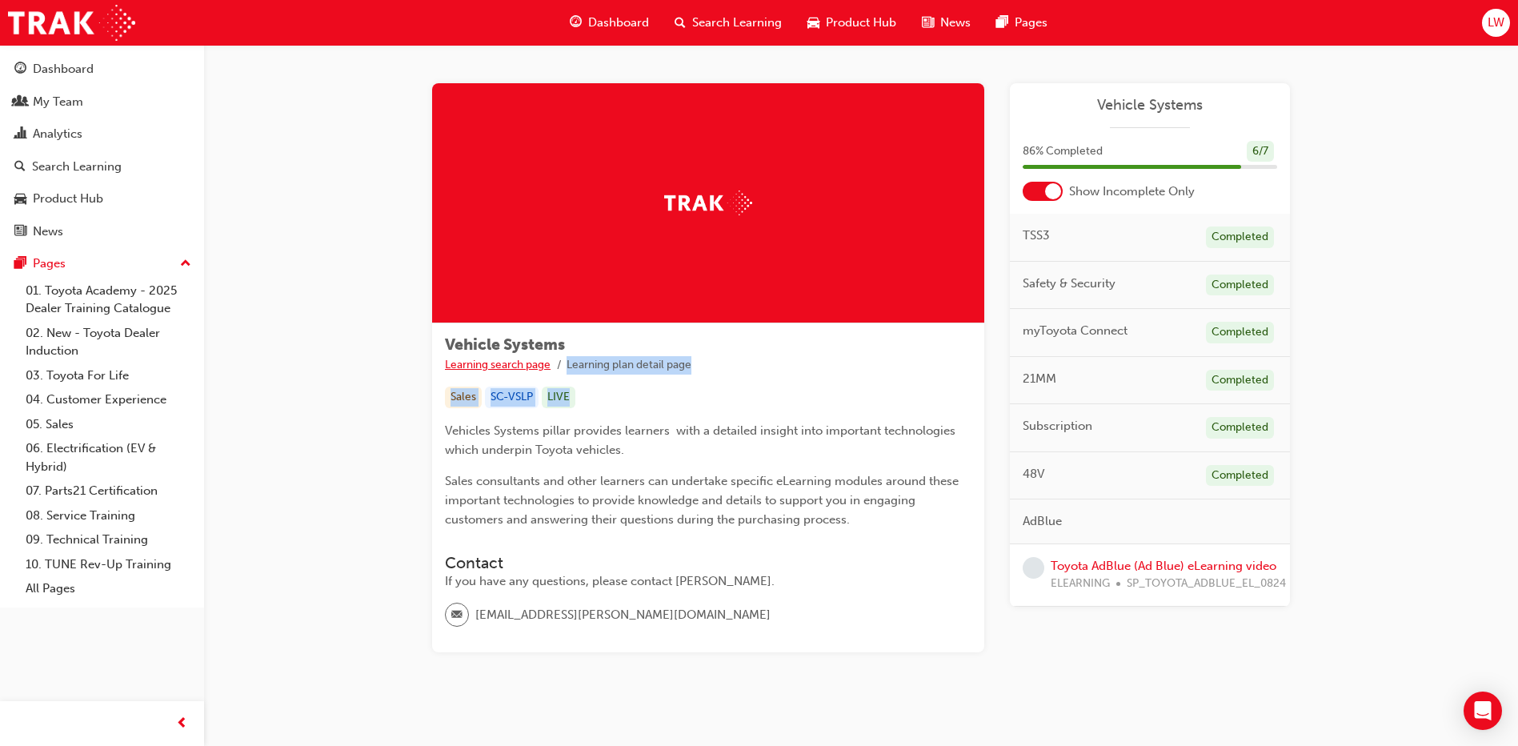
drag, startPoint x: 743, startPoint y: 378, endPoint x: 547, endPoint y: 369, distance: 195.5
click at [547, 369] on div "Vehicle Systems Learning search page Learning plan detail page Sales SC-VSLP LI…" at bounding box center [708, 487] width 552 height 329
click at [379, 279] on div "Vehicle Systems Learning search page Learning plan detail page Vehicle Systems …" at bounding box center [861, 387] width 1314 height 684
click at [1125, 565] on link "Toyota AdBlue (Ad Blue) eLearning video" at bounding box center [1164, 566] width 226 height 14
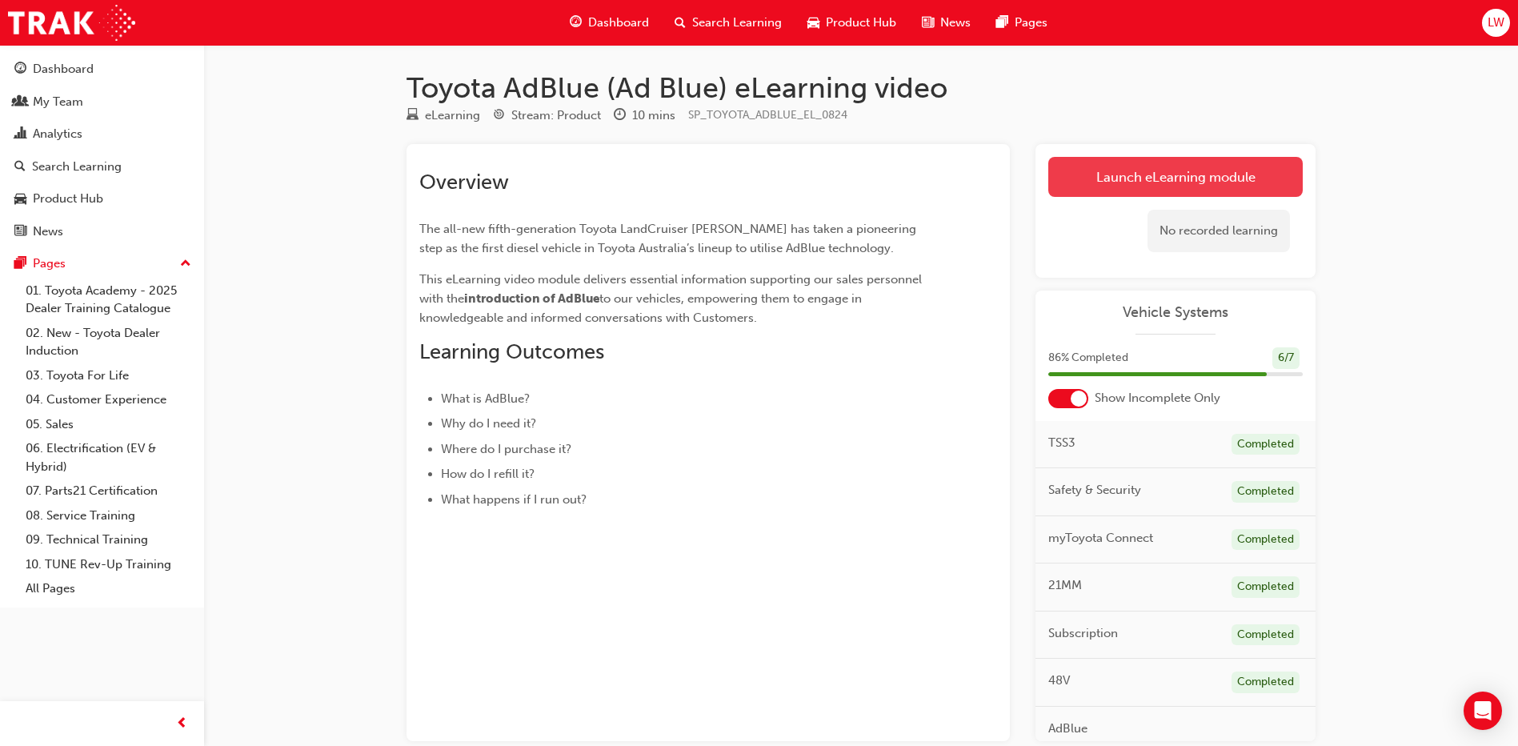
click at [1195, 176] on link "Launch eLearning module" at bounding box center [1175, 177] width 255 height 40
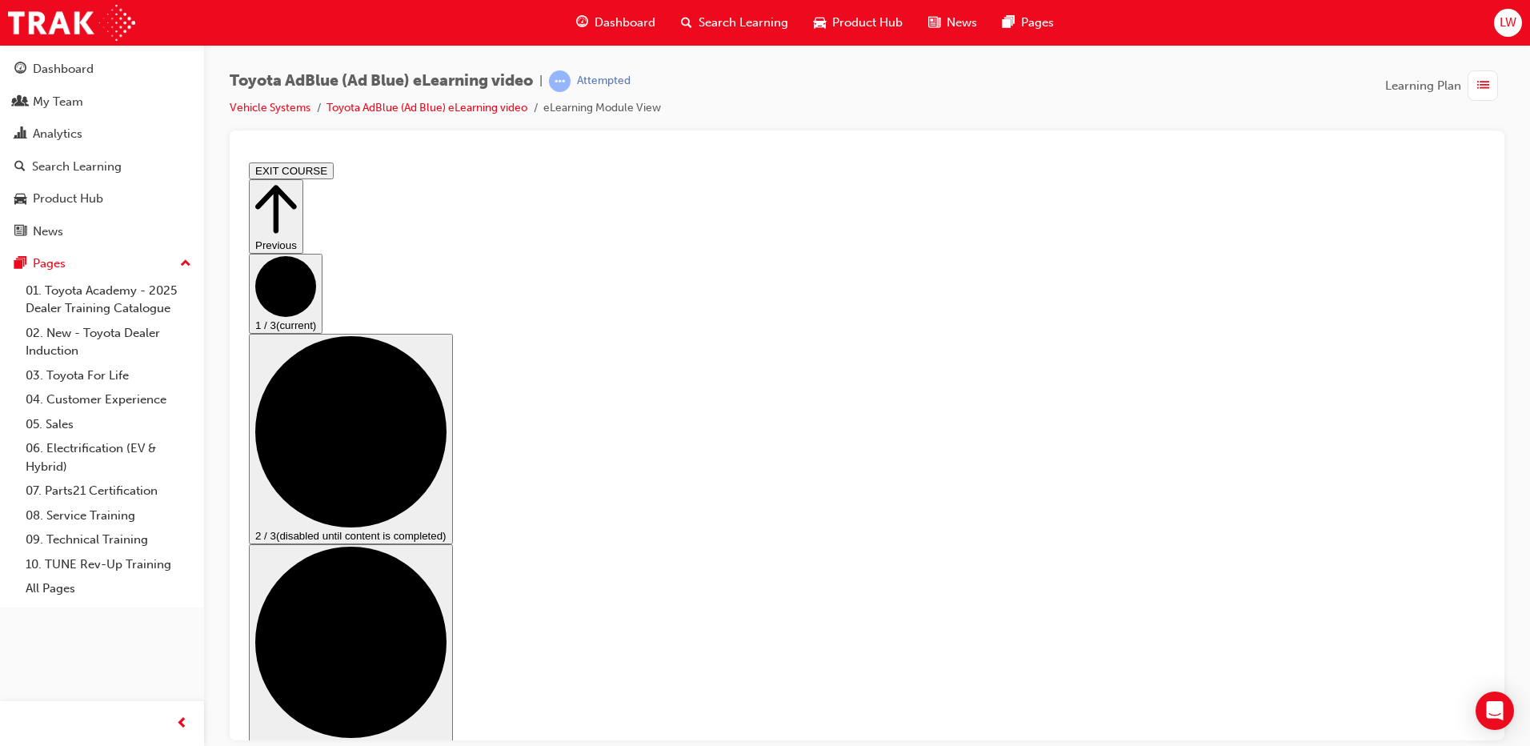
drag, startPoint x: 494, startPoint y: 620, endPoint x: 1093, endPoint y: 618, distance: 599.4
drag, startPoint x: 489, startPoint y: 619, endPoint x: 647, endPoint y: 617, distance: 157.7
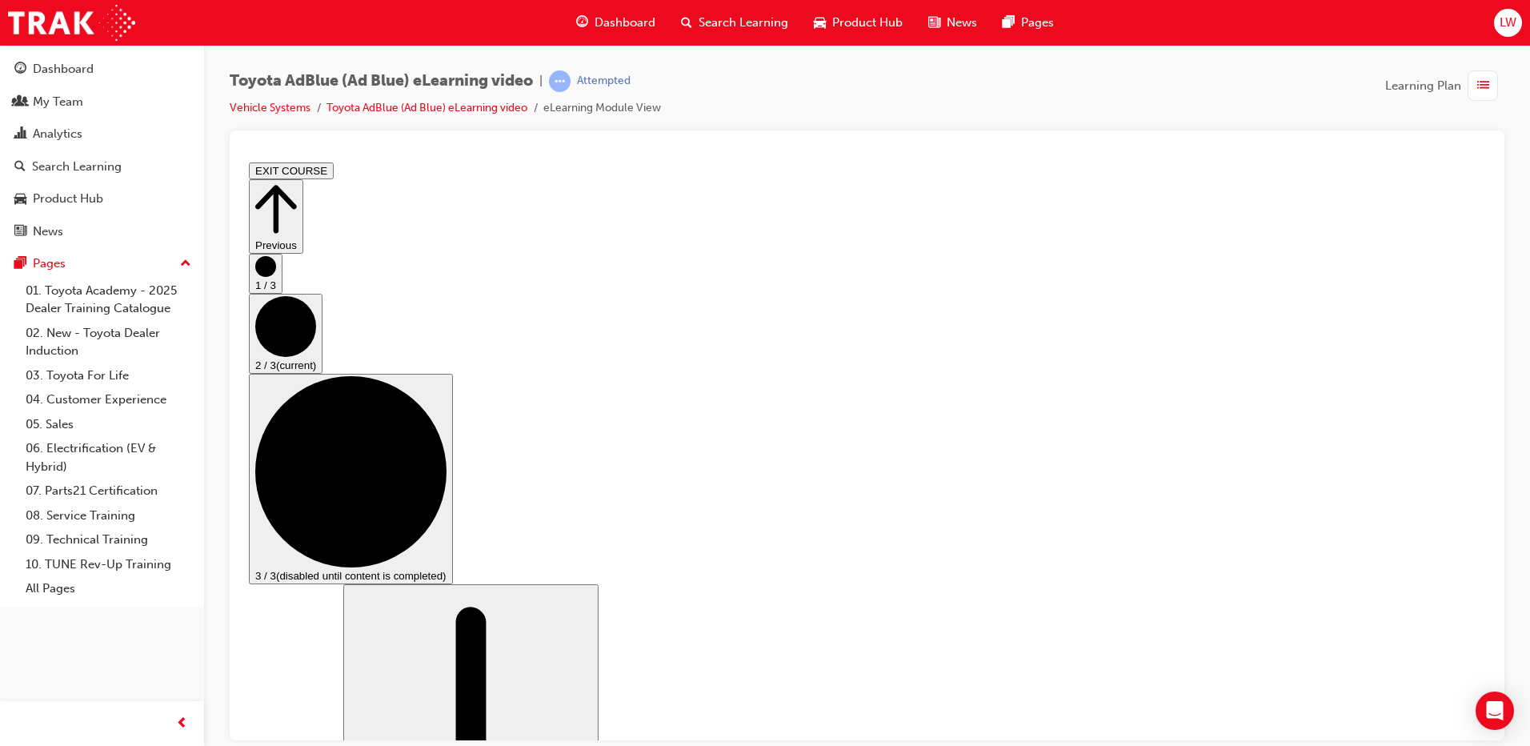
scroll to position [400, 0]
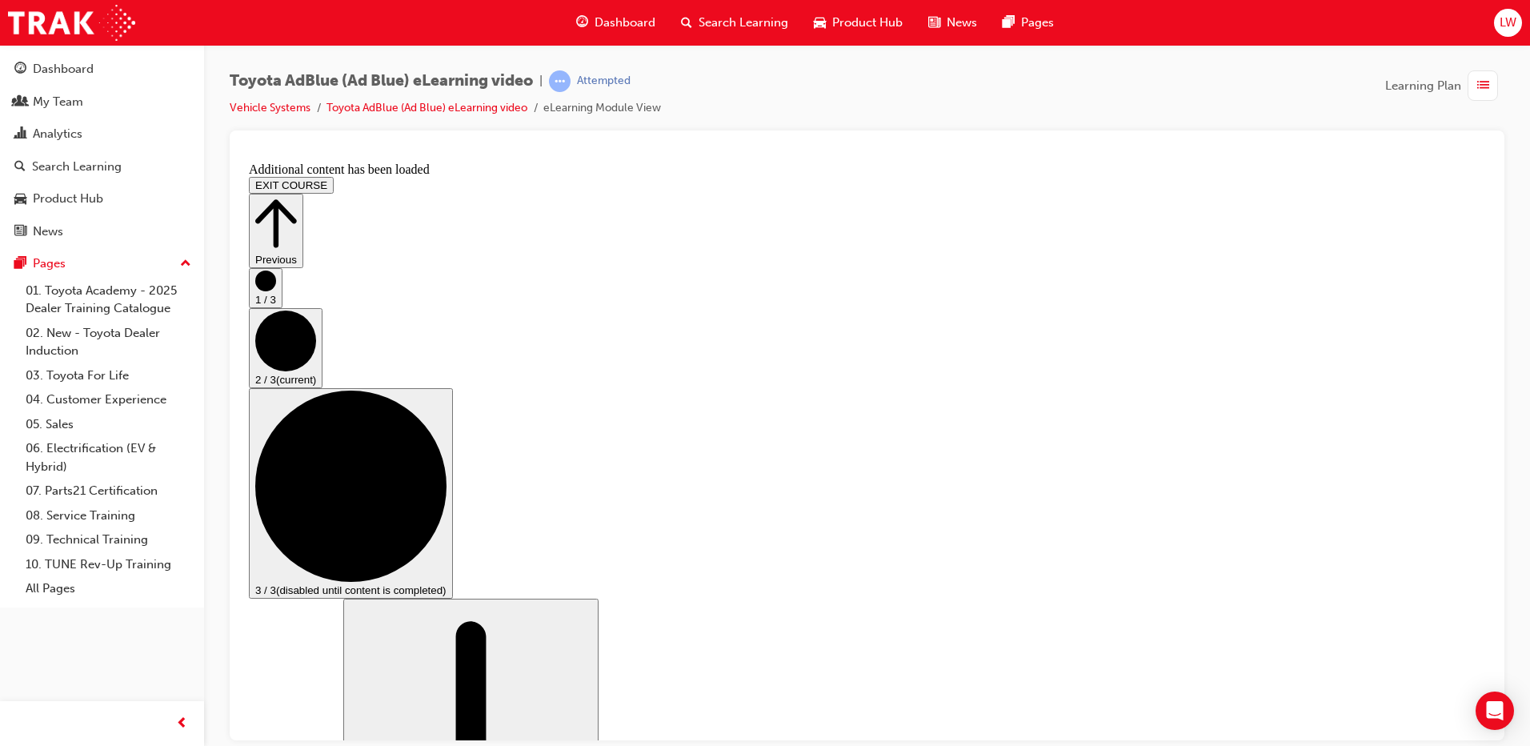
scroll to position [1510, 0]
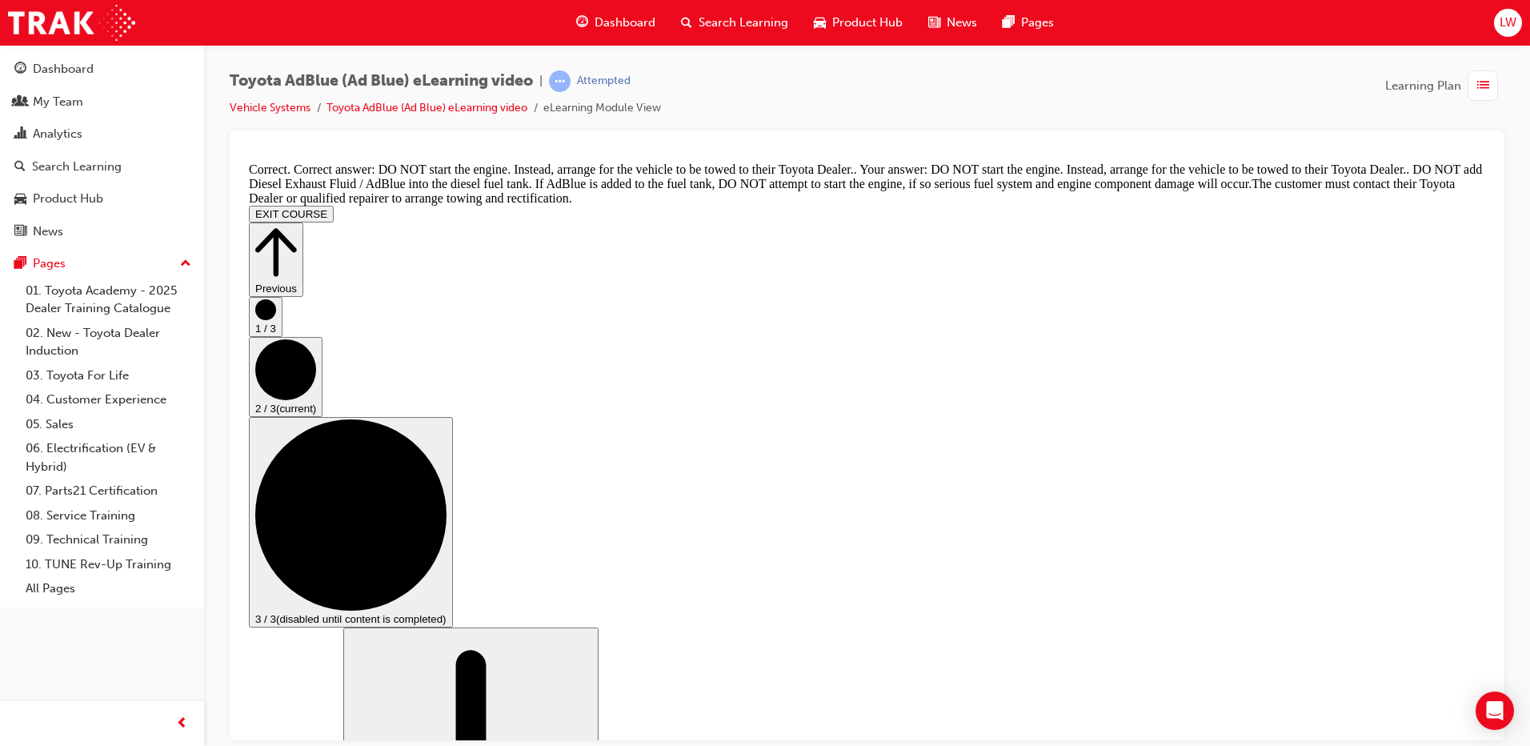
scroll to position [1807, 0]
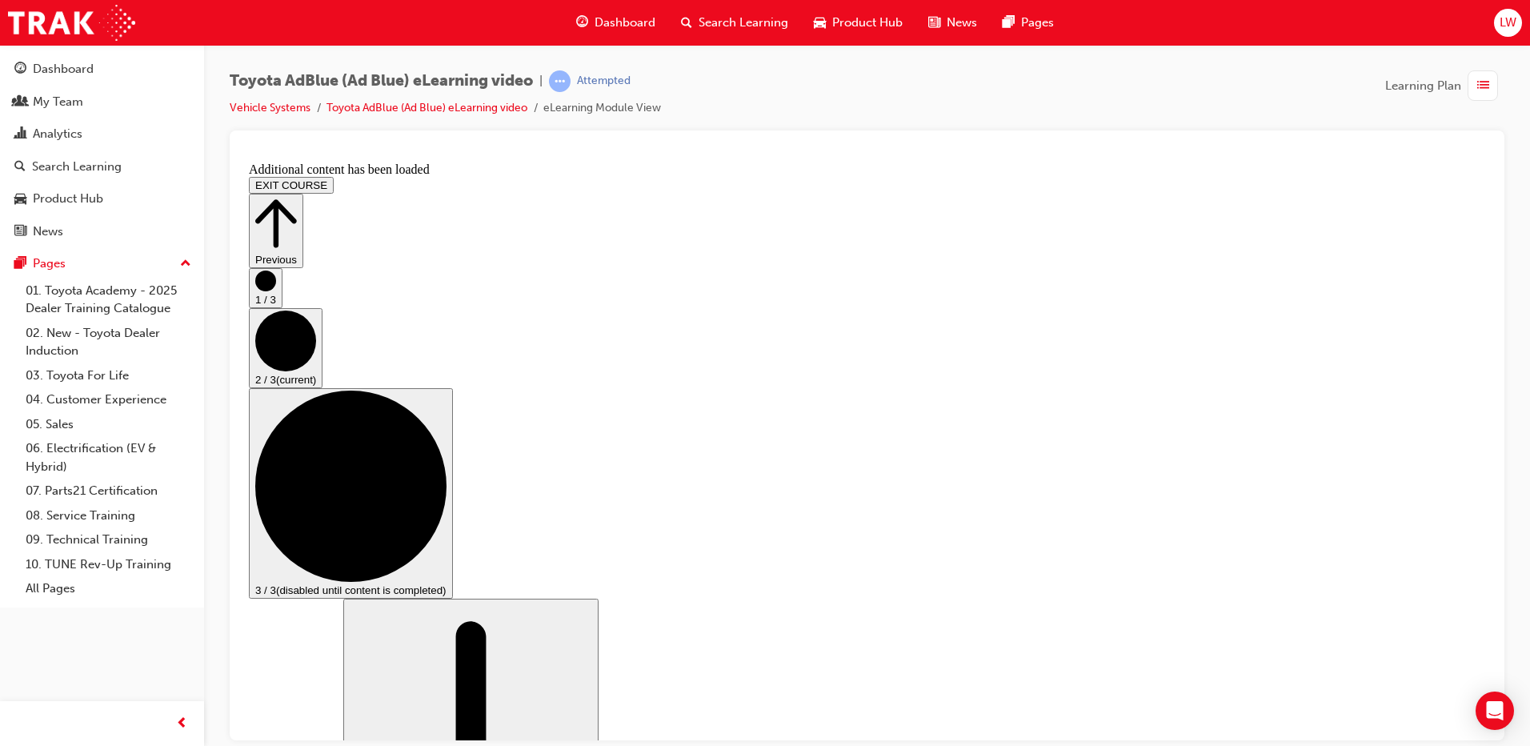
scroll to position [2423, 0]
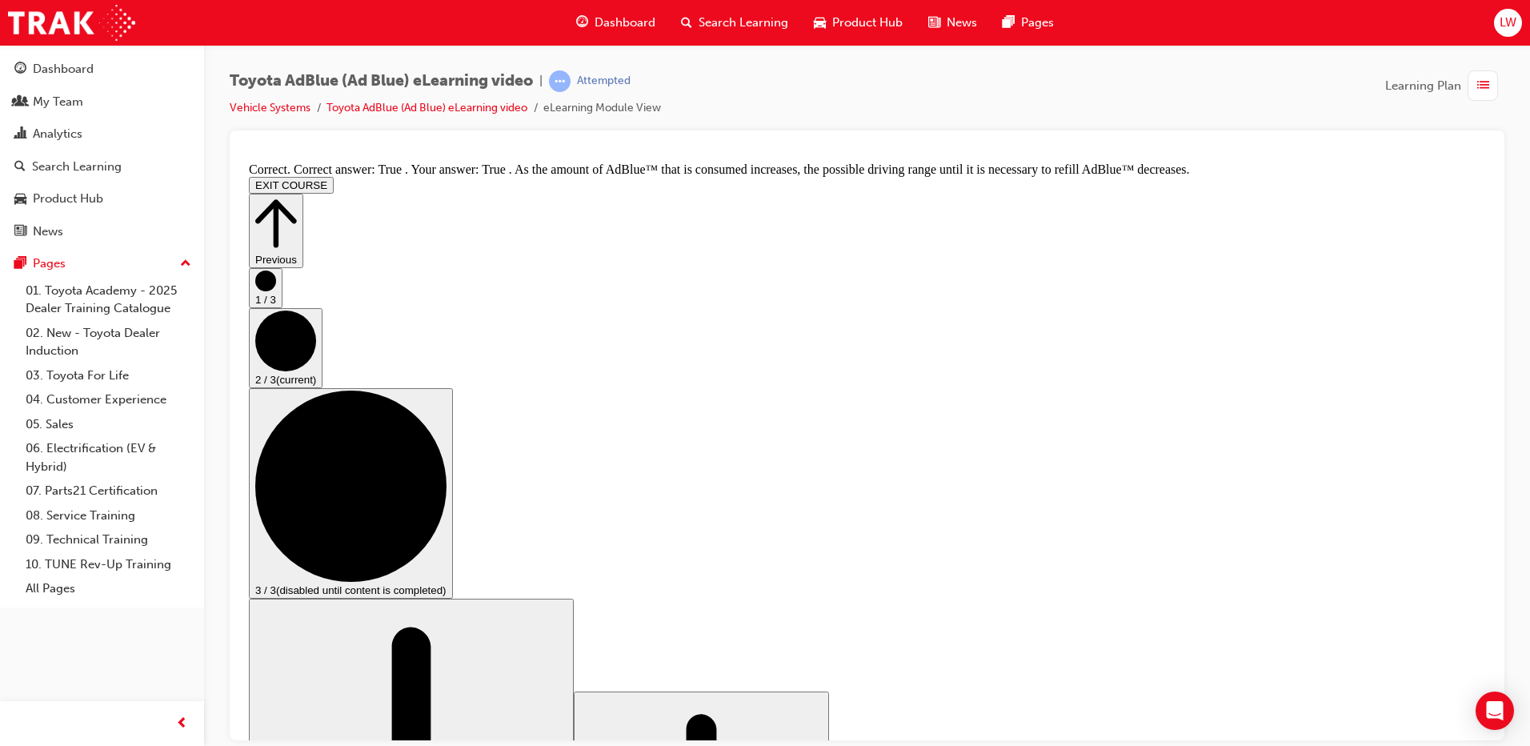
scroll to position [2780, 0]
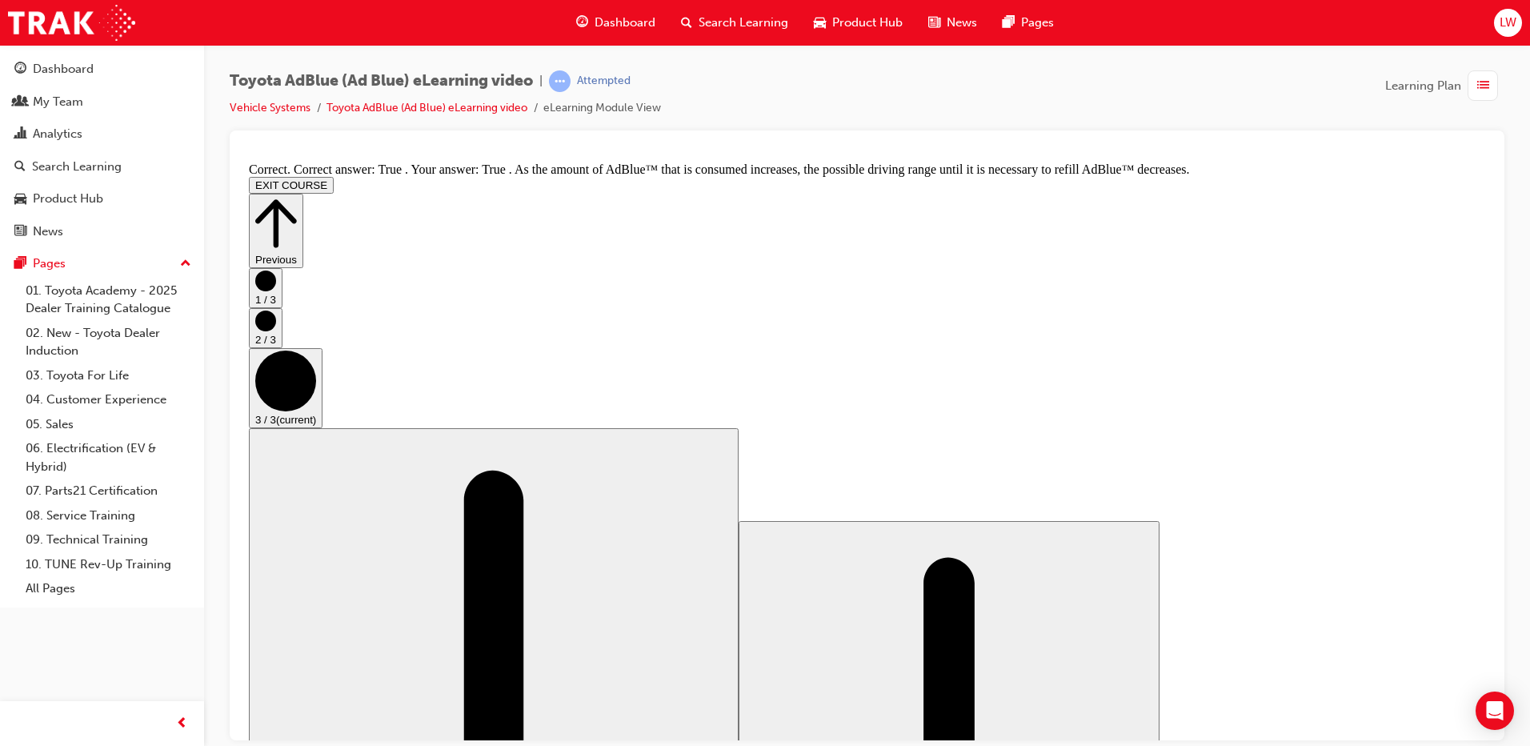
scroll to position [0, 0]
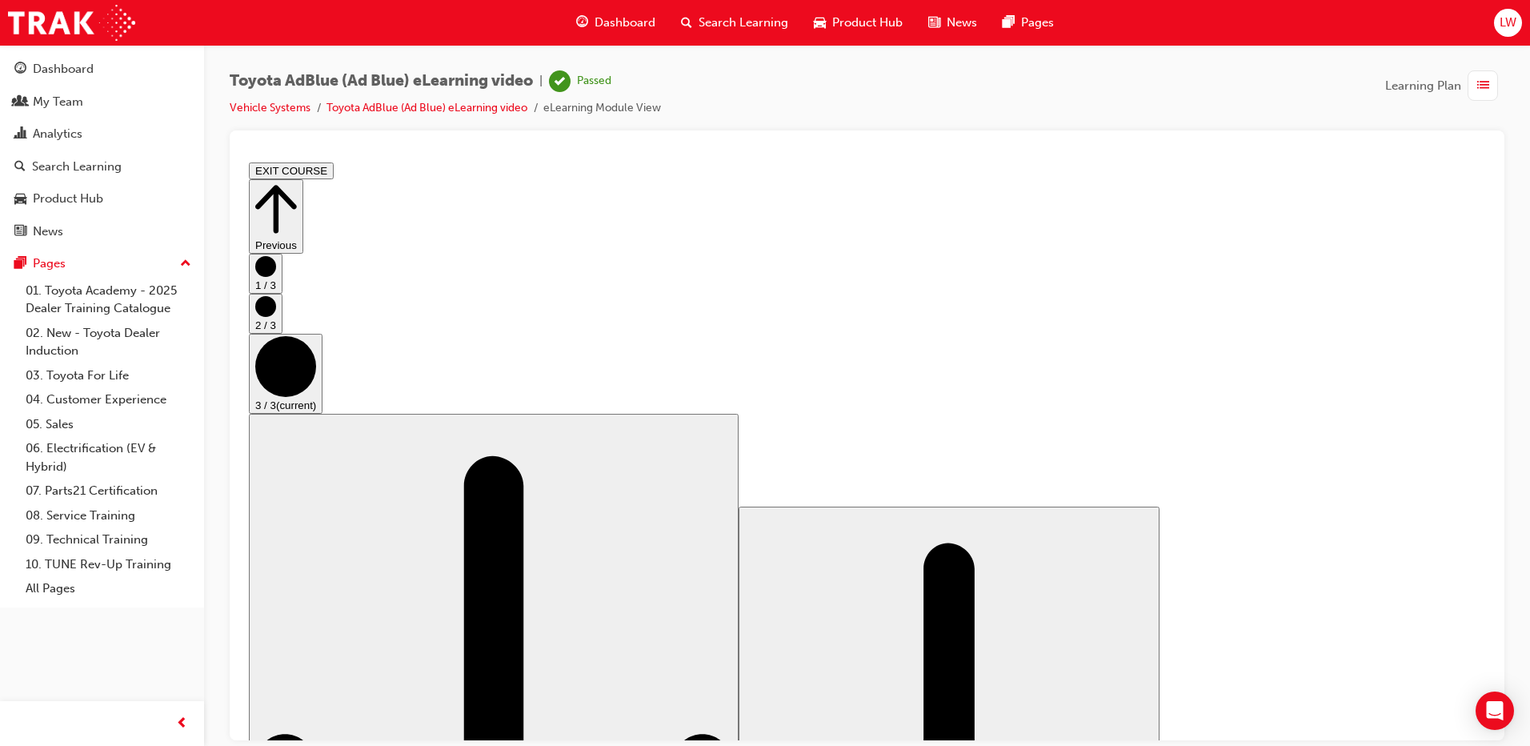
click at [334, 171] on button "EXIT COURSE" at bounding box center [291, 170] width 85 height 17
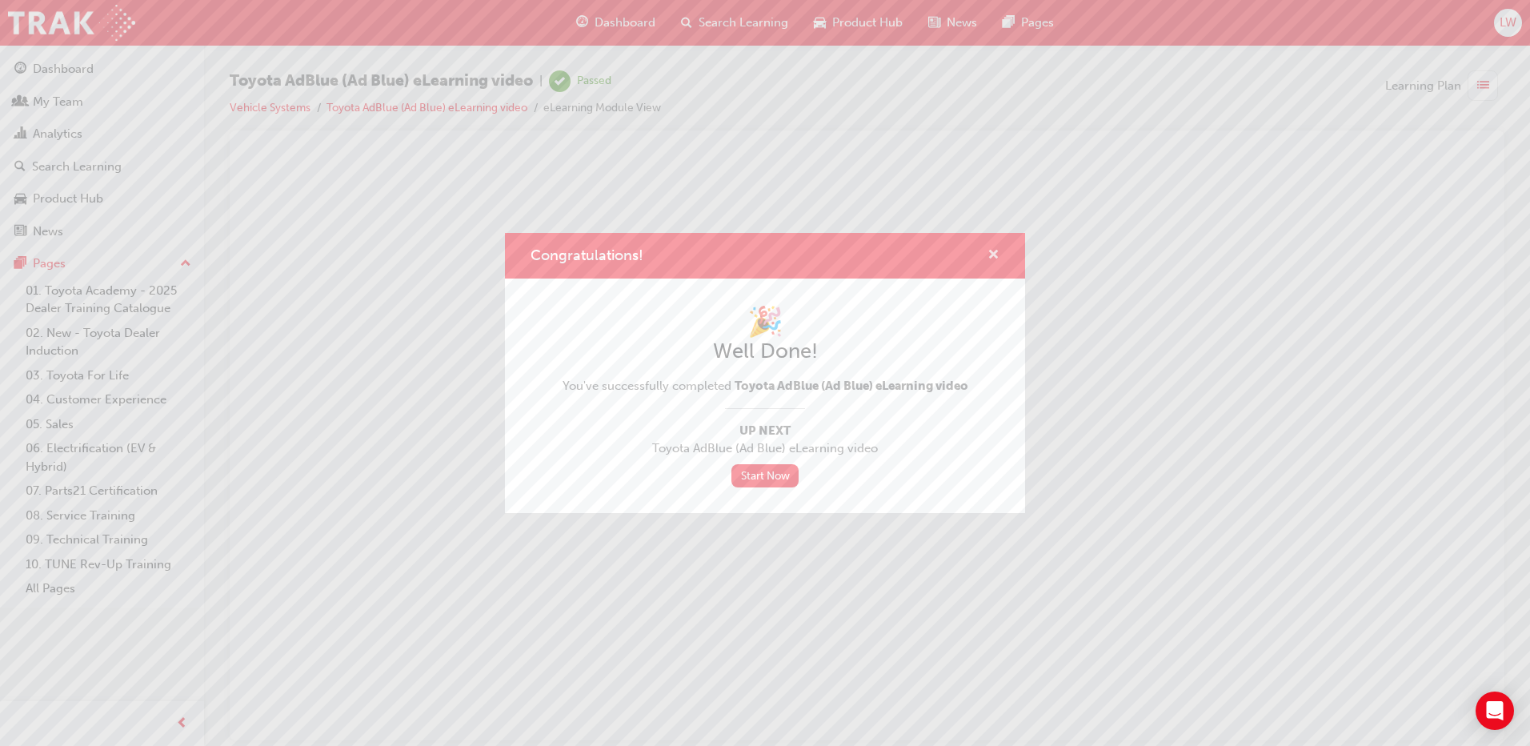
click at [994, 250] on span "cross-icon" at bounding box center [994, 256] width 12 height 14
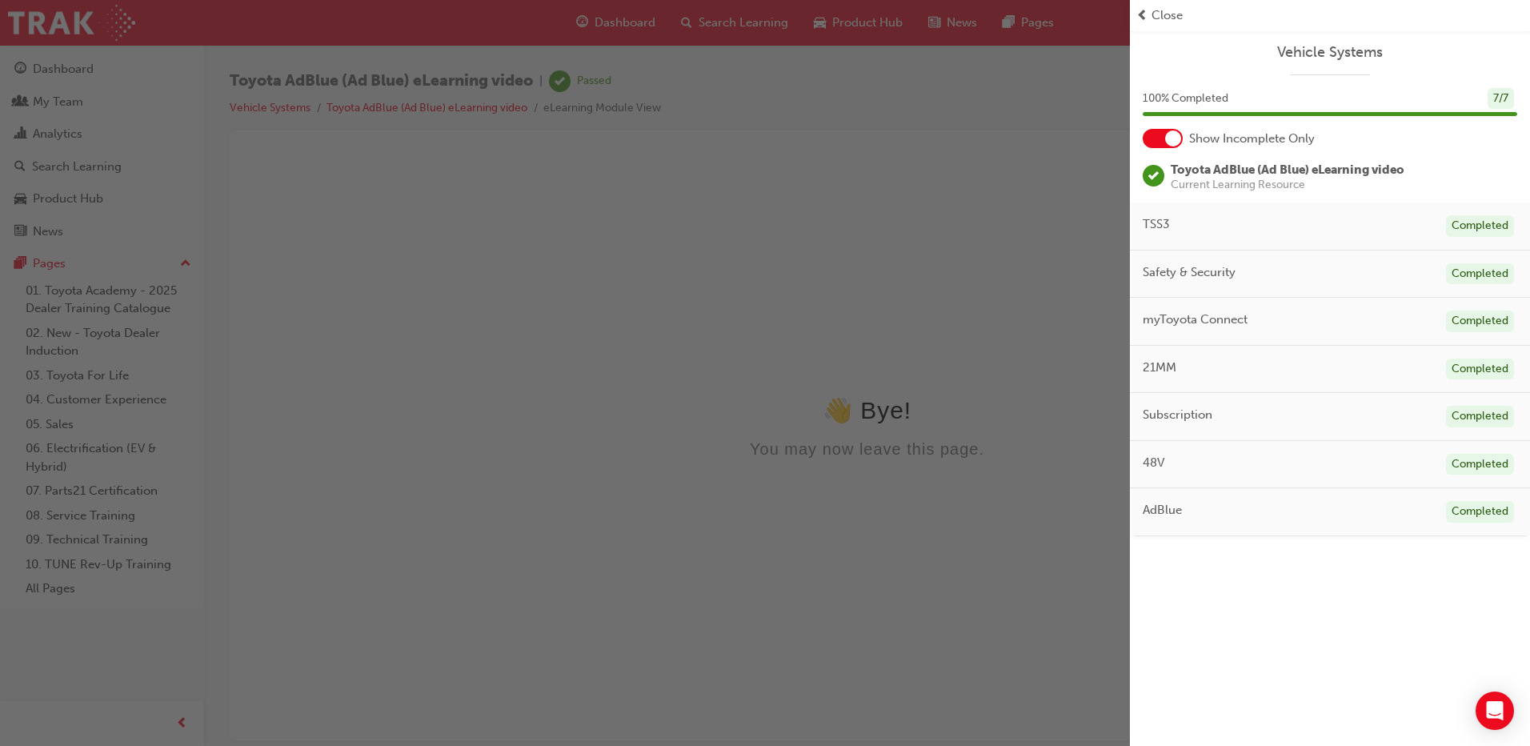
click at [1142, 18] on span "prev-icon" at bounding box center [1142, 15] width 12 height 18
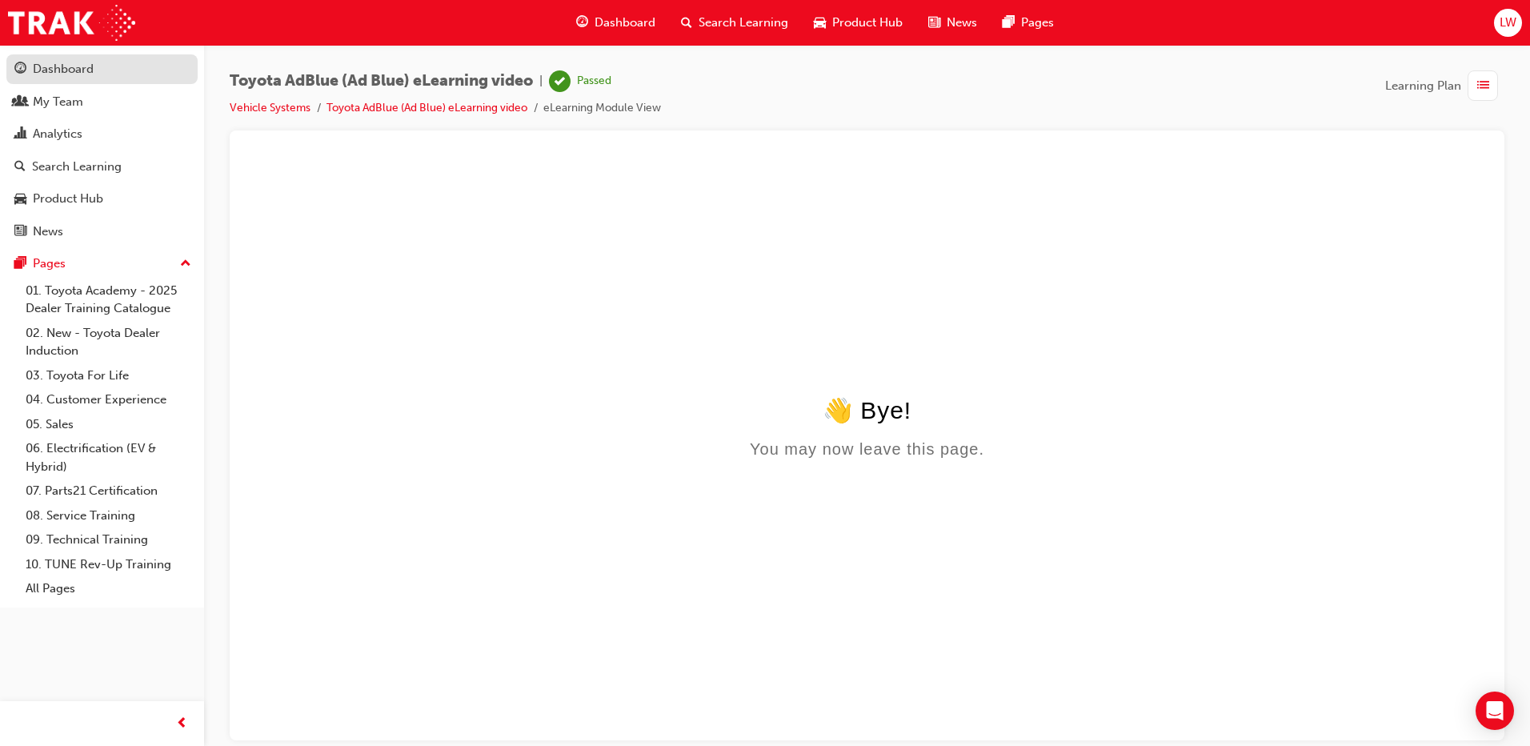
click at [81, 62] on div "Dashboard" at bounding box center [63, 69] width 61 height 18
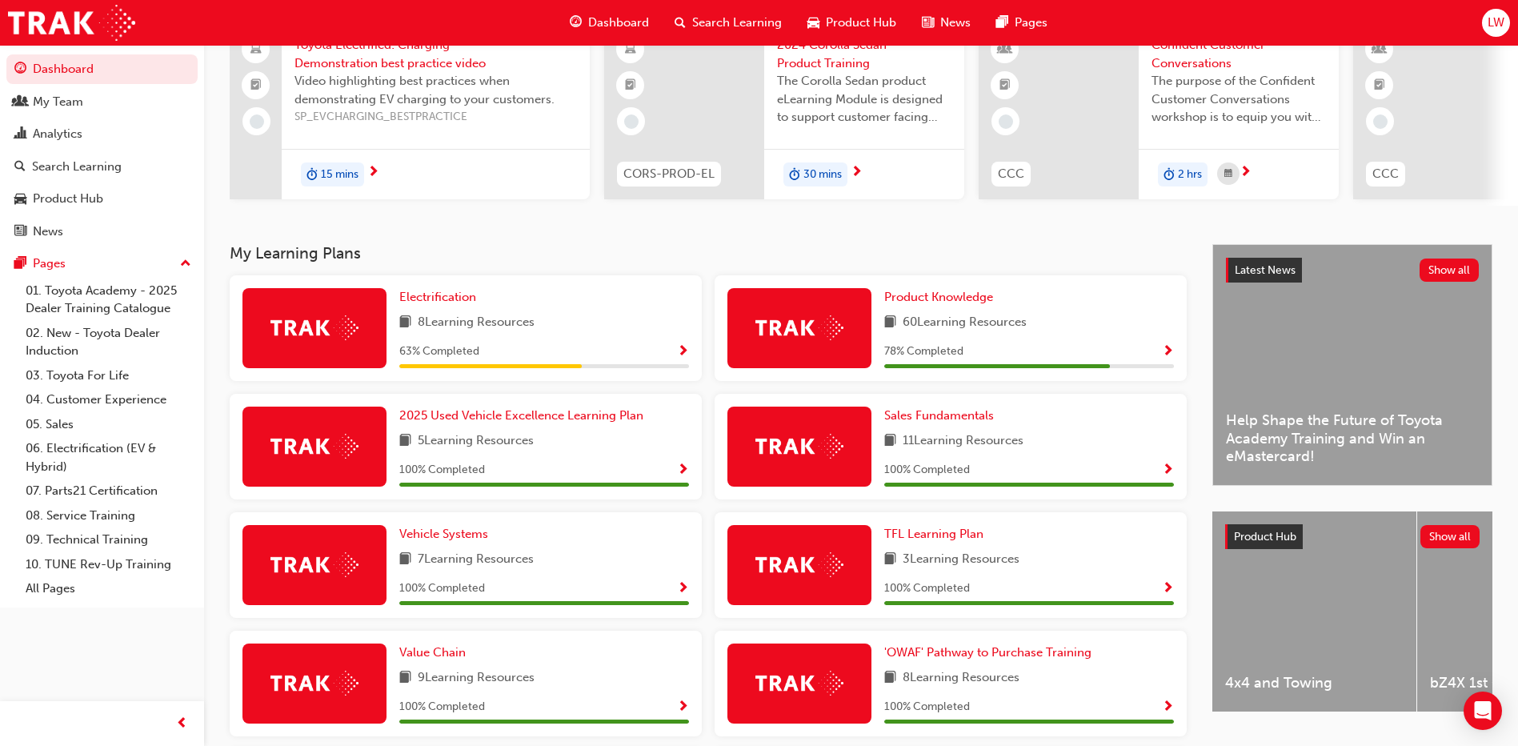
scroll to position [160, 0]
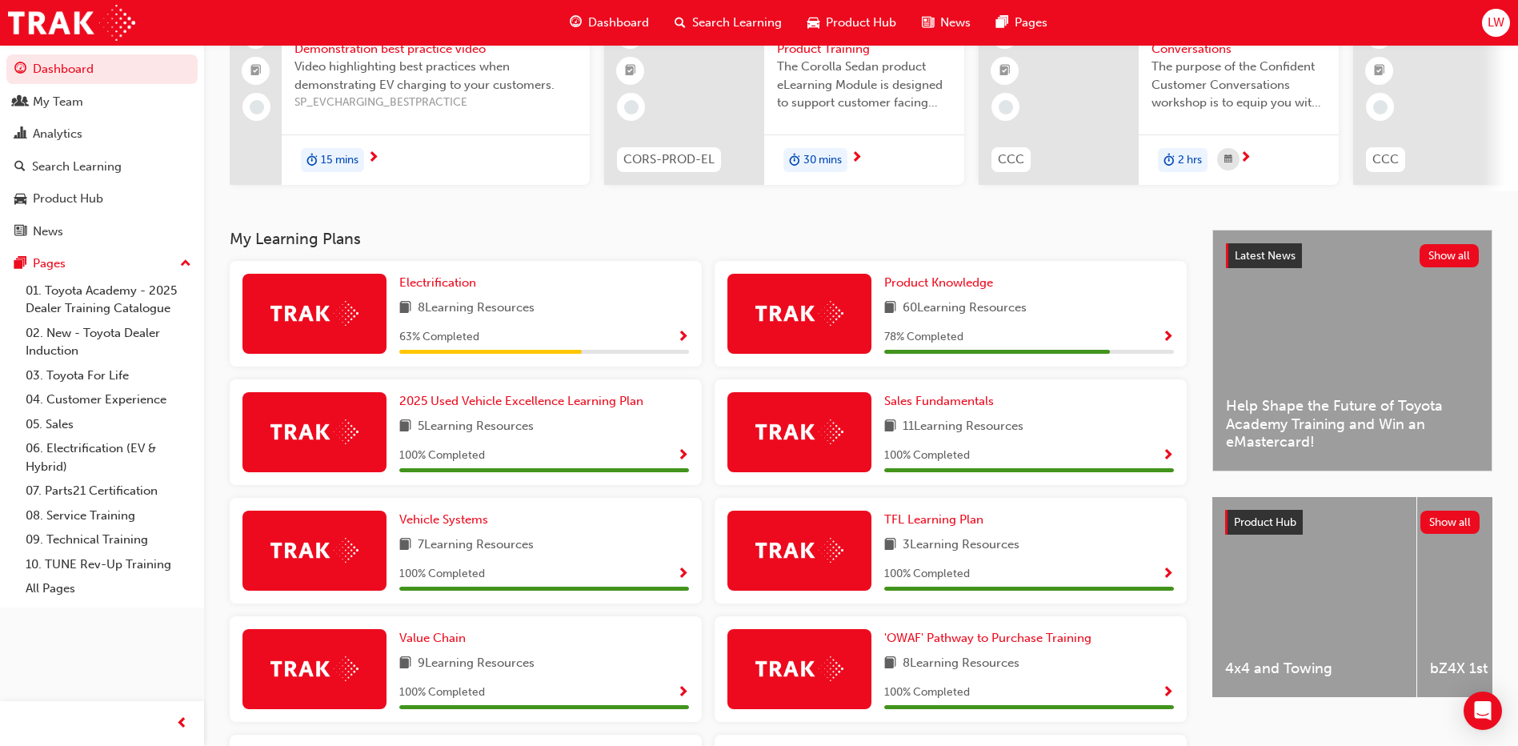
click at [679, 342] on span "Show Progress" at bounding box center [683, 338] width 12 height 14
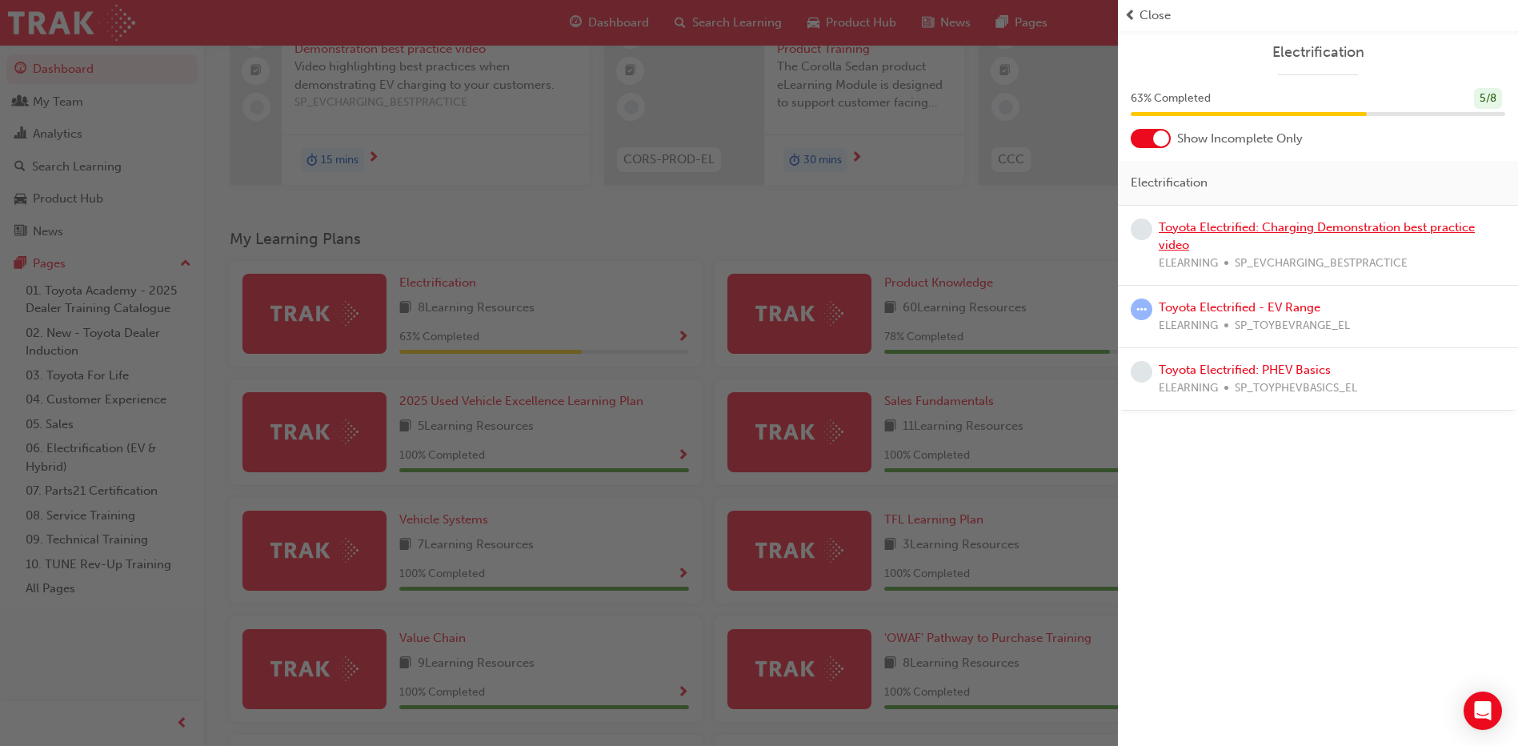
click at [1293, 225] on link "Toyota Electrified: Charging Demonstration best practice video" at bounding box center [1317, 236] width 316 height 33
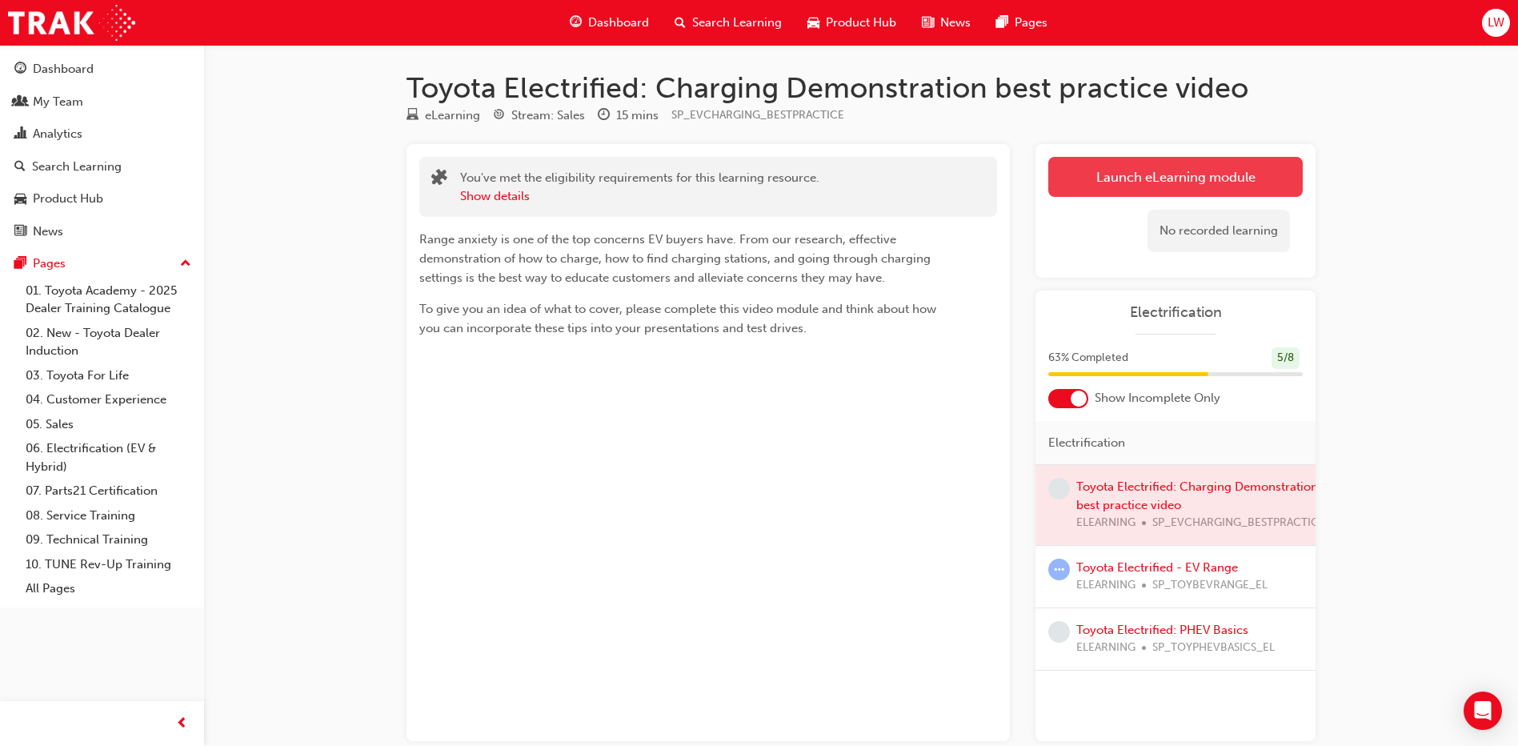
click at [1173, 190] on link "Launch eLearning module" at bounding box center [1175, 177] width 255 height 40
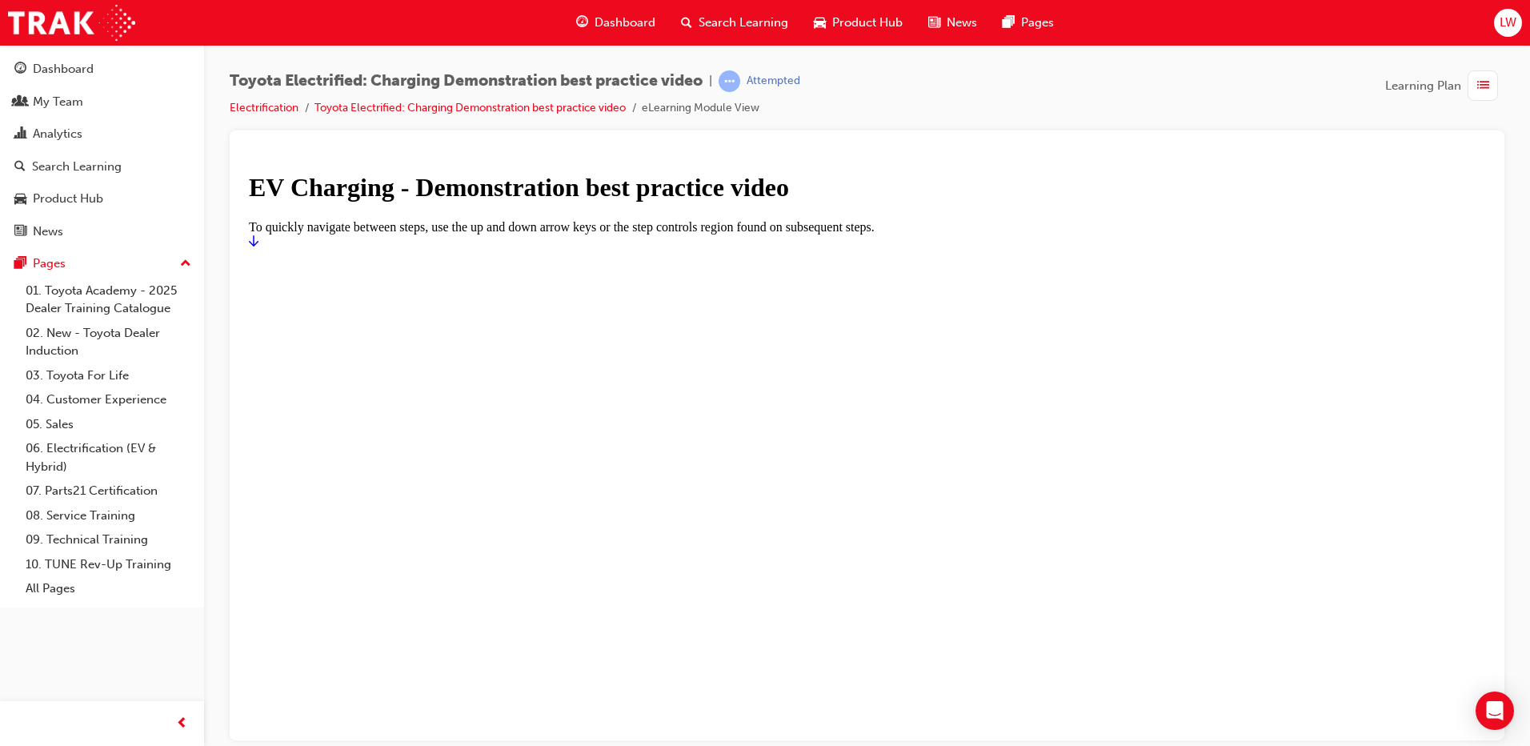
click at [906, 202] on h1 "EV Charging - Demonstration best practice video" at bounding box center [867, 187] width 1237 height 30
click at [1136, 81] on div "Toyota Electrified: Charging Demonstration best practice video | Attempted Elec…" at bounding box center [867, 100] width 1275 height 60
click at [1179, 248] on div at bounding box center [867, 248] width 1237 height 0
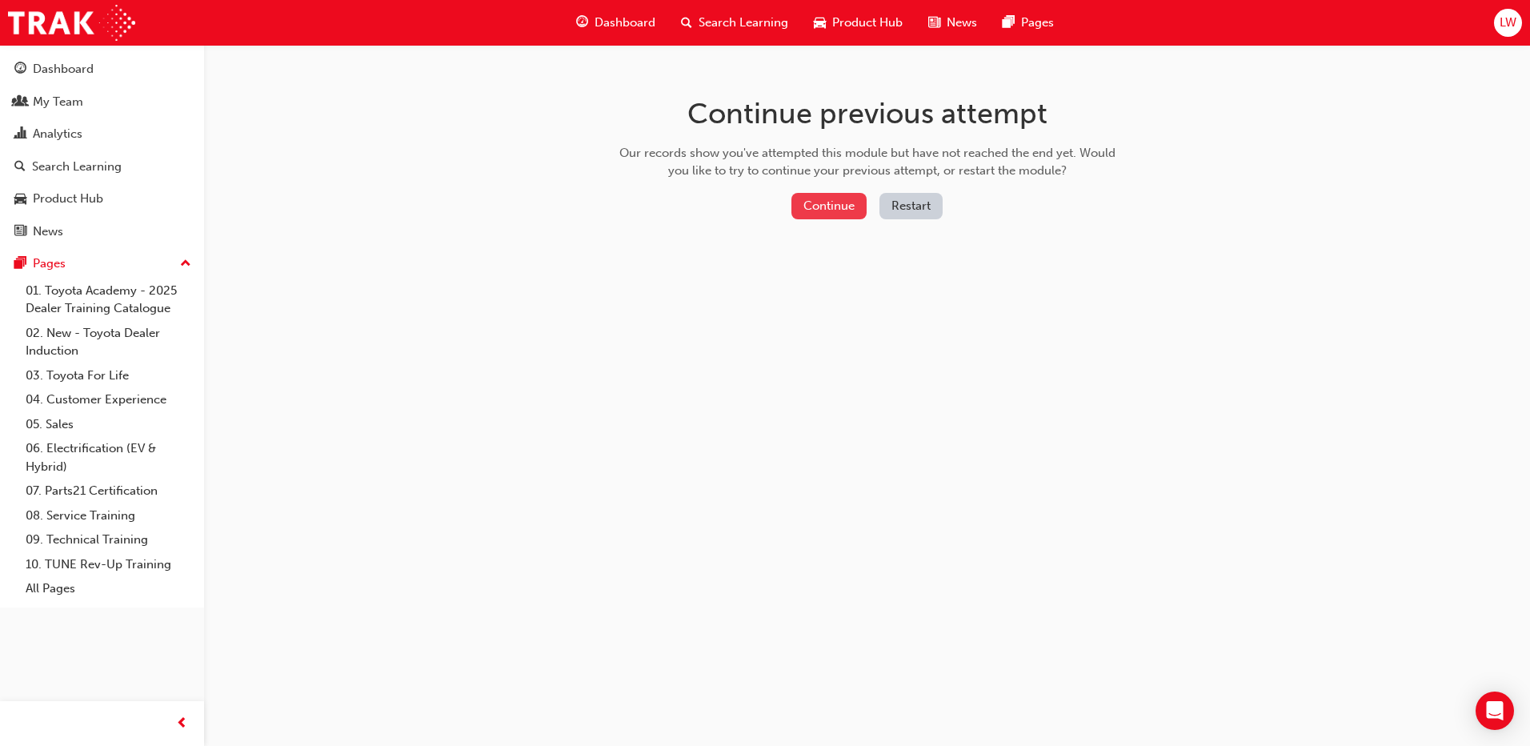
click at [836, 209] on button "Continue" at bounding box center [829, 206] width 75 height 26
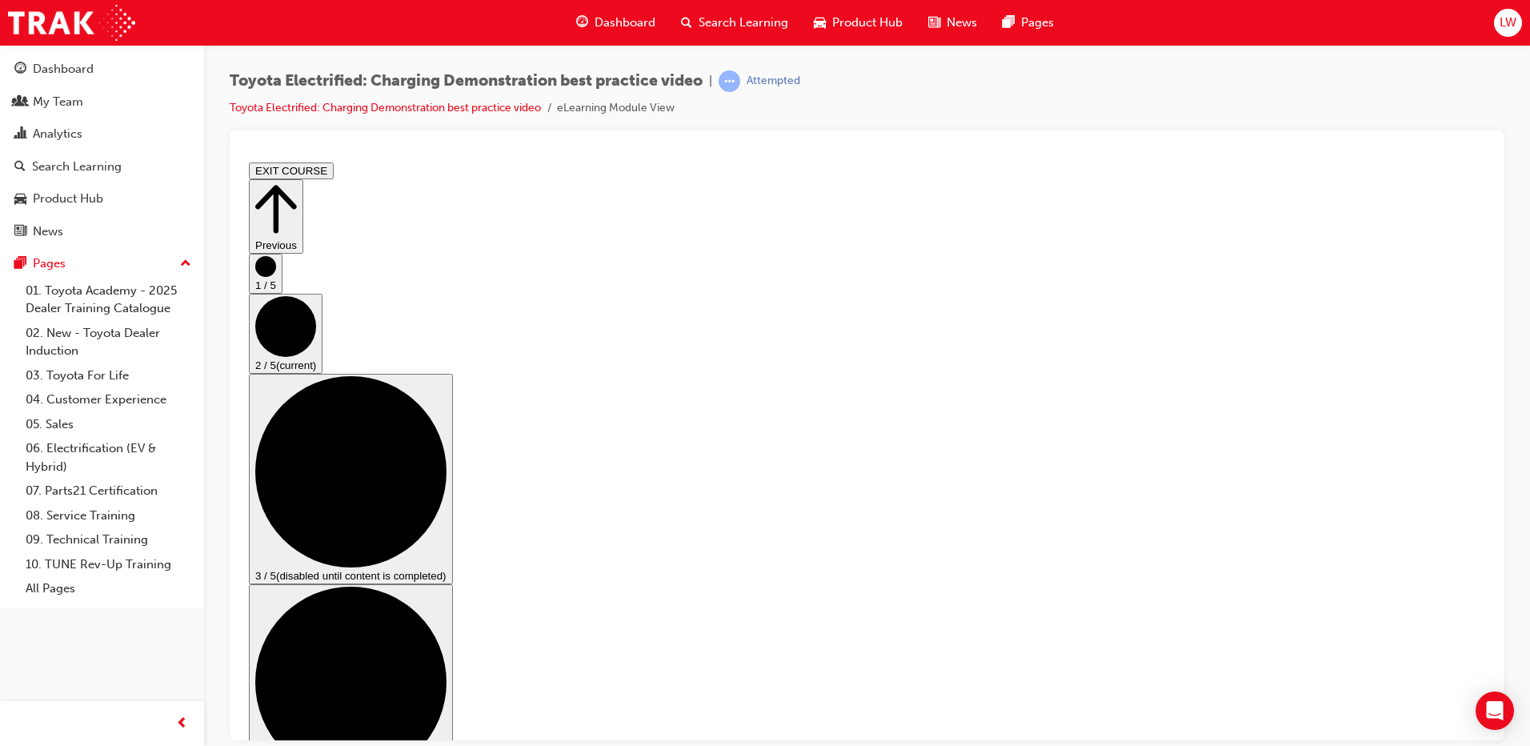
drag, startPoint x: 492, startPoint y: 619, endPoint x: 1034, endPoint y: 621, distance: 541.8
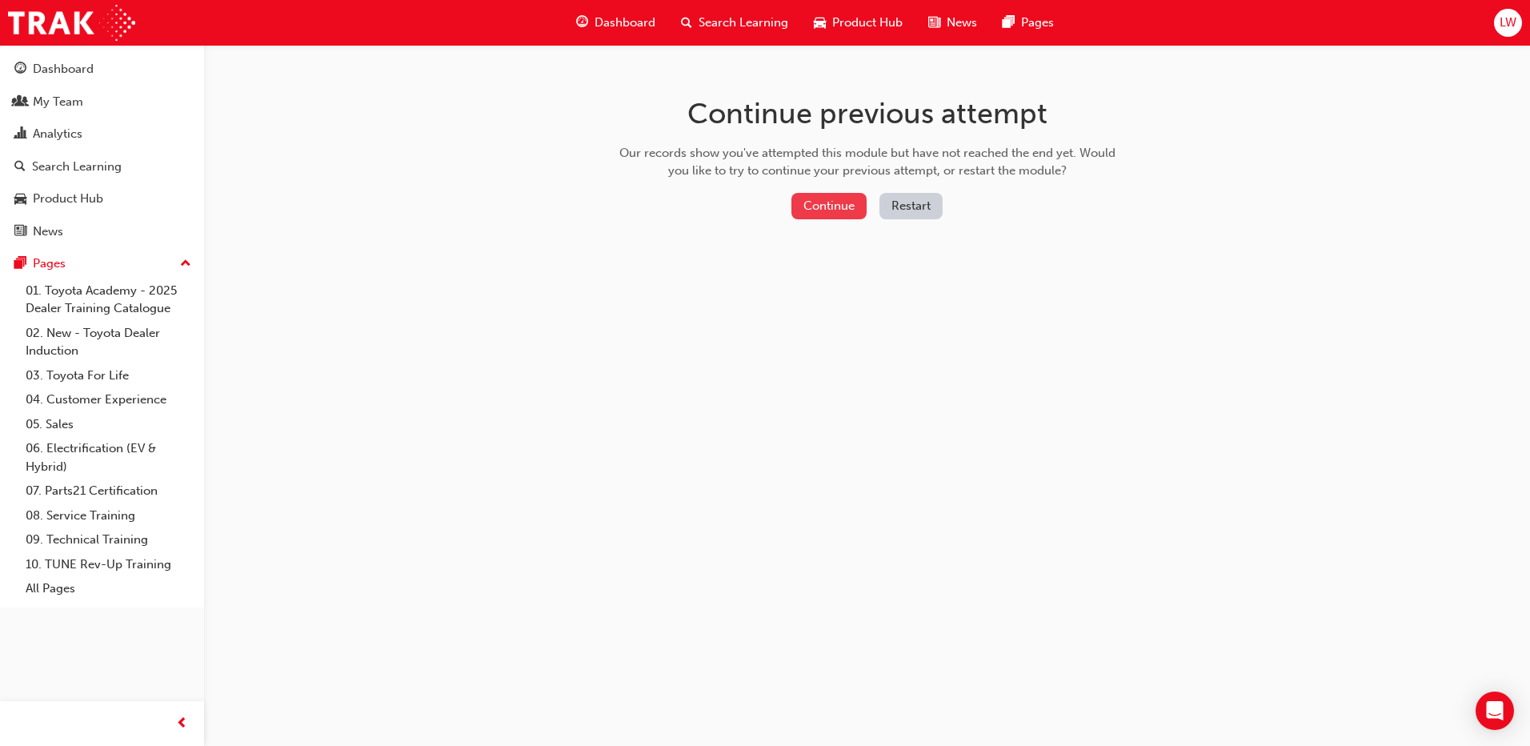
drag, startPoint x: 804, startPoint y: 190, endPoint x: 821, endPoint y: 205, distance: 23.3
click at [805, 190] on div "Continue previous attempt Our records show you've attempted this module but hav…" at bounding box center [867, 161] width 520 height 232
click at [821, 205] on button "Continue" at bounding box center [829, 206] width 75 height 26
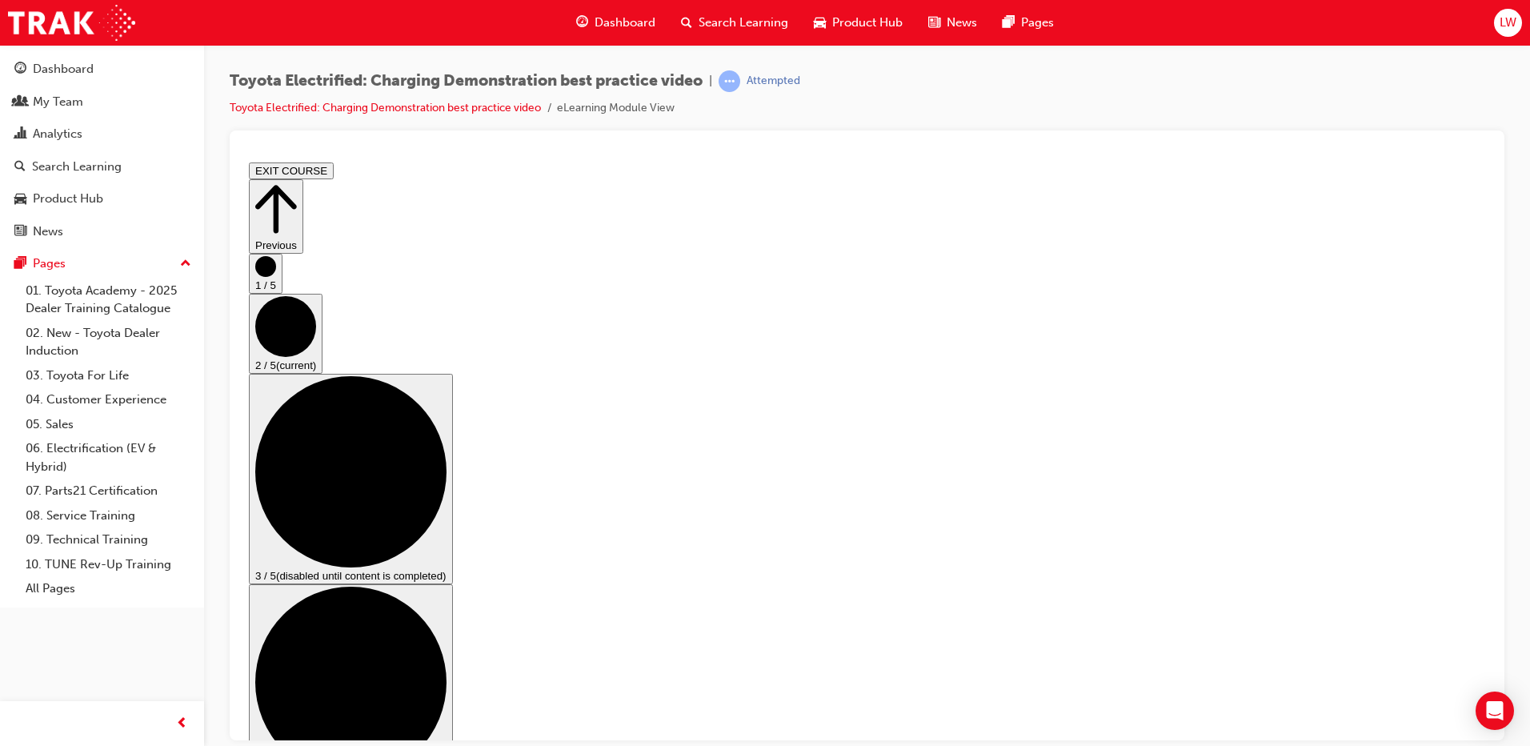
drag, startPoint x: 492, startPoint y: 642, endPoint x: 1017, endPoint y: 625, distance: 525.3
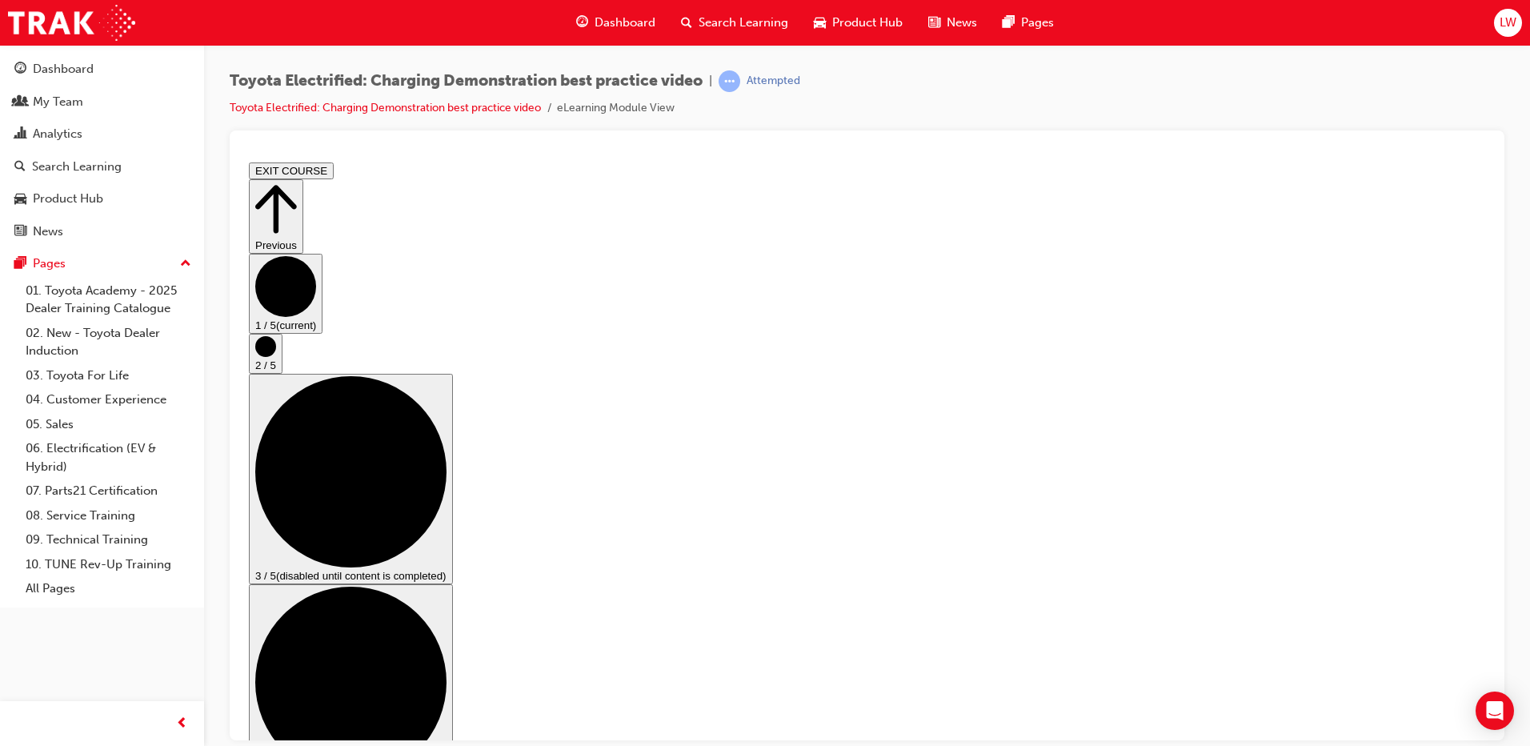
click at [303, 200] on button "Previous" at bounding box center [276, 215] width 54 height 74
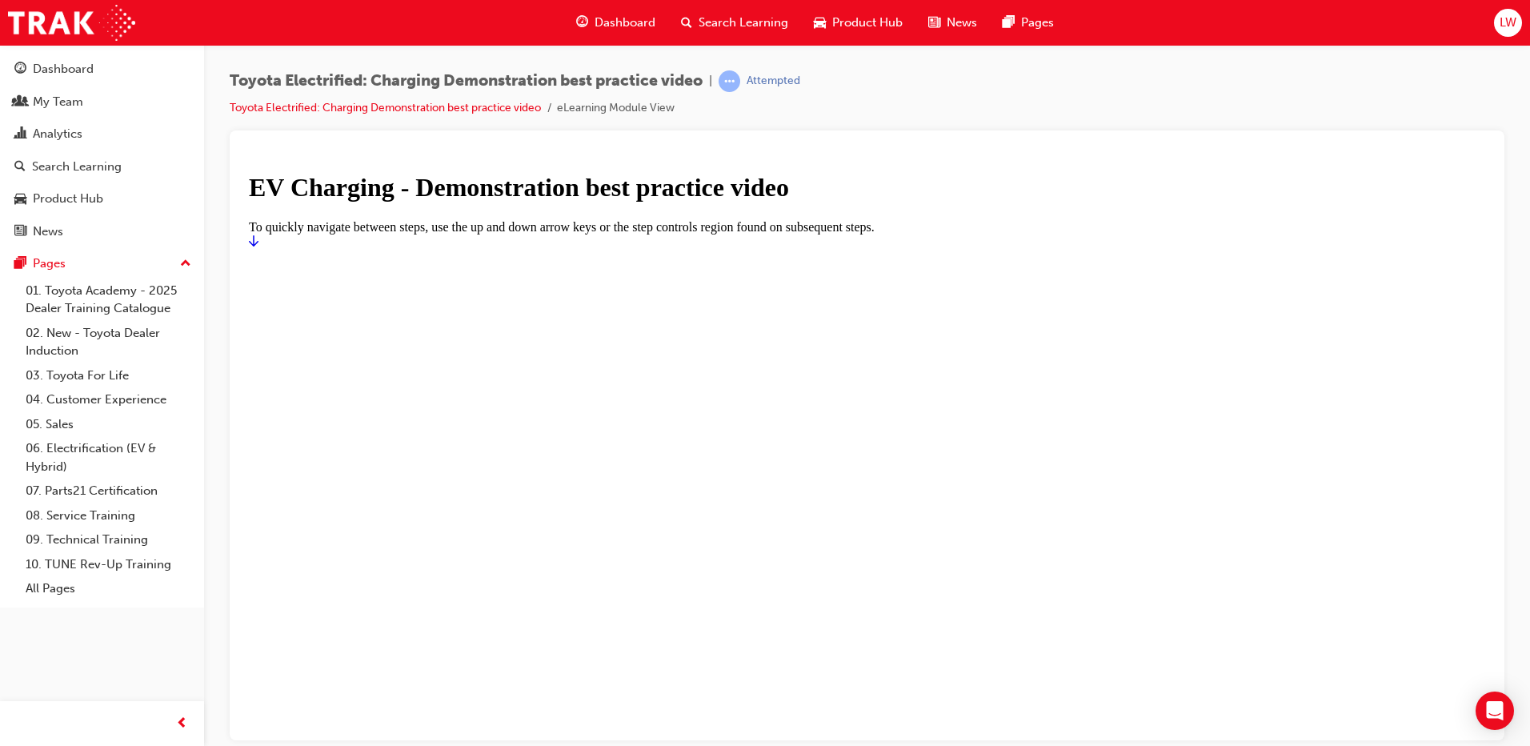
drag, startPoint x: 1140, startPoint y: 217, endPoint x: 1109, endPoint y: 415, distance: 200.9
drag, startPoint x: 1481, startPoint y: 142, endPoint x: 1513, endPoint y: 187, distance: 55.5
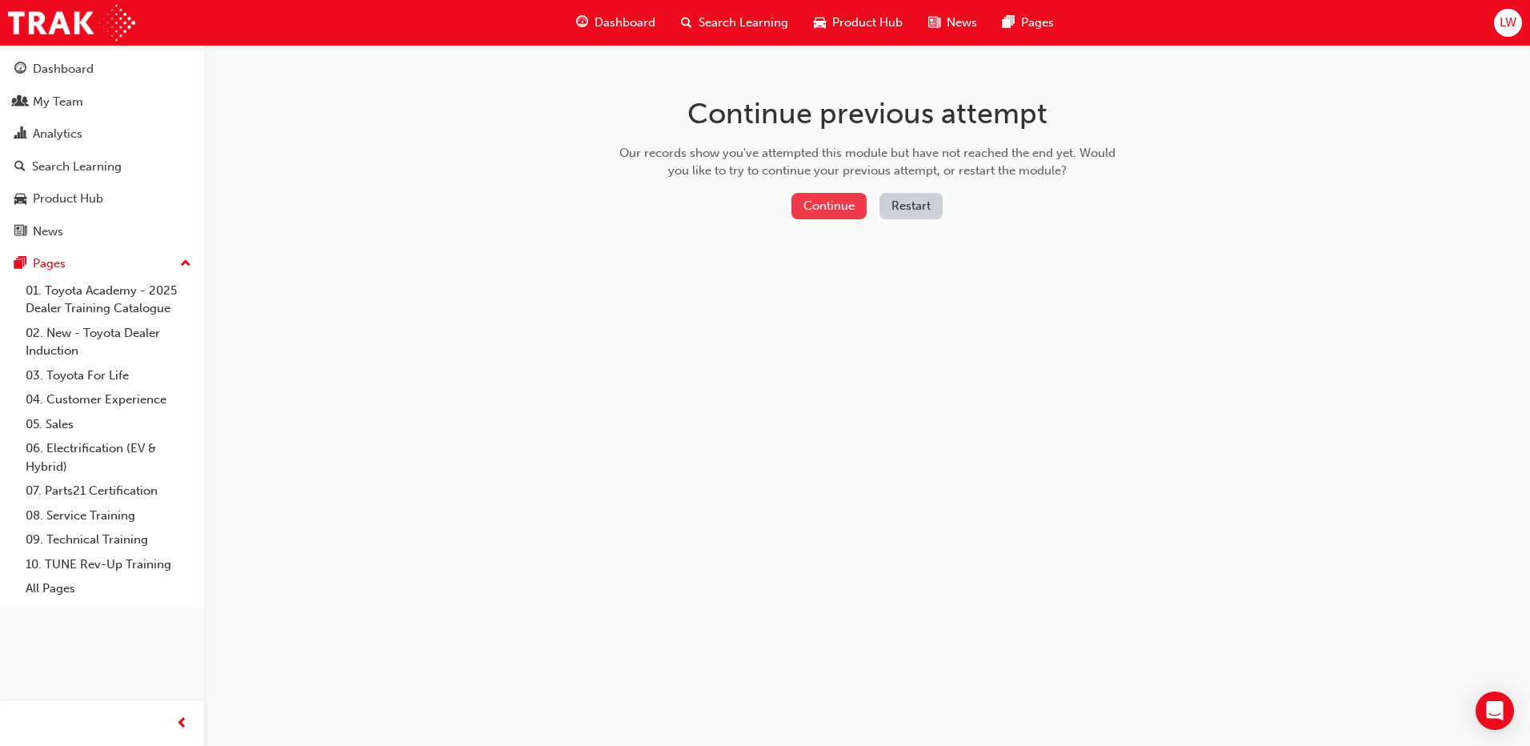
click at [836, 209] on button "Continue" at bounding box center [829, 206] width 75 height 26
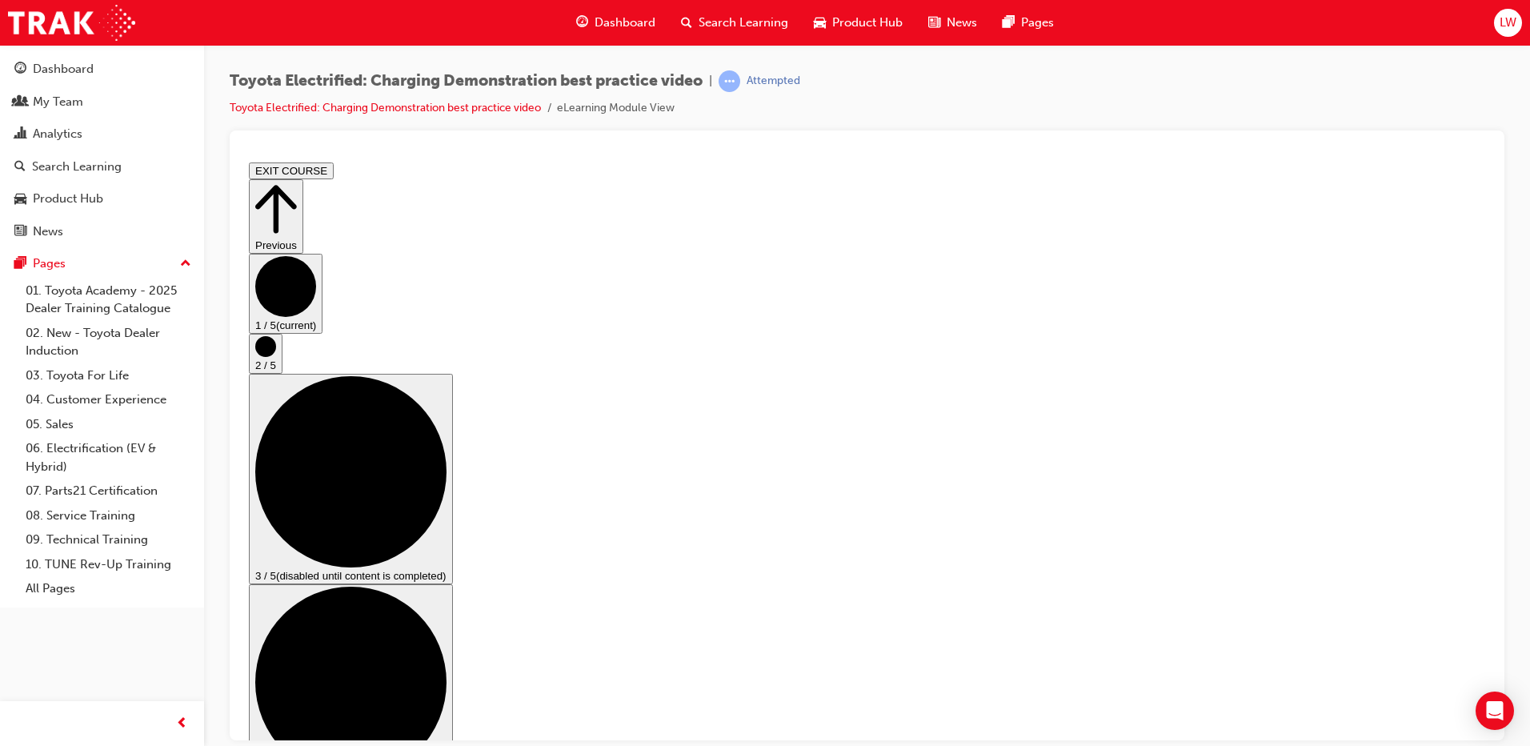
click at [276, 356] on circle "Step controls" at bounding box center [265, 345] width 21 height 21
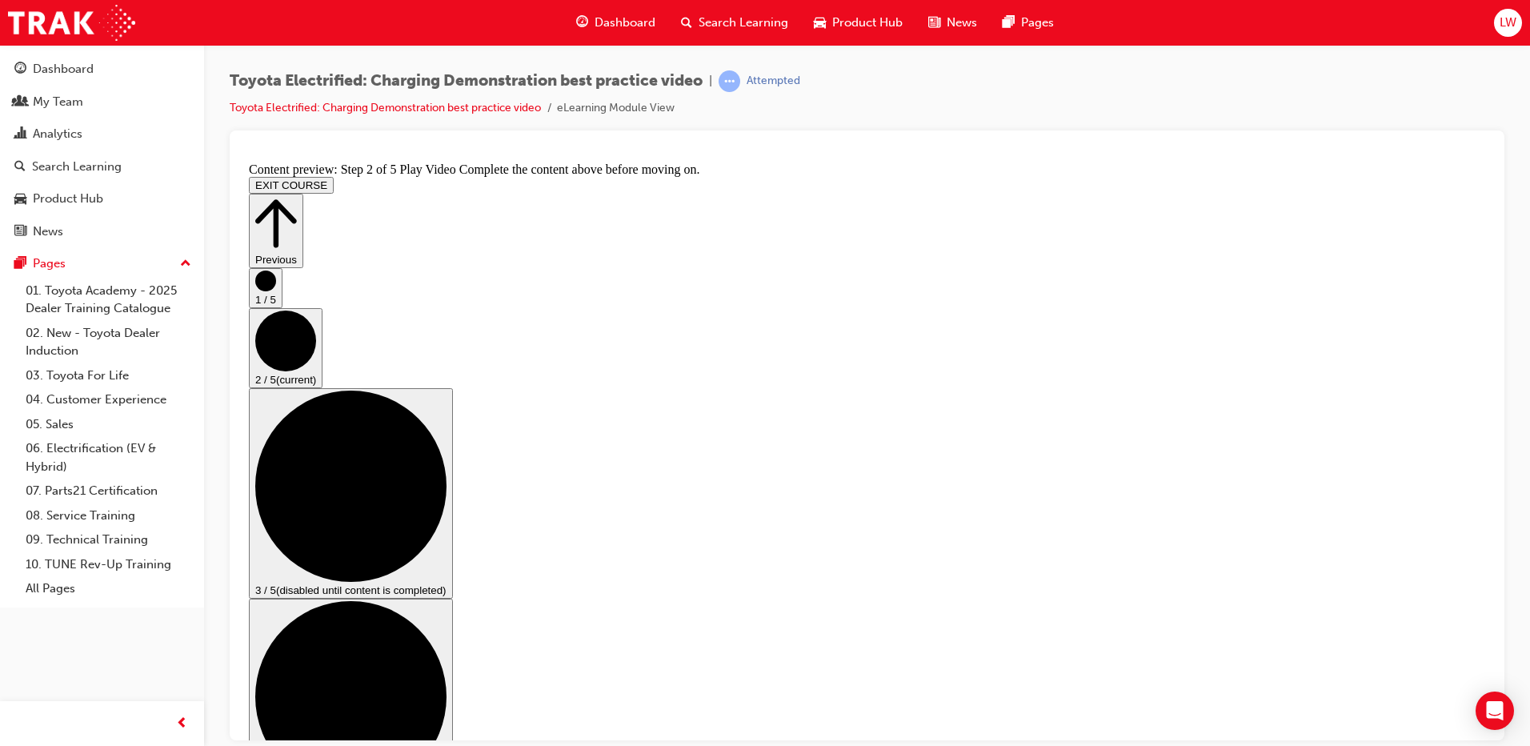
drag, startPoint x: 491, startPoint y: 647, endPoint x: 621, endPoint y: 636, distance: 130.1
drag, startPoint x: 494, startPoint y: 645, endPoint x: 678, endPoint y: 640, distance: 184.1
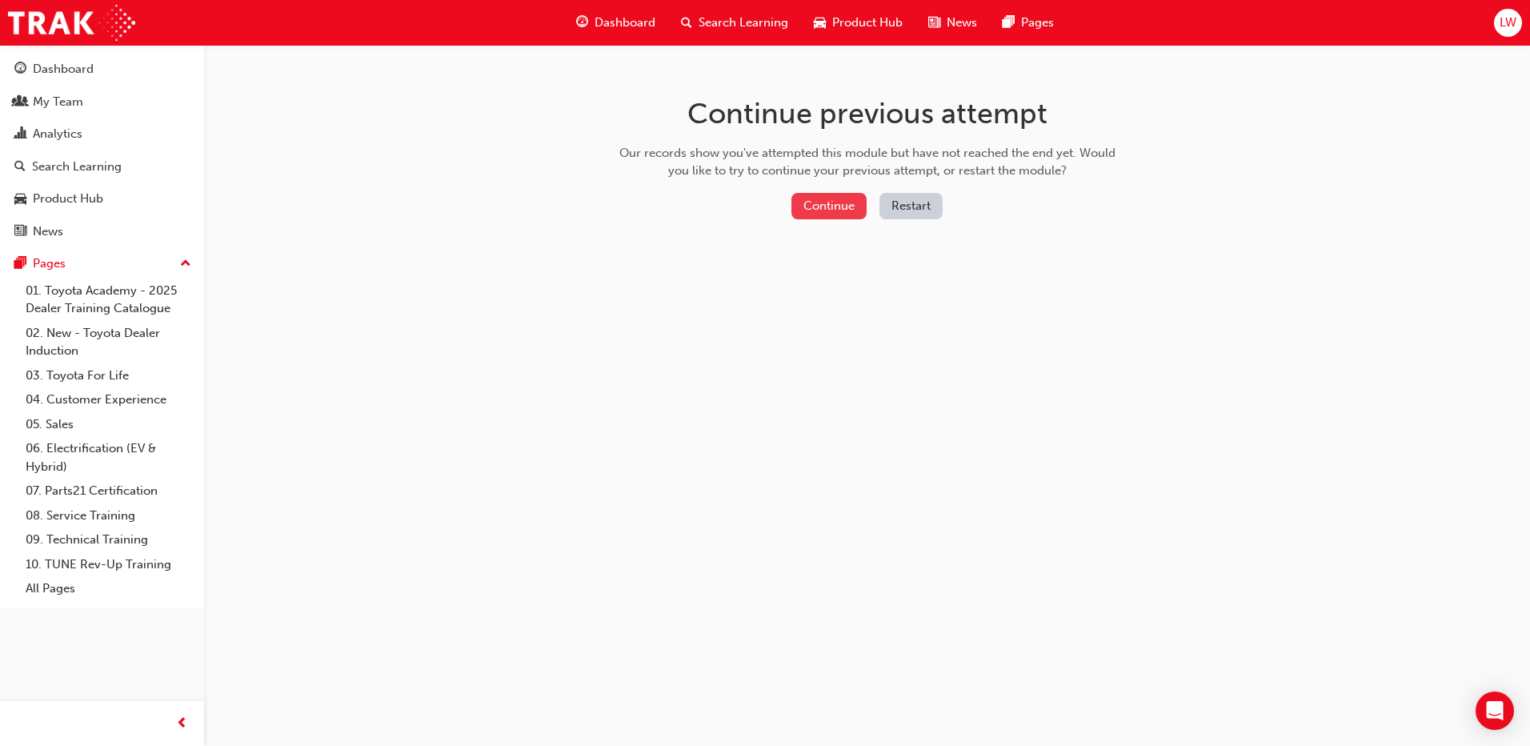
click at [823, 214] on button "Continue" at bounding box center [829, 206] width 75 height 26
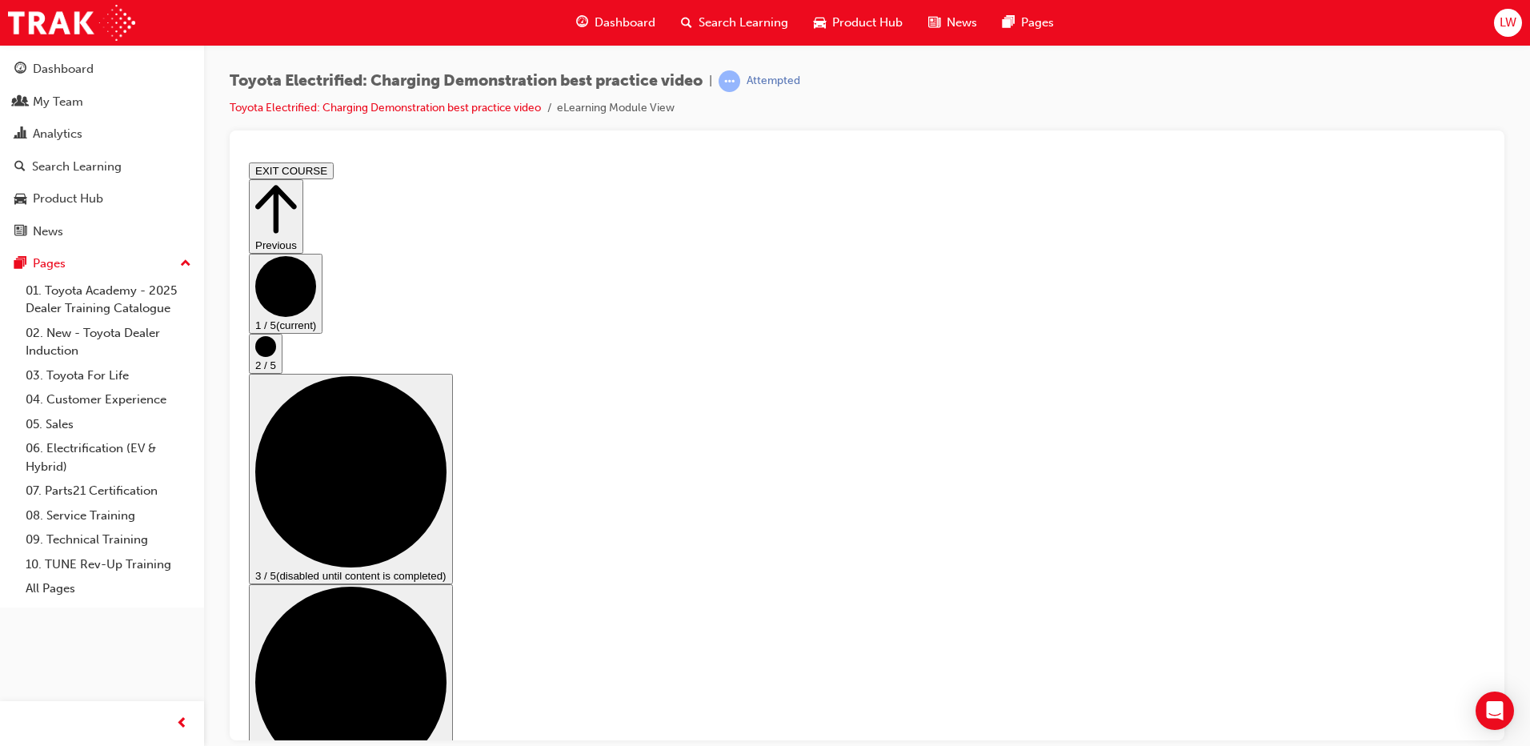
click at [276, 356] on circle "Step controls" at bounding box center [265, 345] width 21 height 21
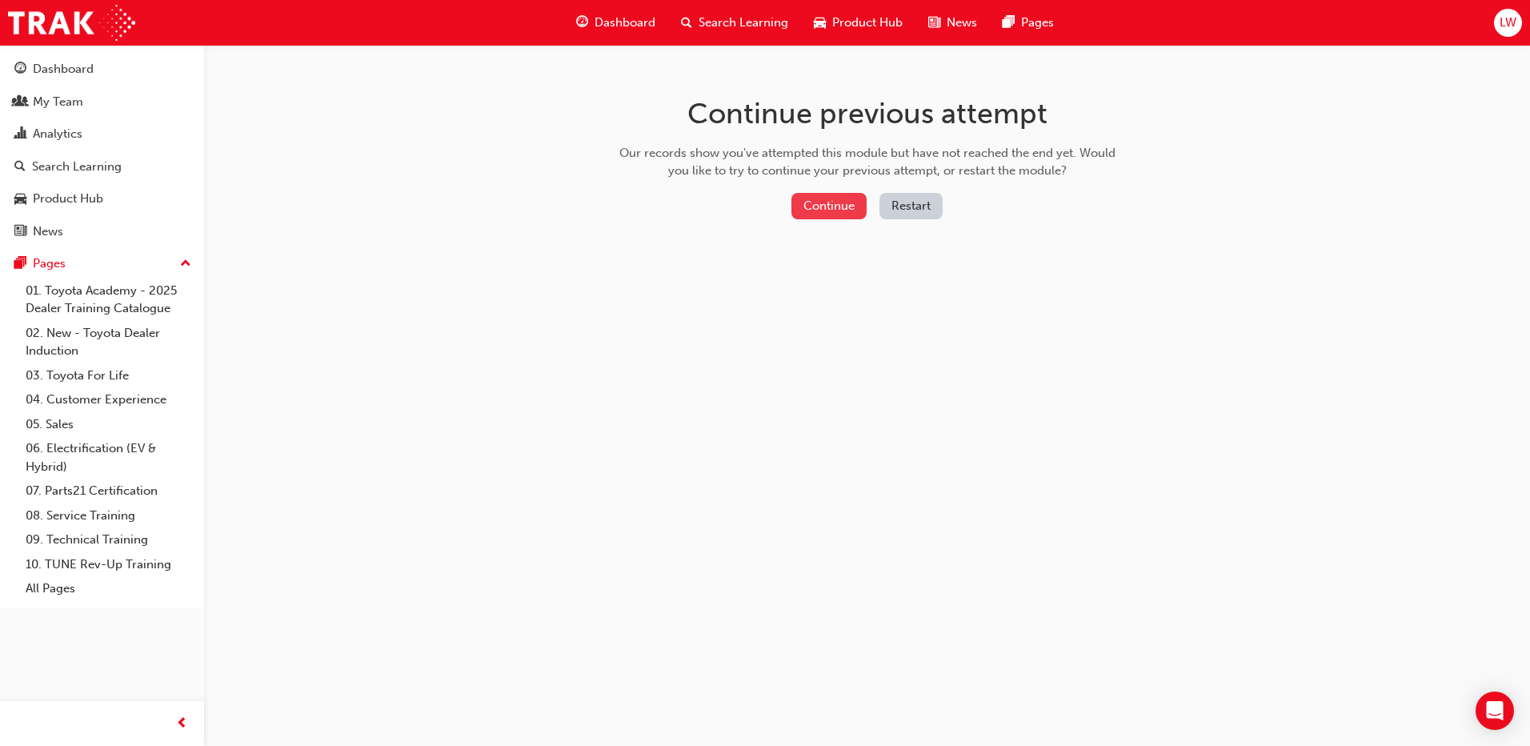
click at [838, 213] on button "Continue" at bounding box center [829, 206] width 75 height 26
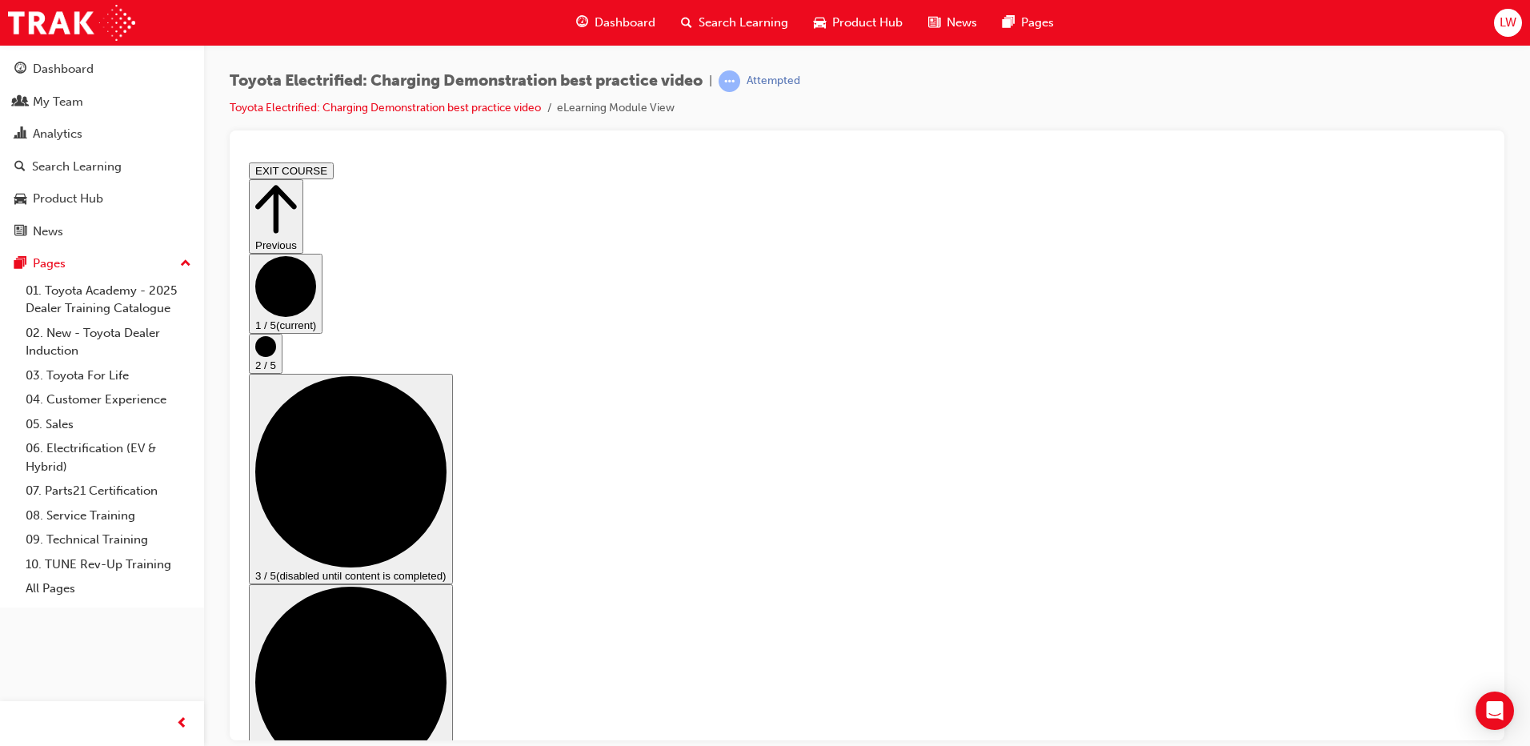
click at [283, 373] on button "2 / 5" at bounding box center [266, 353] width 34 height 40
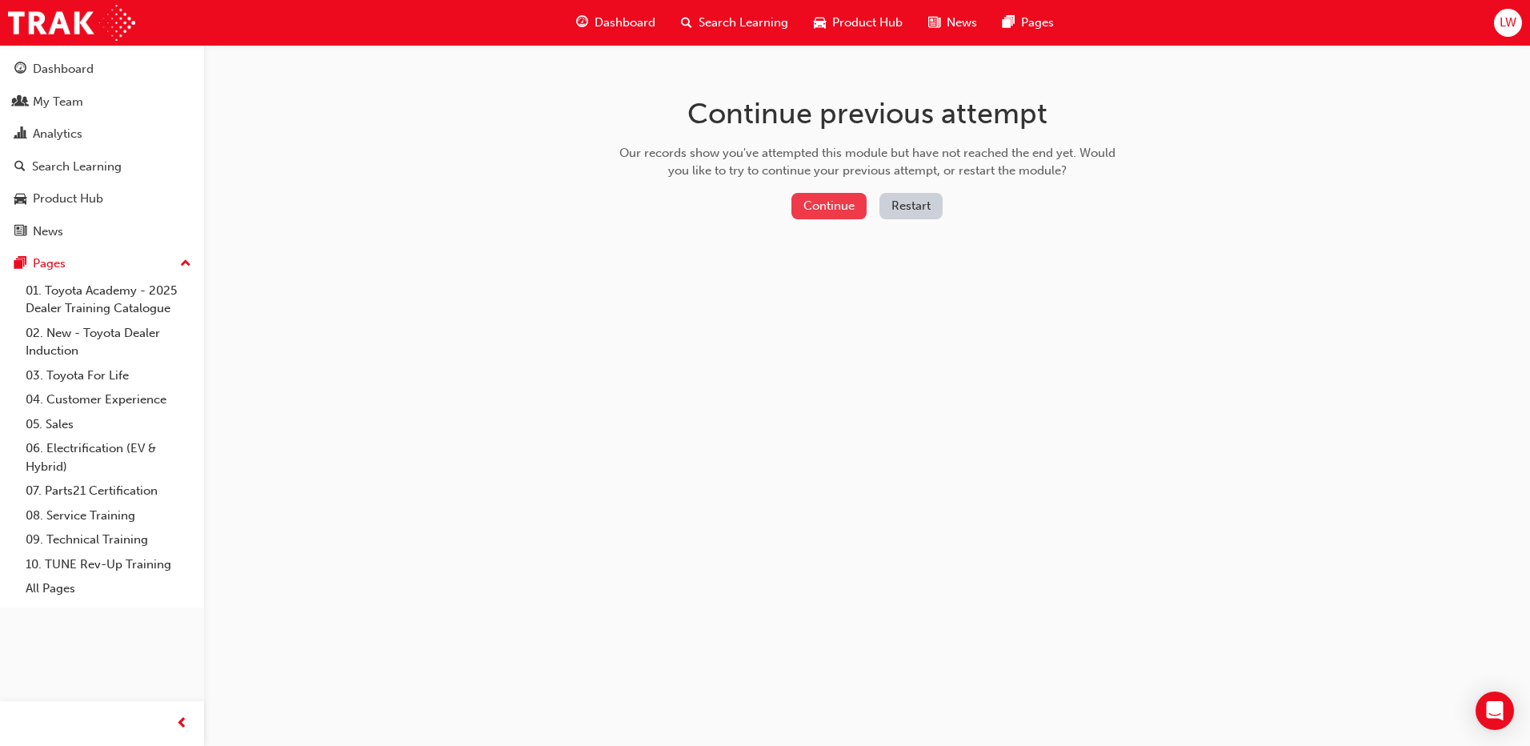
click at [810, 205] on button "Continue" at bounding box center [829, 206] width 75 height 26
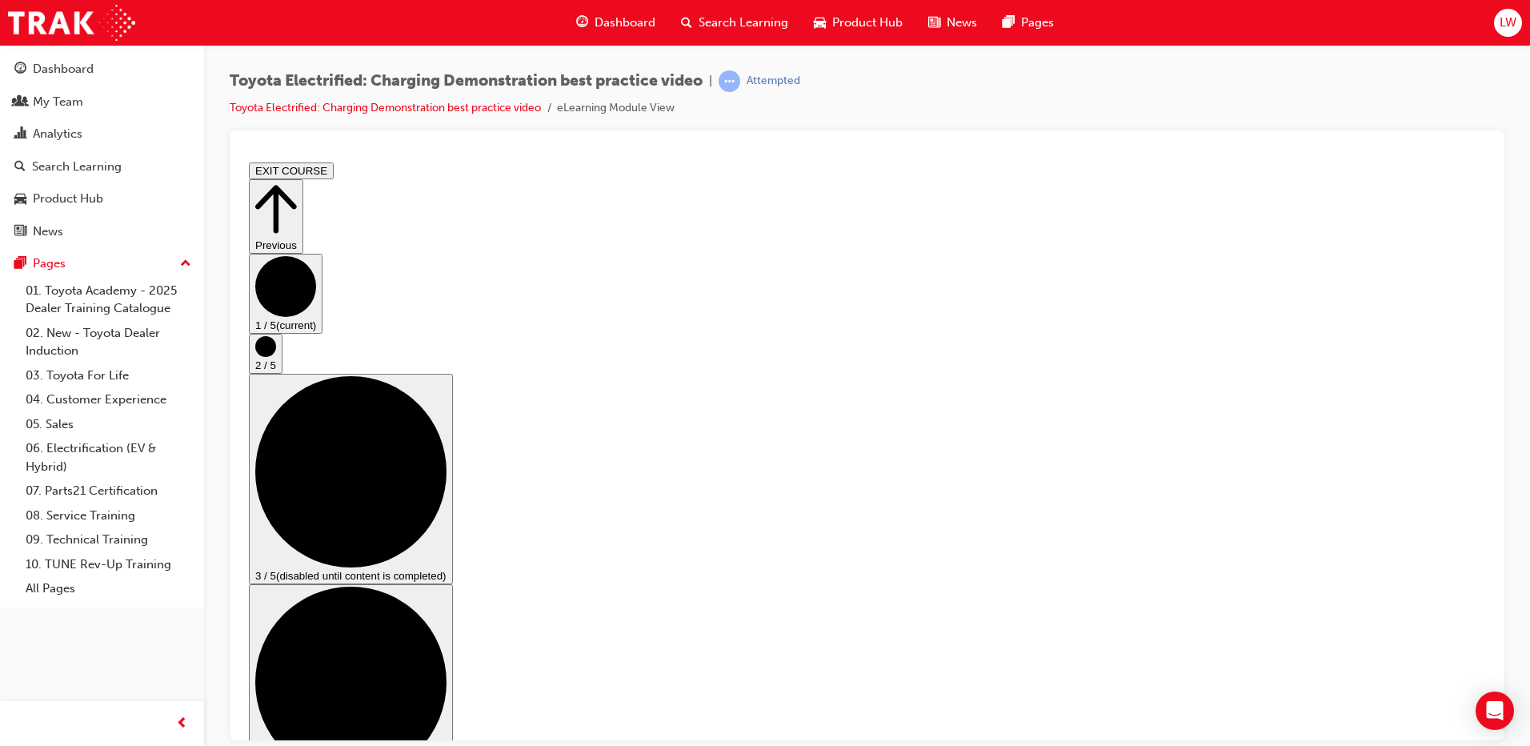
click at [1437, 429] on div "1 / 5 (current) 2 / 5 3 / 5 (disabled until content is completed) 4 / 5 (disabl…" at bounding box center [867, 628] width 1237 height 751
click at [283, 373] on button "2 / 5" at bounding box center [266, 353] width 34 height 40
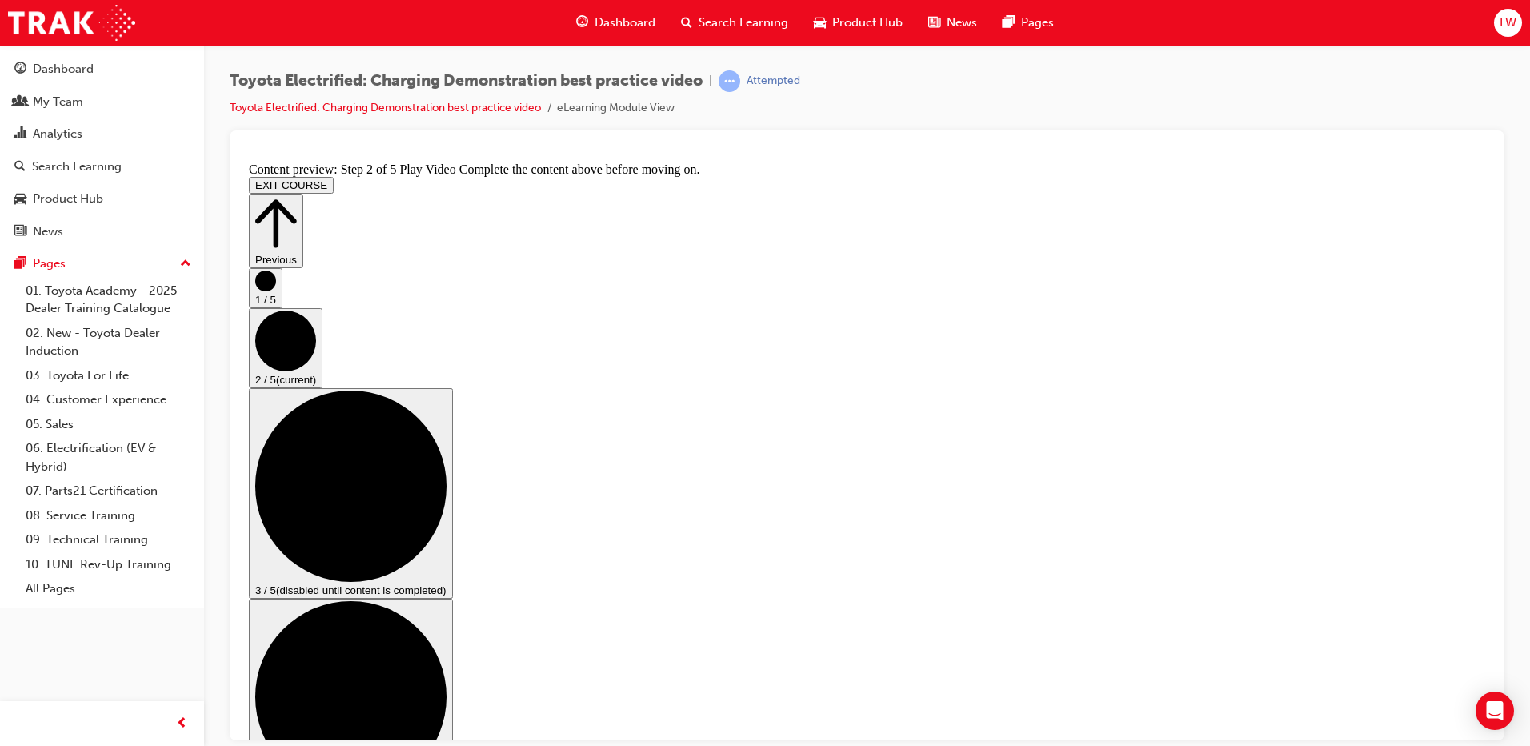
drag, startPoint x: 519, startPoint y: 639, endPoint x: 1040, endPoint y: 635, distance: 521.0
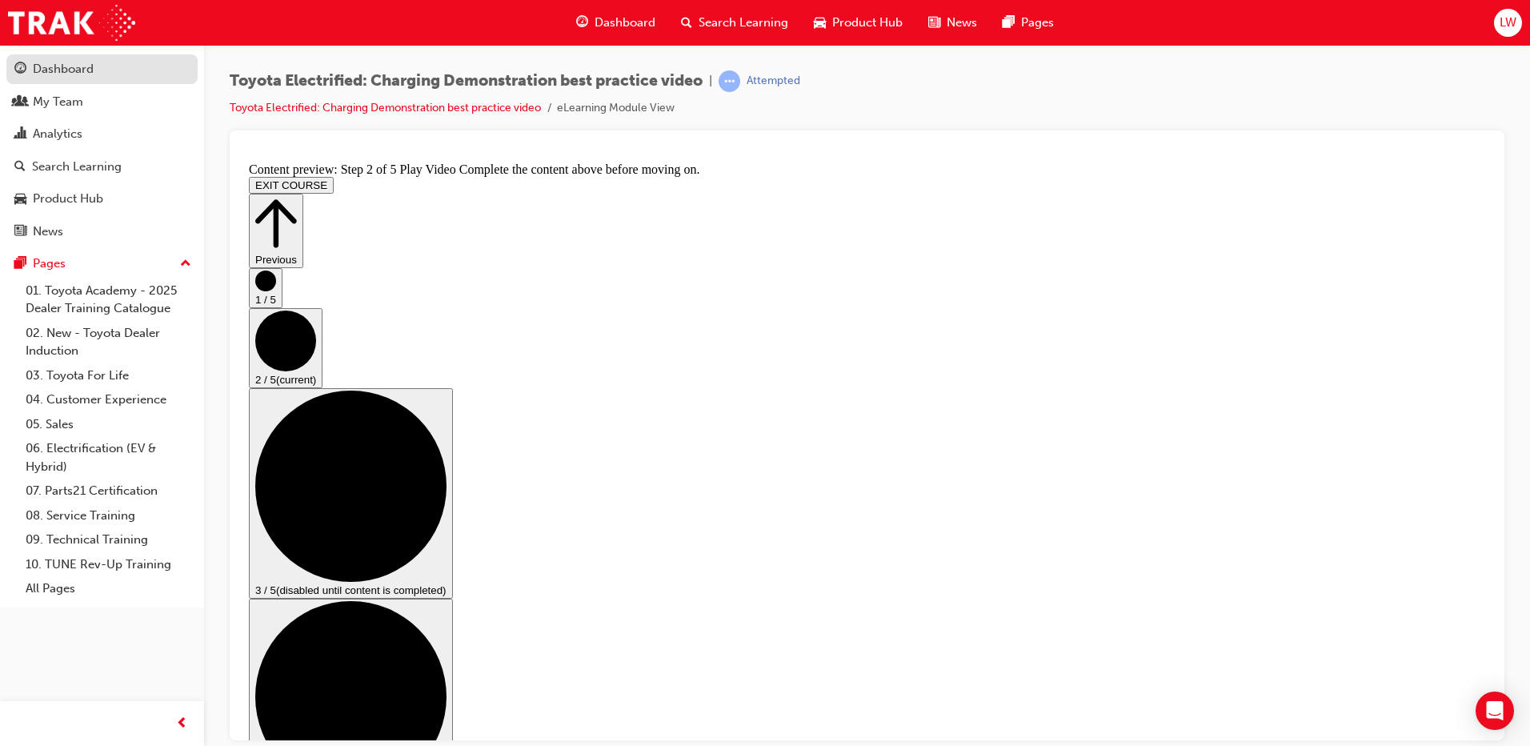
click at [94, 65] on div "Dashboard" at bounding box center [101, 69] width 175 height 20
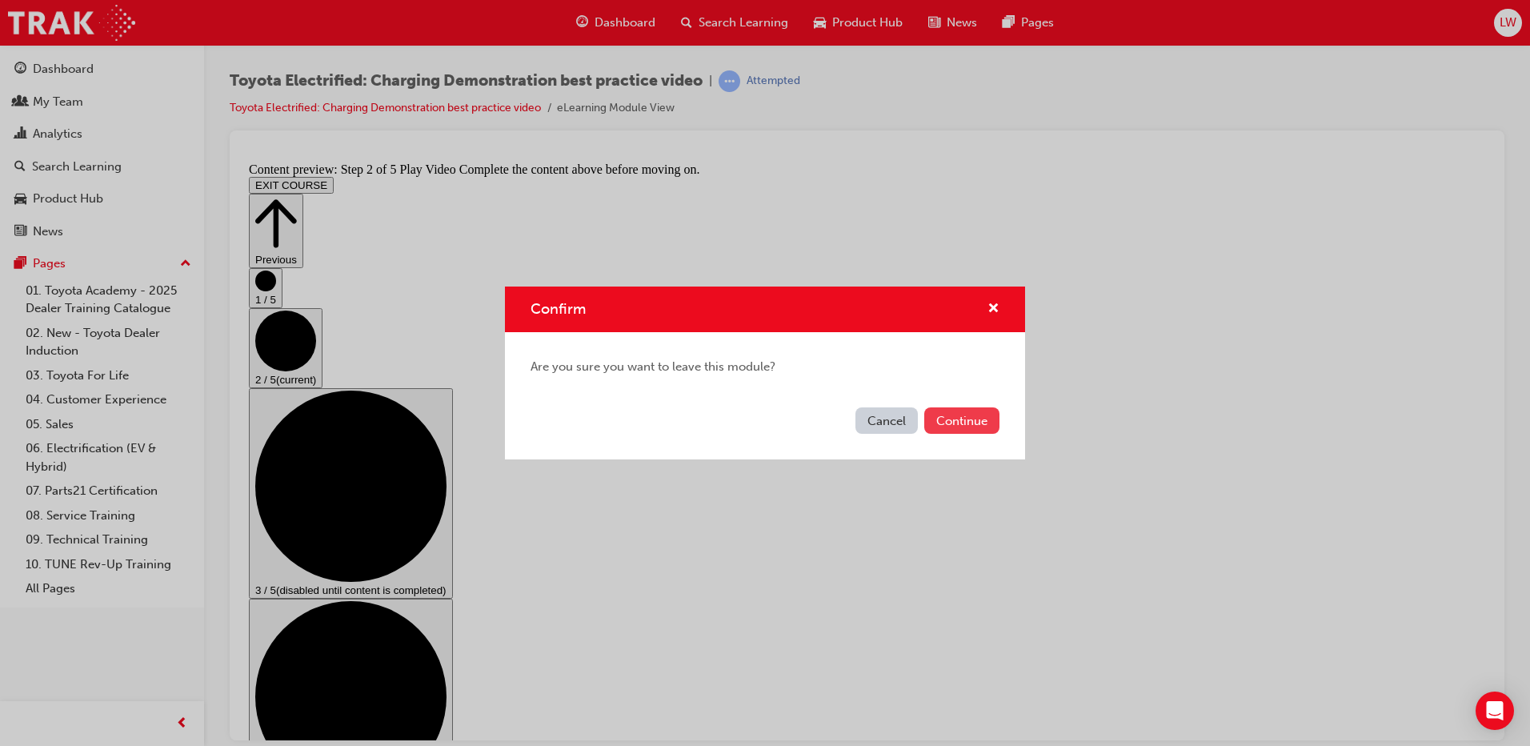
click at [998, 420] on button "Continue" at bounding box center [961, 420] width 75 height 26
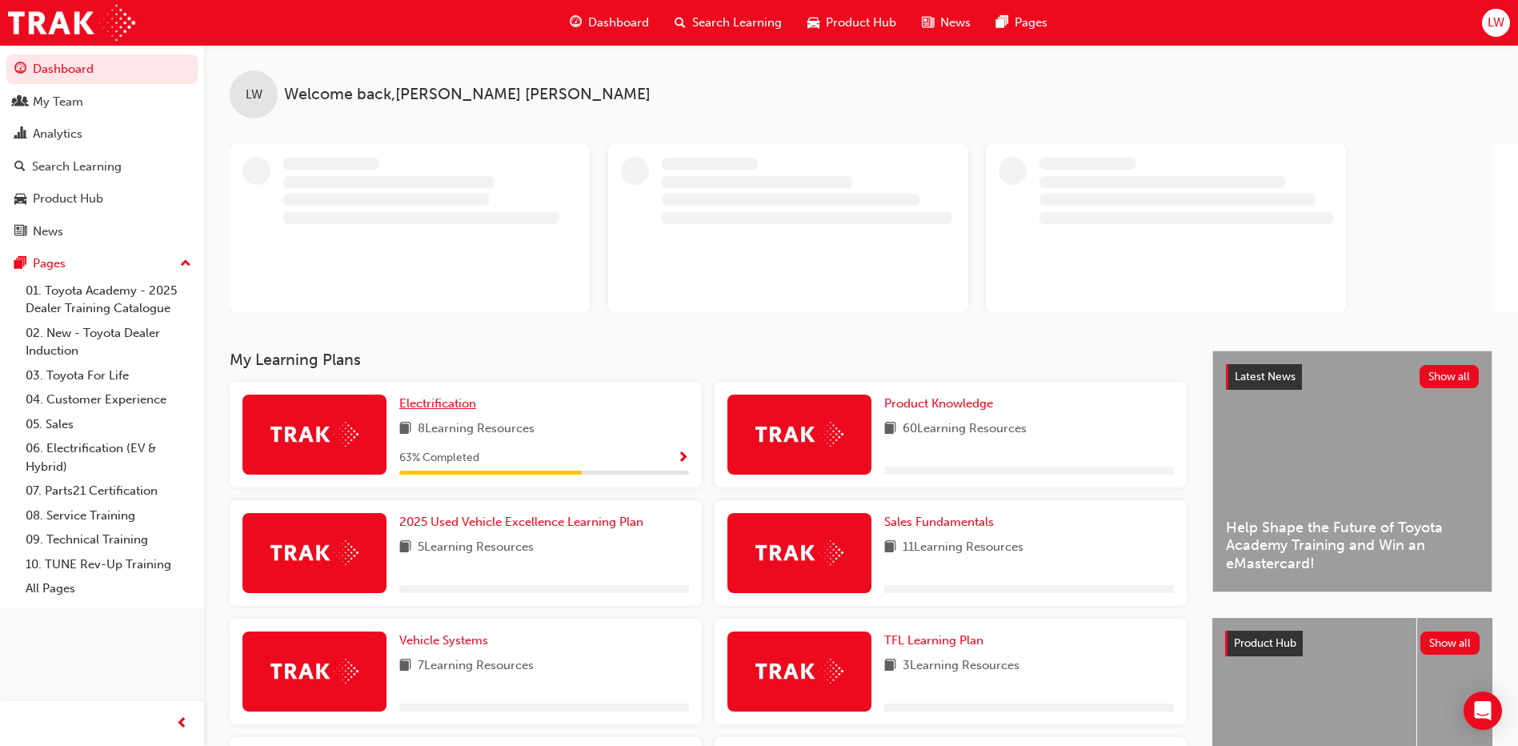
click at [447, 407] on span "Electrification" at bounding box center [437, 403] width 77 height 14
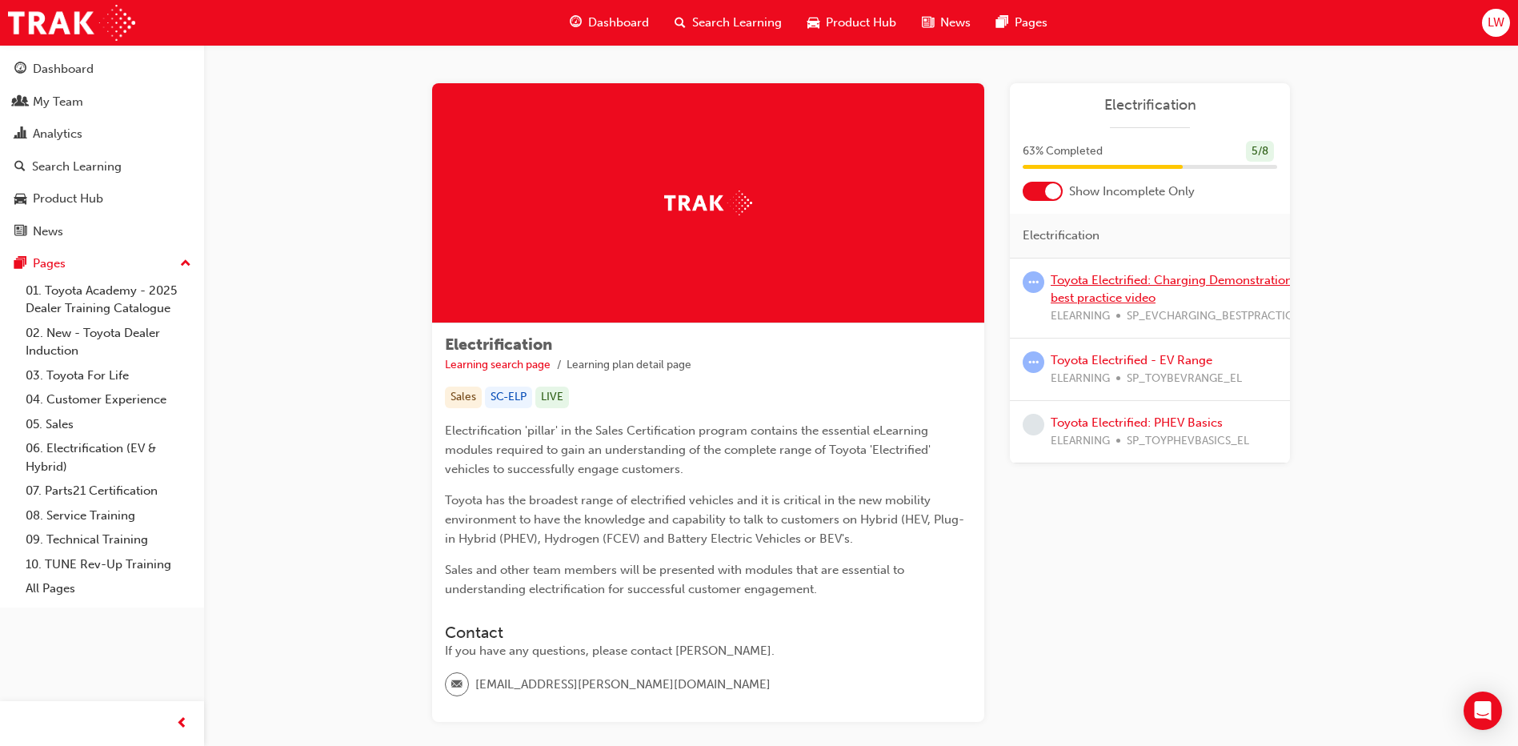
click at [1132, 283] on link "Toyota Electrified: Charging Demonstration best practice video" at bounding box center [1172, 289] width 242 height 33
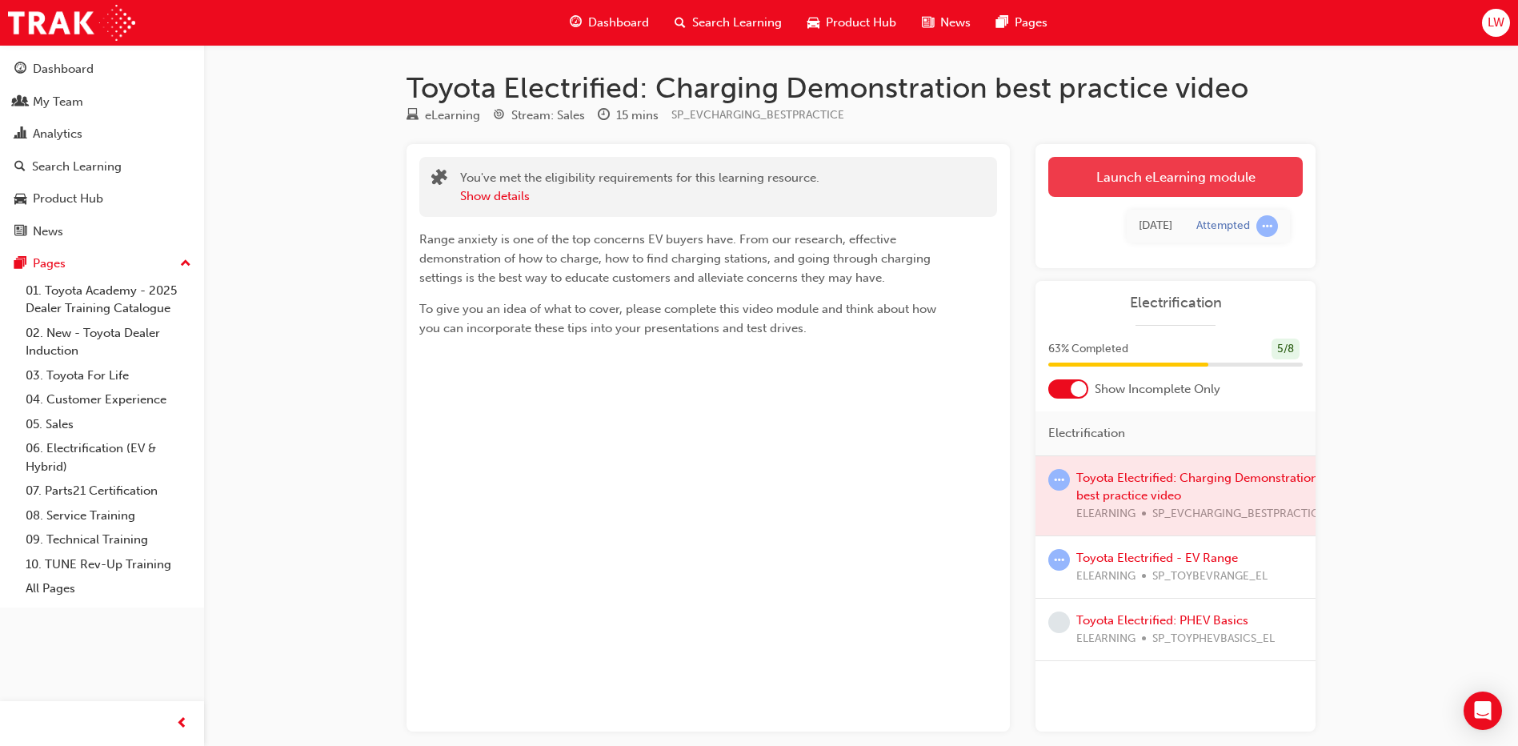
click at [1206, 178] on link "Launch eLearning module" at bounding box center [1175, 177] width 255 height 40
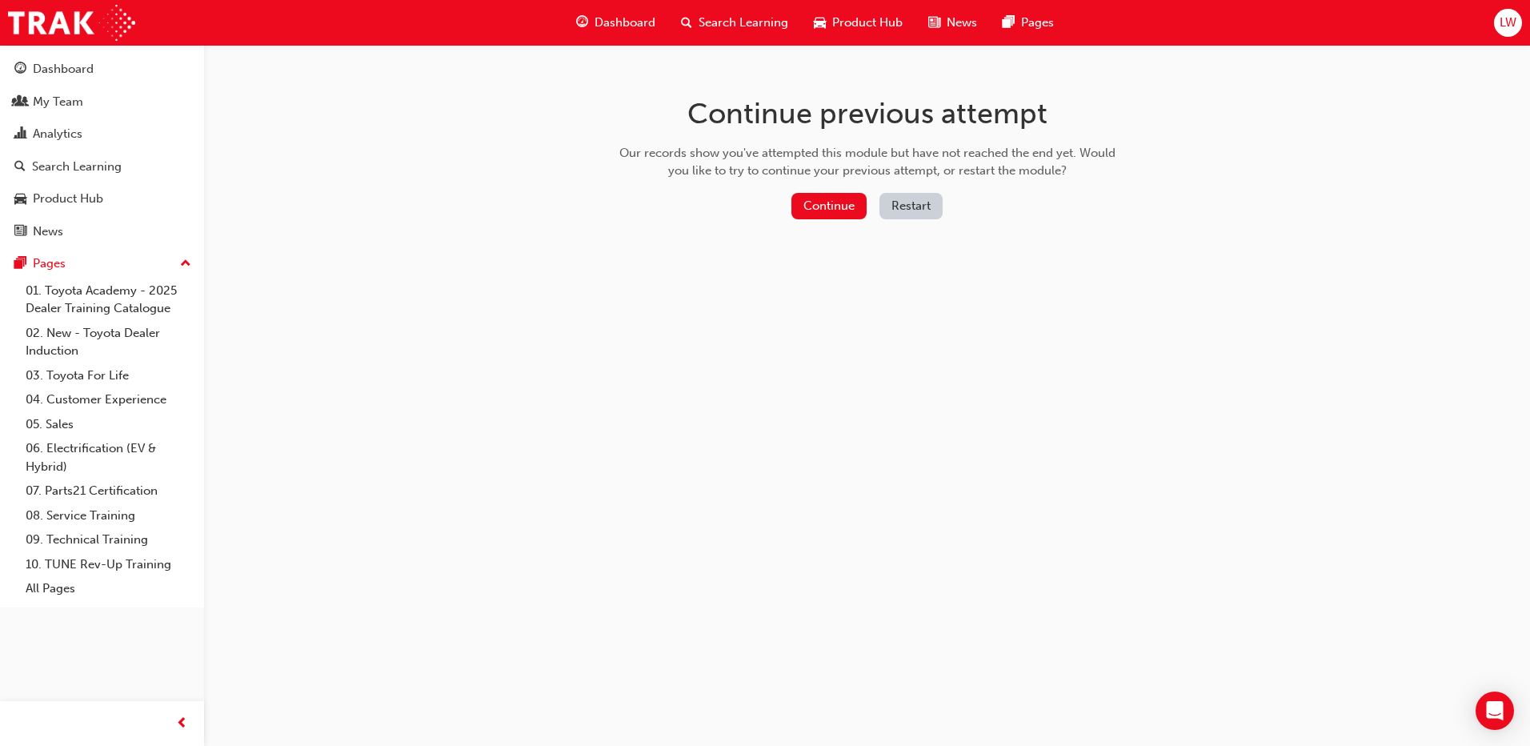
click at [920, 210] on button "Restart" at bounding box center [911, 206] width 63 height 26
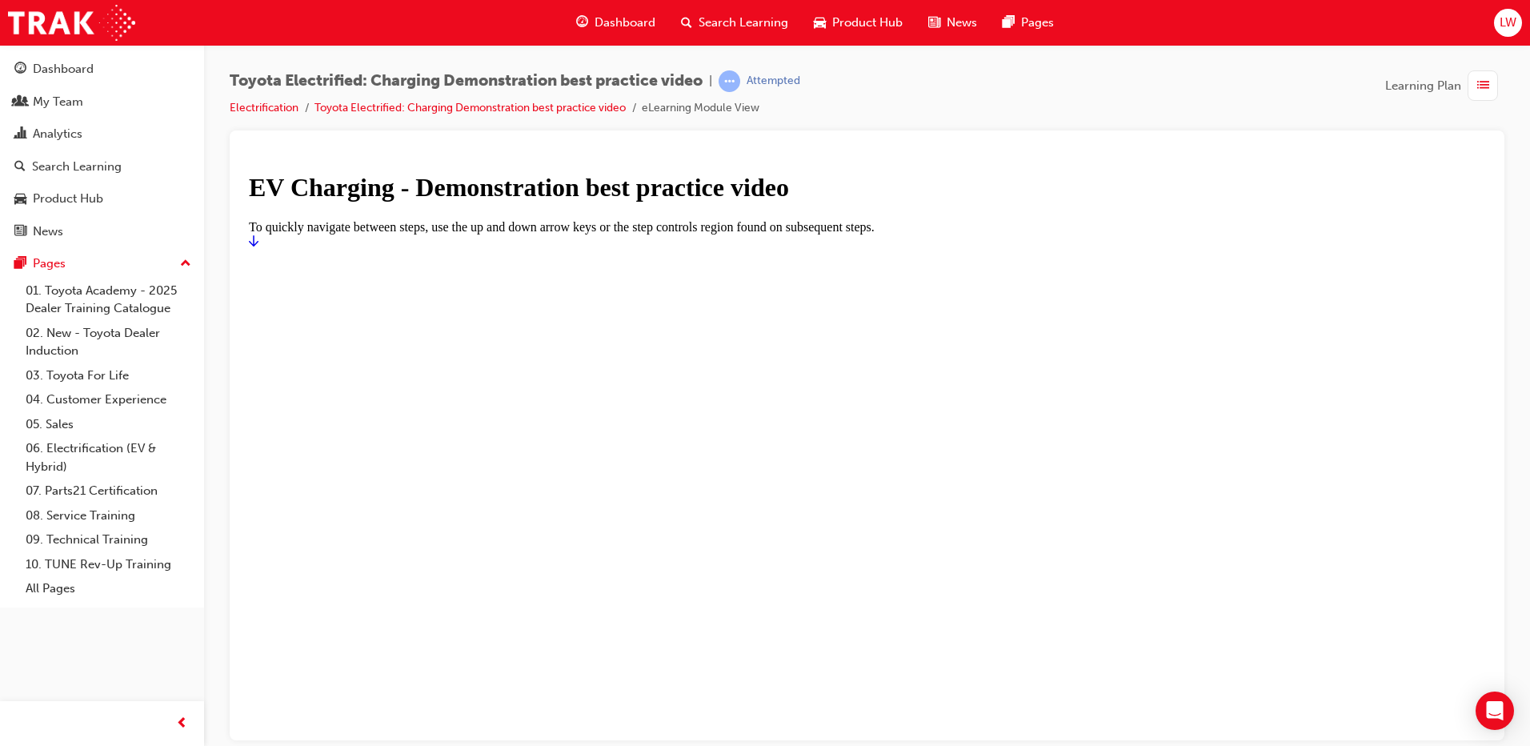
click at [1225, 248] on div at bounding box center [867, 248] width 1237 height 0
click at [259, 247] on link "Start" at bounding box center [254, 241] width 10 height 14
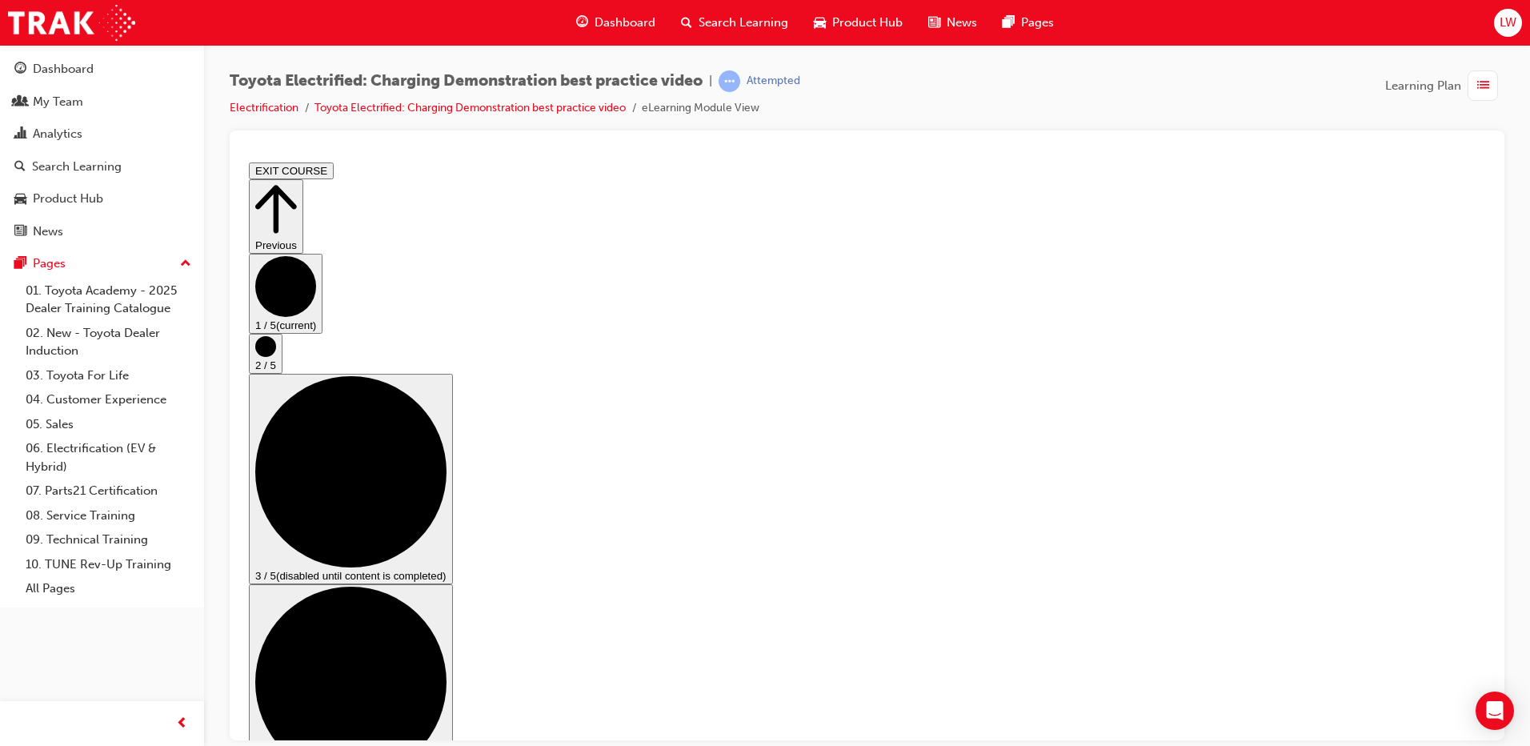
click at [276, 356] on circle "Step controls" at bounding box center [265, 345] width 21 height 21
